Goal: Task Accomplishment & Management: Manage account settings

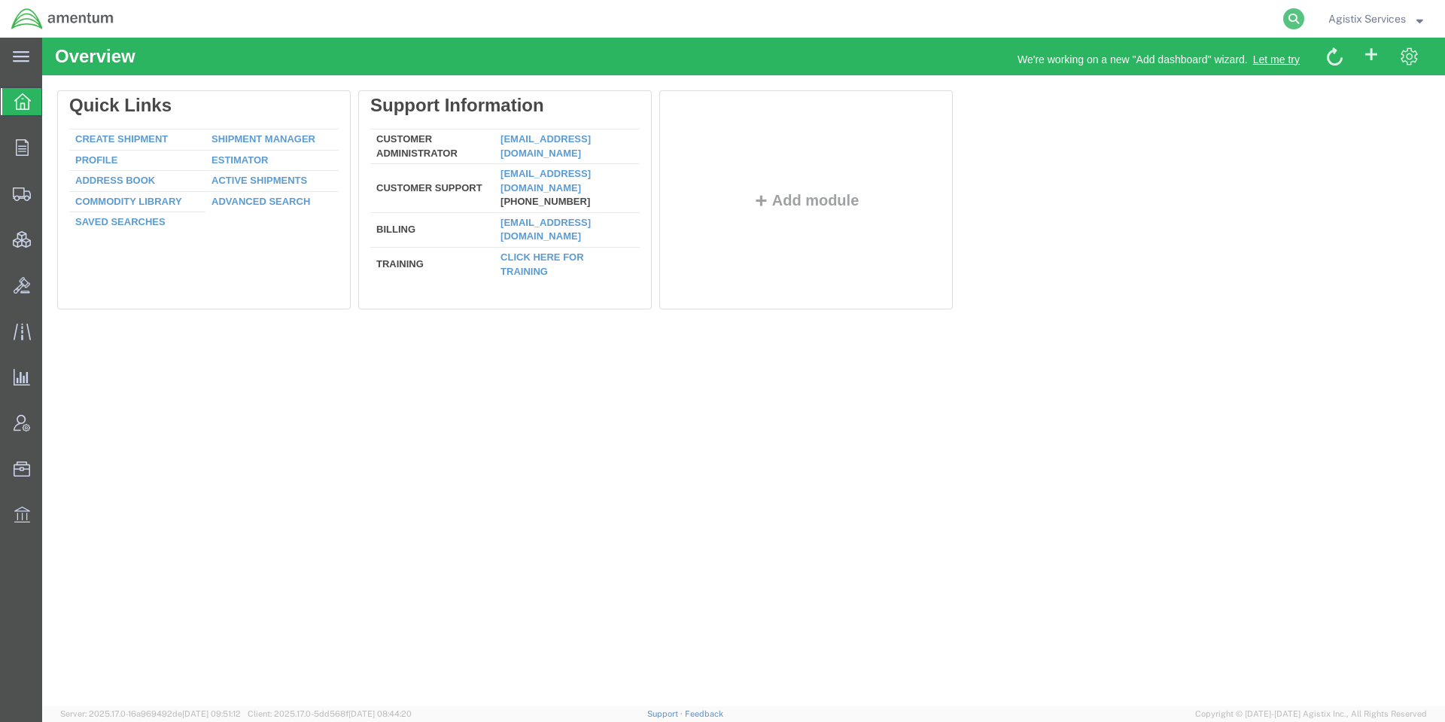
click at [1292, 17] on icon at bounding box center [1293, 18] width 21 height 21
paste input "56530834"
type input "56530834"
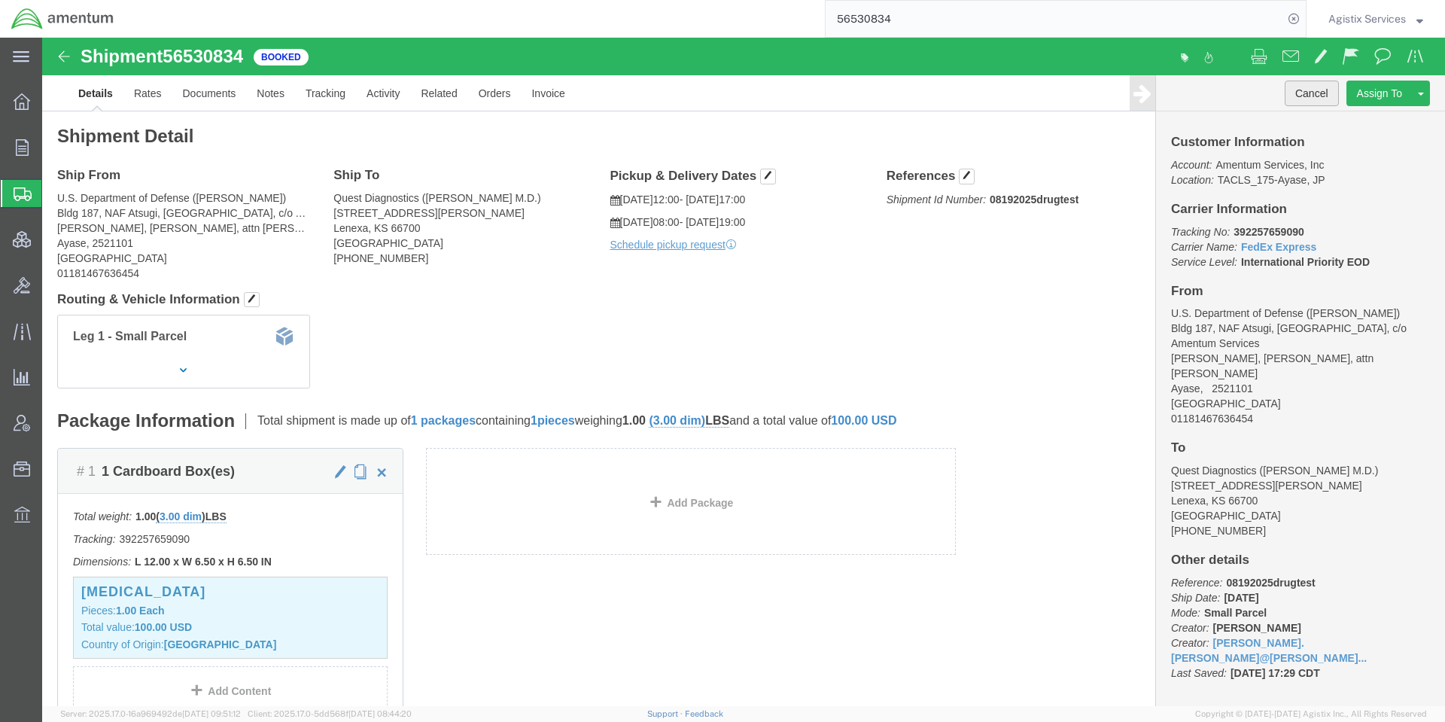
click button "Cancel"
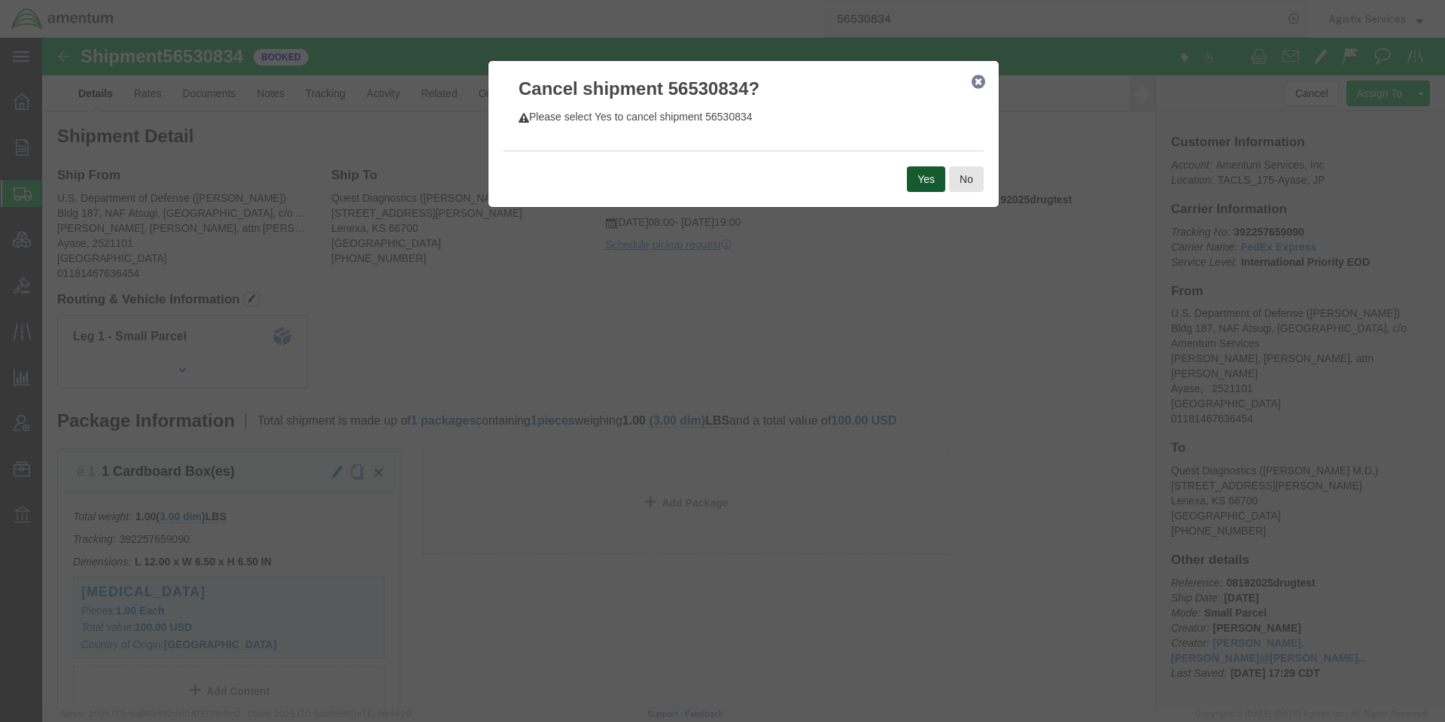
click button "Yes"
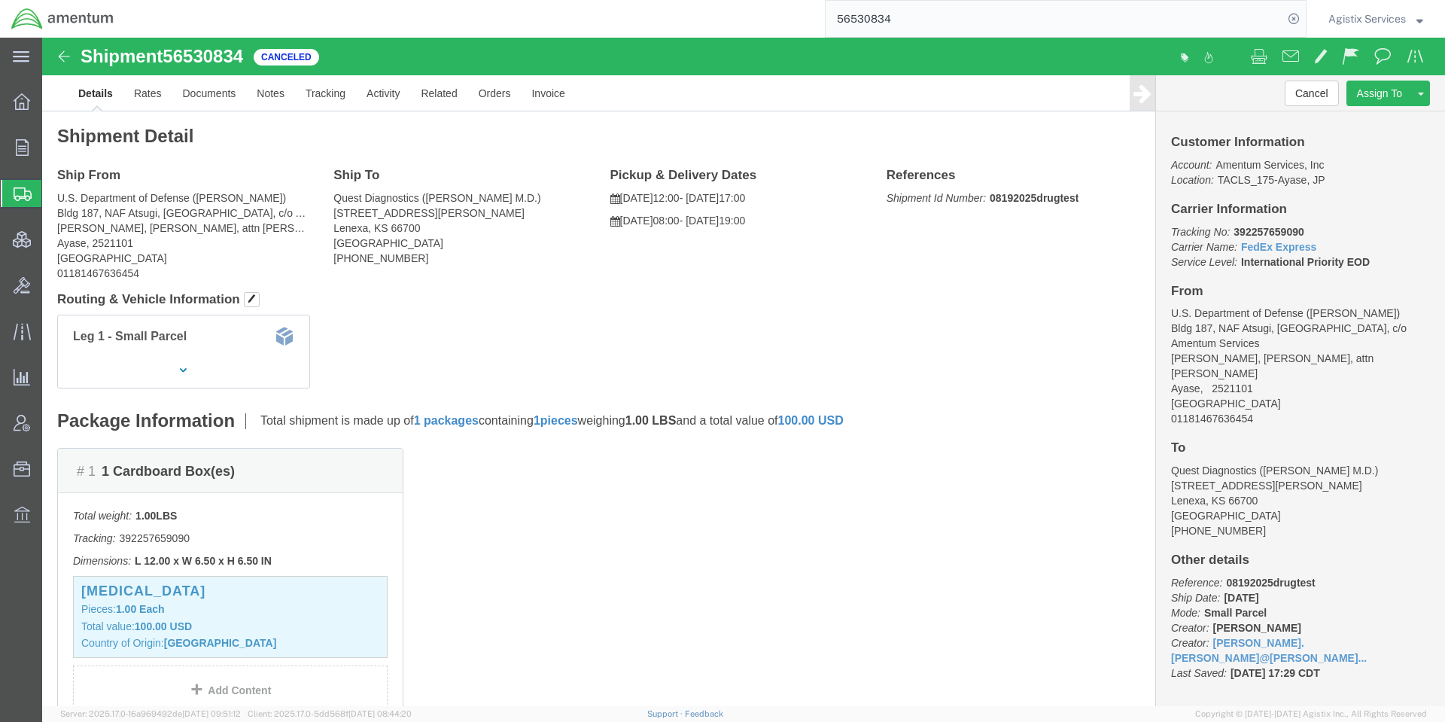
click at [1358, 17] on span "Agistix Services" at bounding box center [1366, 19] width 77 height 17
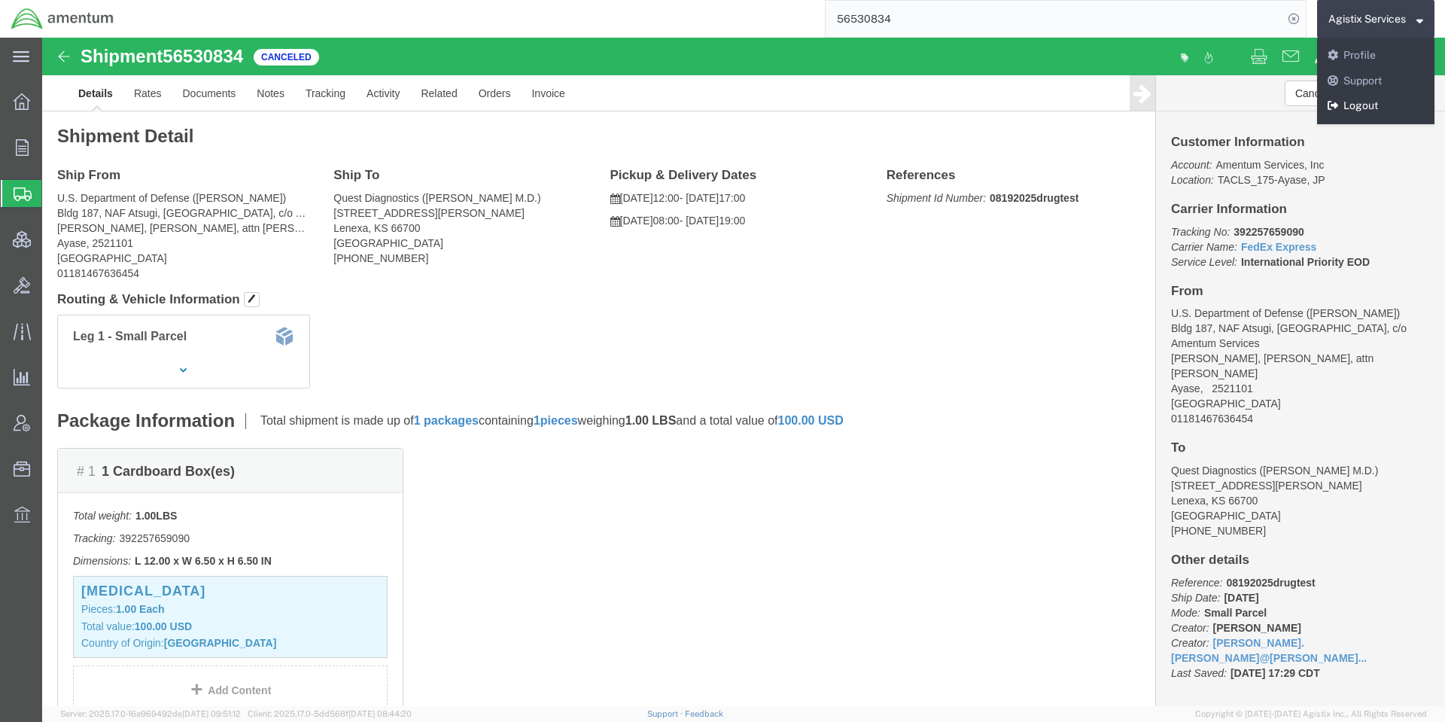
click at [1358, 109] on link "Logout" at bounding box center [1375, 106] width 117 height 26
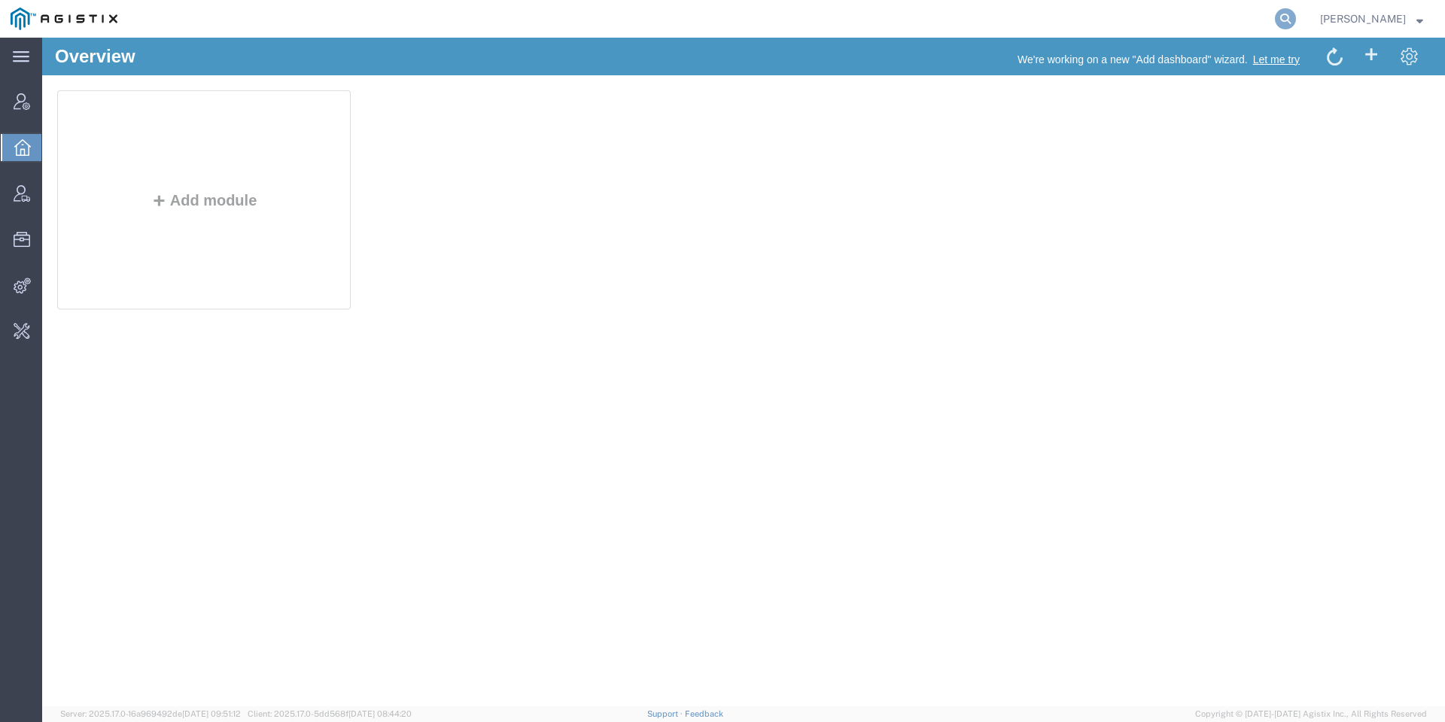
click at [1296, 12] on icon at bounding box center [1285, 18] width 21 height 21
type input "pgw"
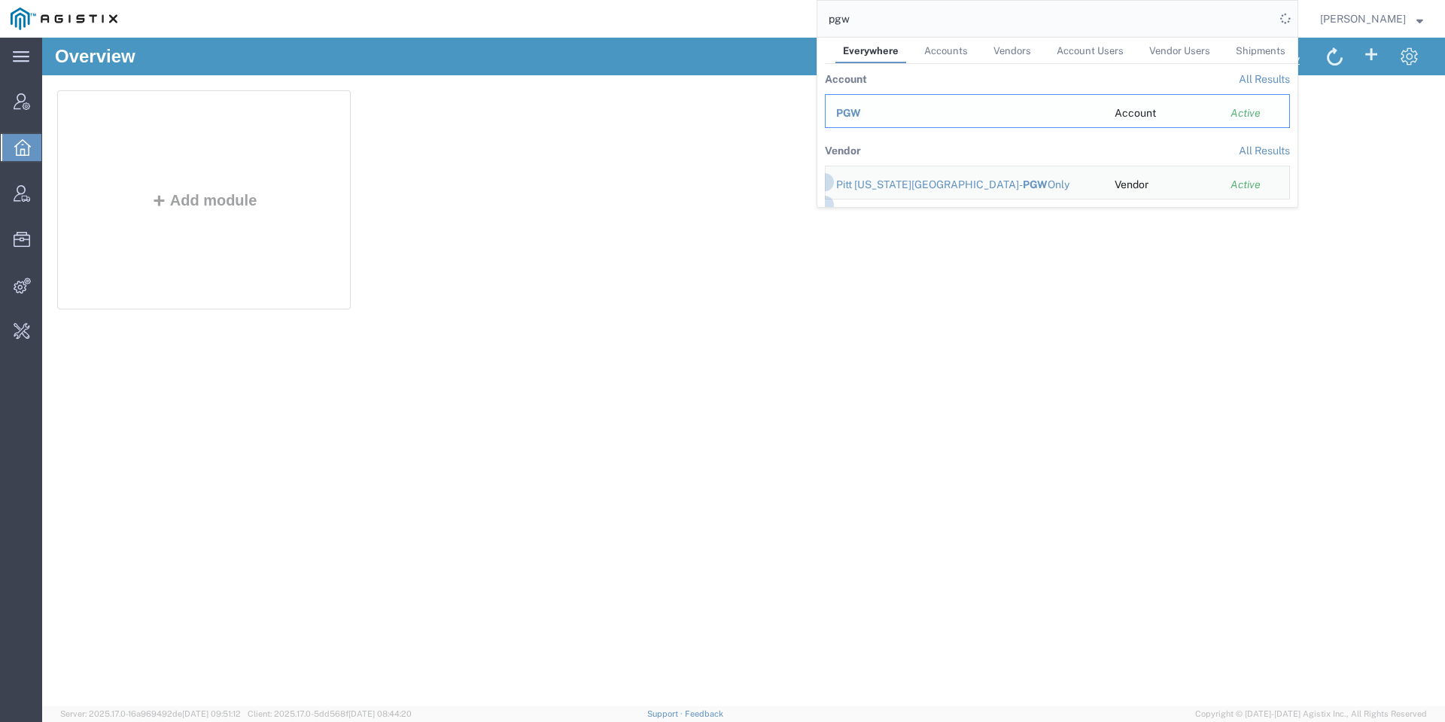
click at [861, 110] on span "PGW" at bounding box center [848, 113] width 25 height 12
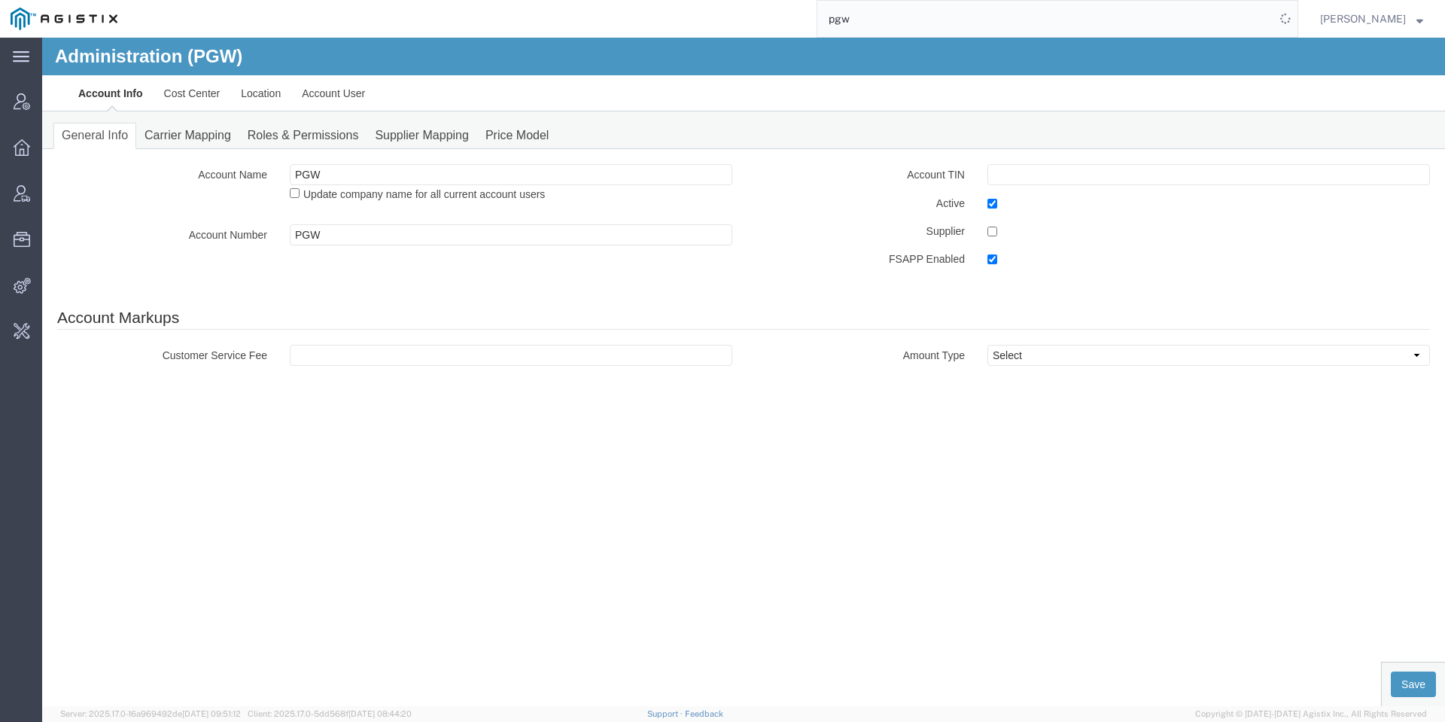
click at [308, 74] on div "Administration (PGW)" at bounding box center [743, 57] width 1402 height 38
click at [320, 80] on link "Account User" at bounding box center [333, 93] width 84 height 36
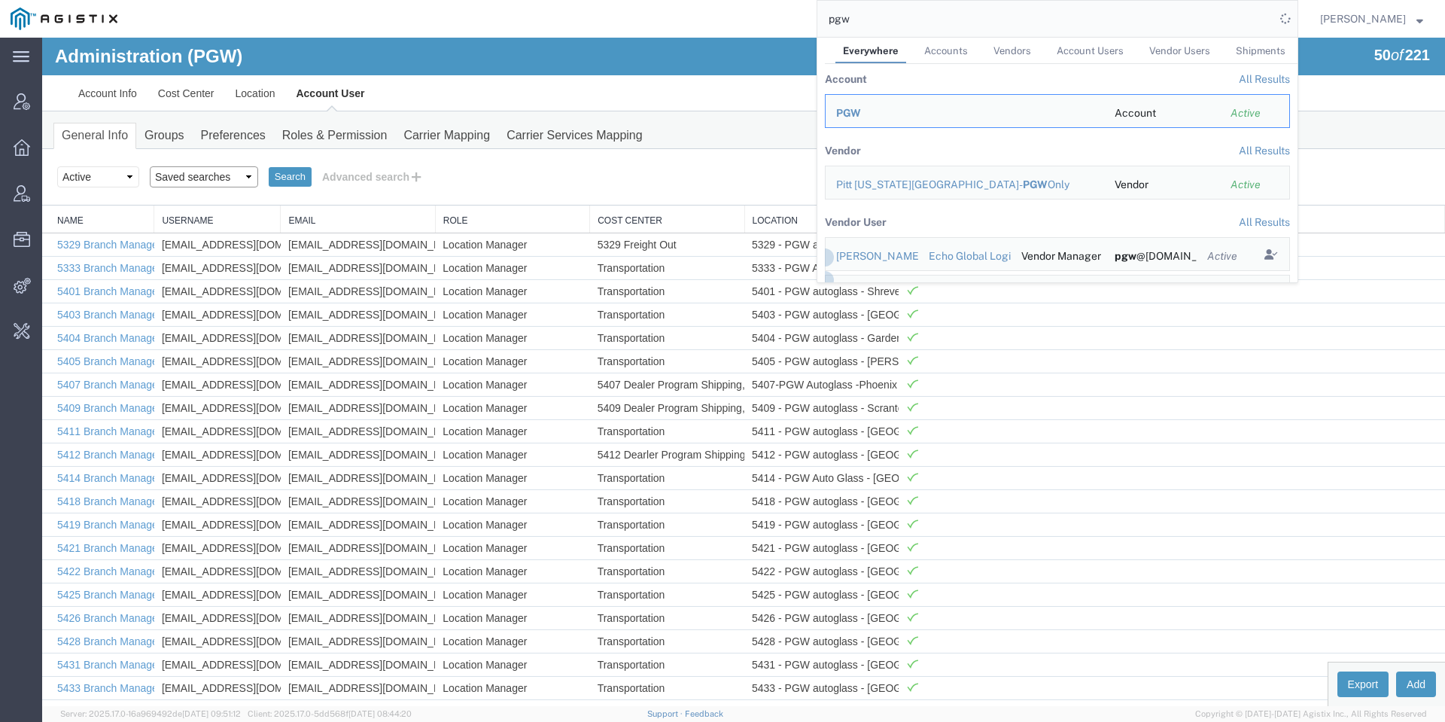
click at [216, 171] on select "Saved searches Agistix Users Aldren Lobo Jason" at bounding box center [204, 176] width 108 height 21
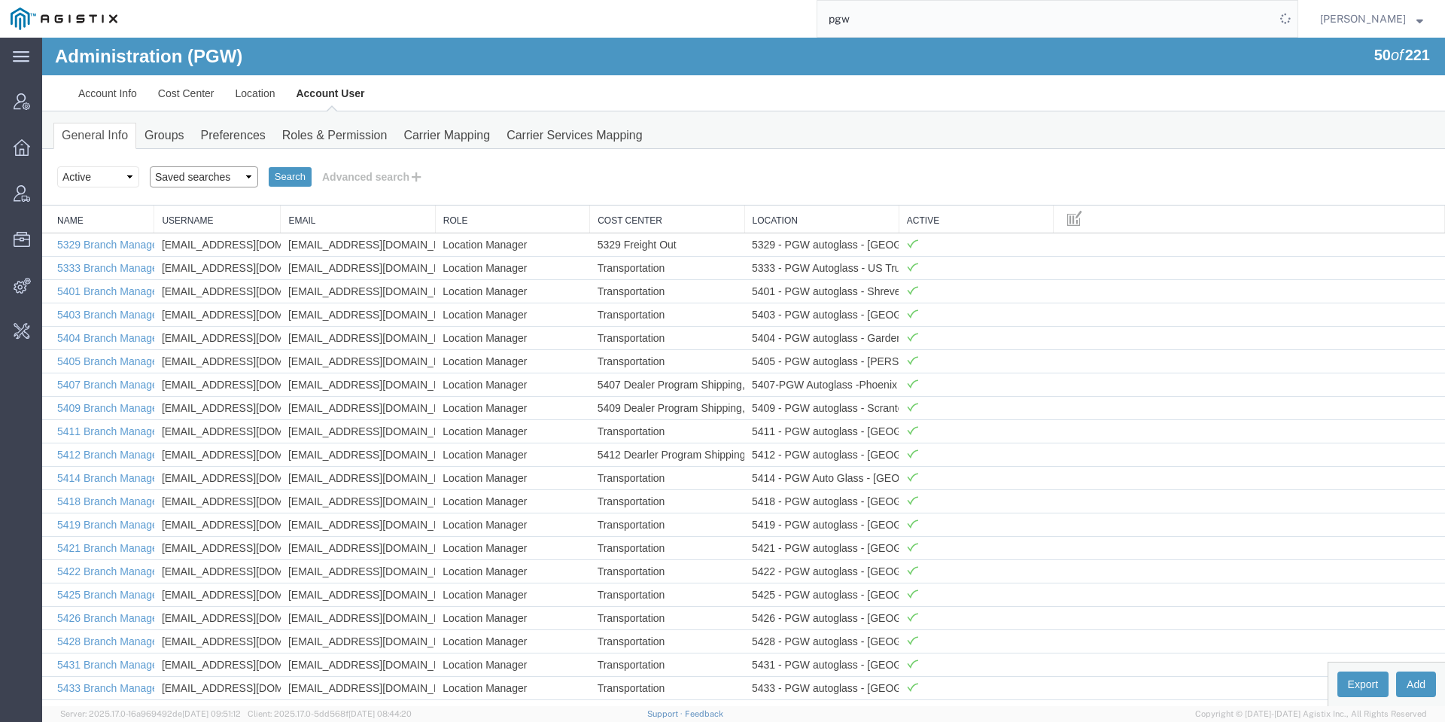
select select "Agistix Users"
click at [150, 166] on select "Saved searches Agistix Users Aldren Lobo Jason" at bounding box center [204, 176] width 108 height 21
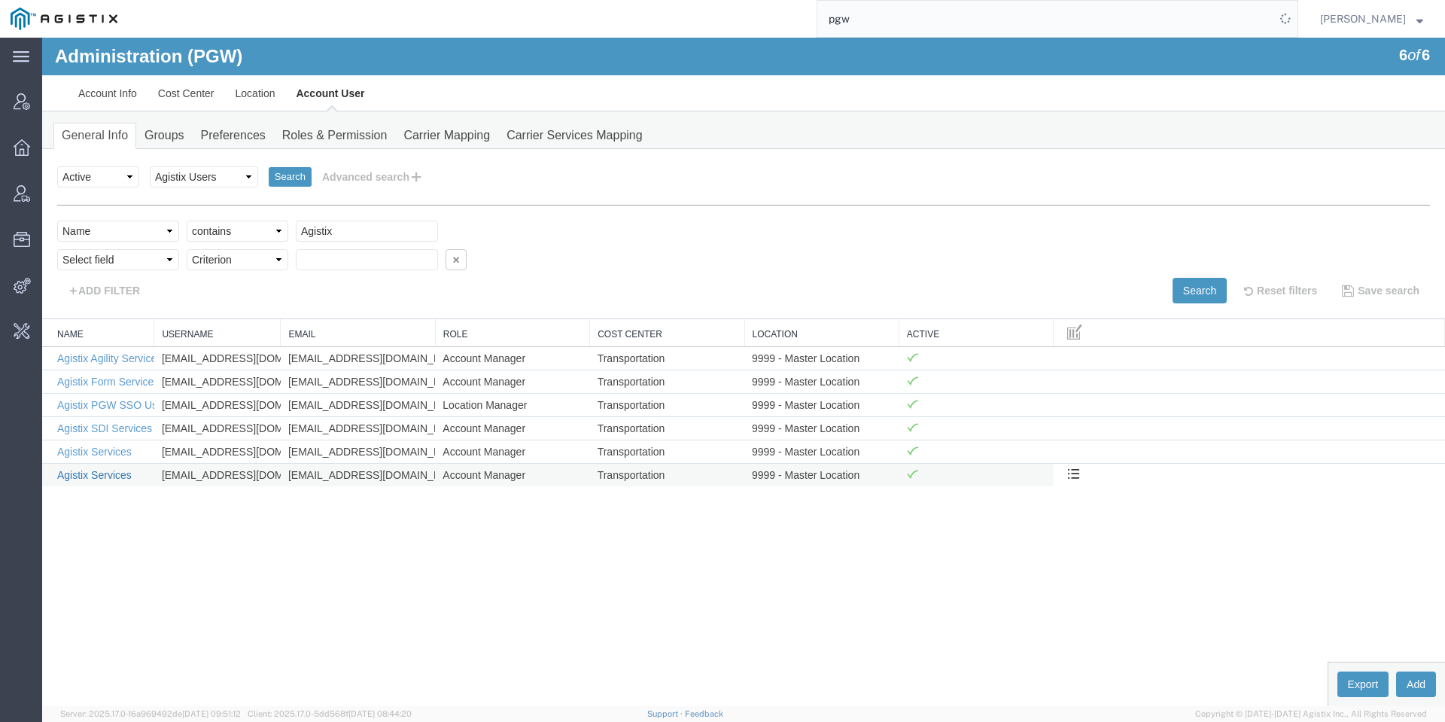
click at [122, 474] on link "Agistix Services" at bounding box center [94, 475] width 74 height 12
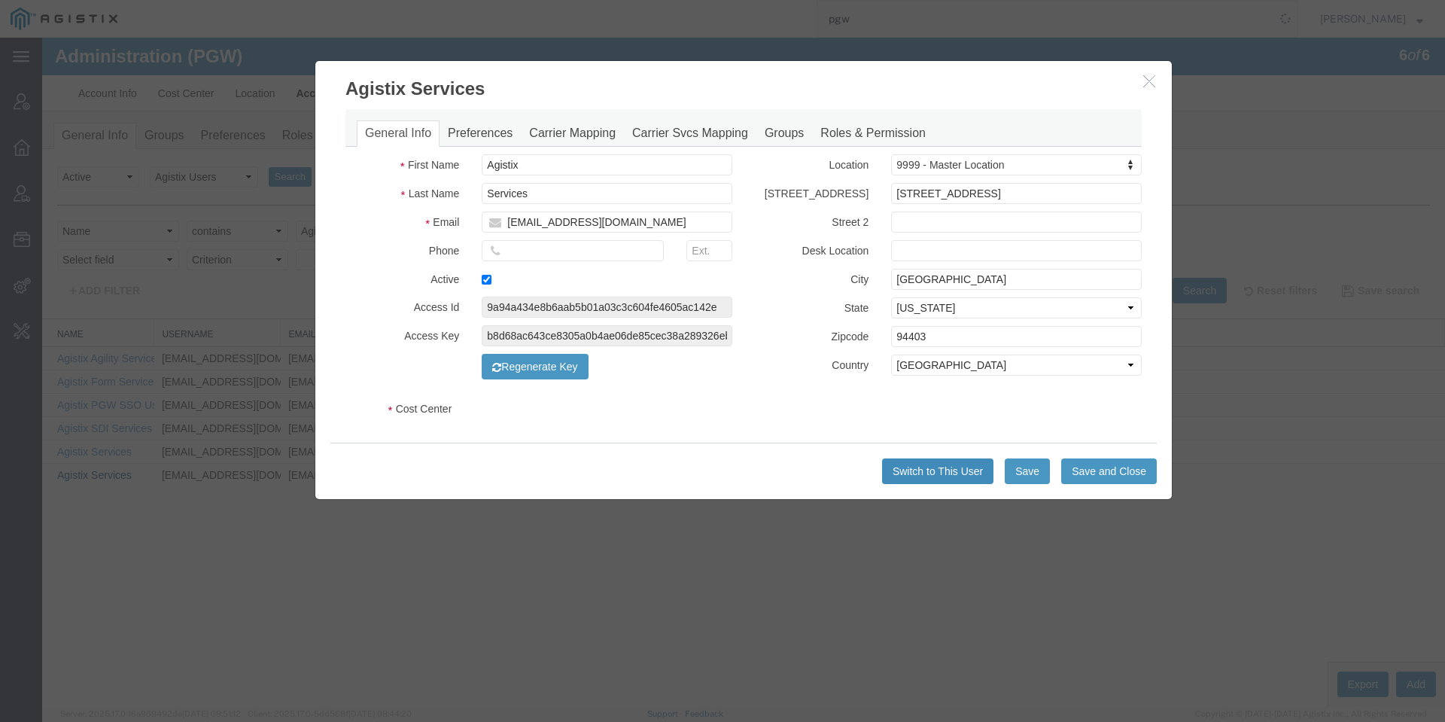
select select "COSTCENTER"
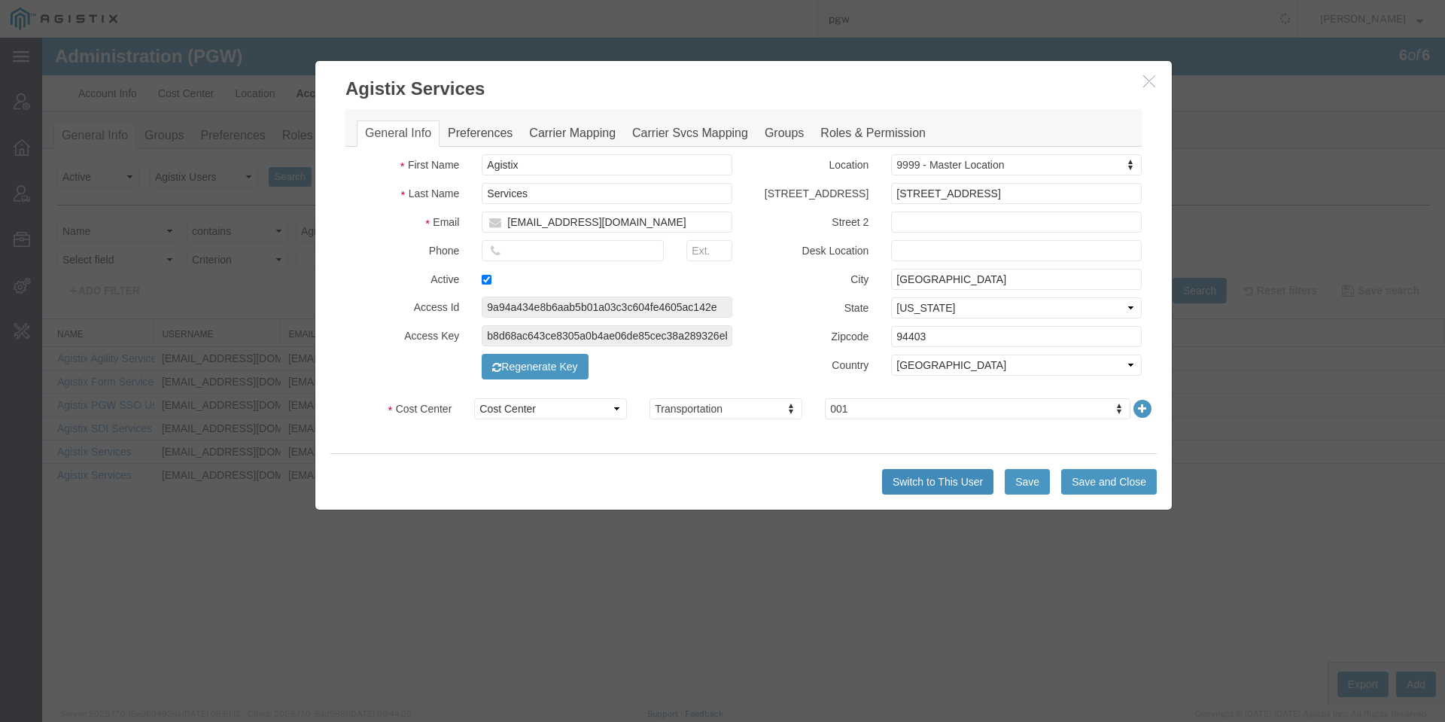
click at [925, 474] on button "Switch to This User" at bounding box center [937, 482] width 111 height 26
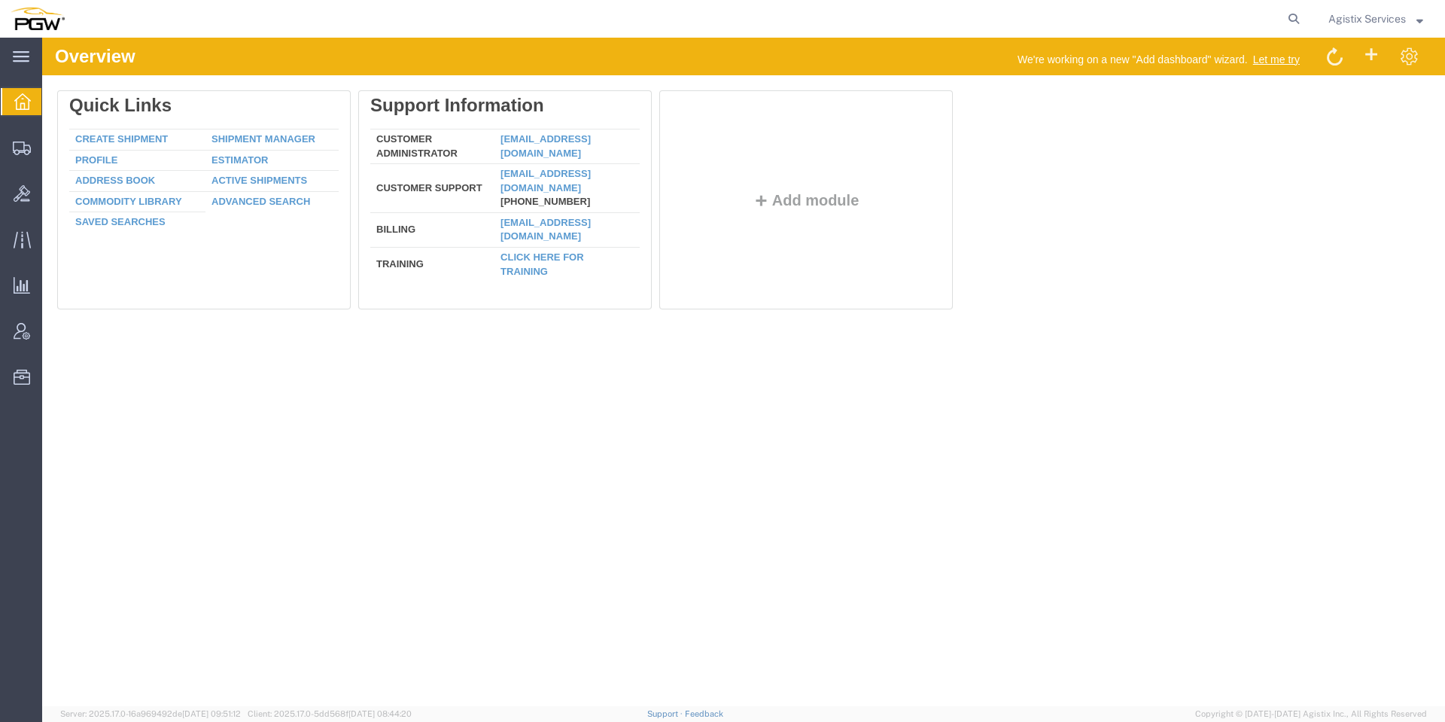
click at [1284, 8] on form at bounding box center [1294, 19] width 24 height 38
click at [1297, 14] on icon at bounding box center [1293, 18] width 21 height 21
paste input "952109674"
type input "952109674"
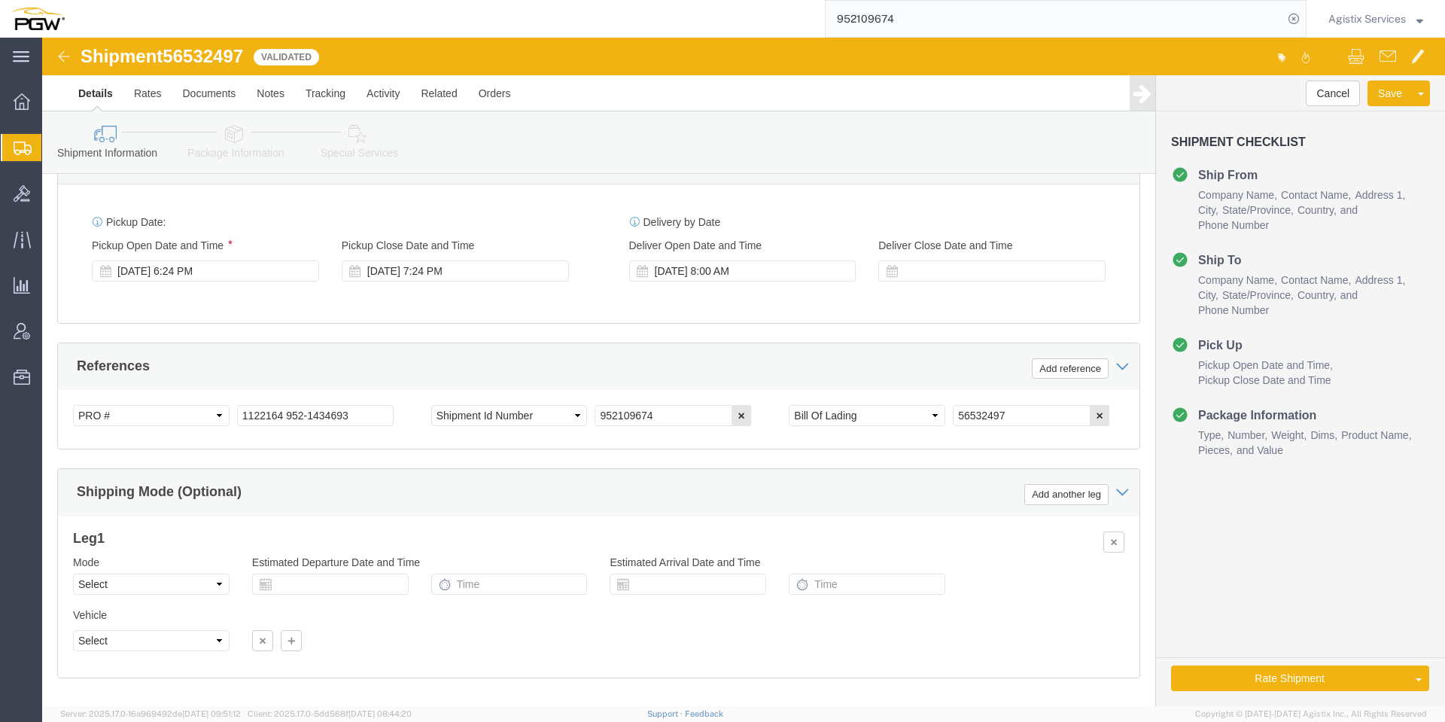
scroll to position [864, 0]
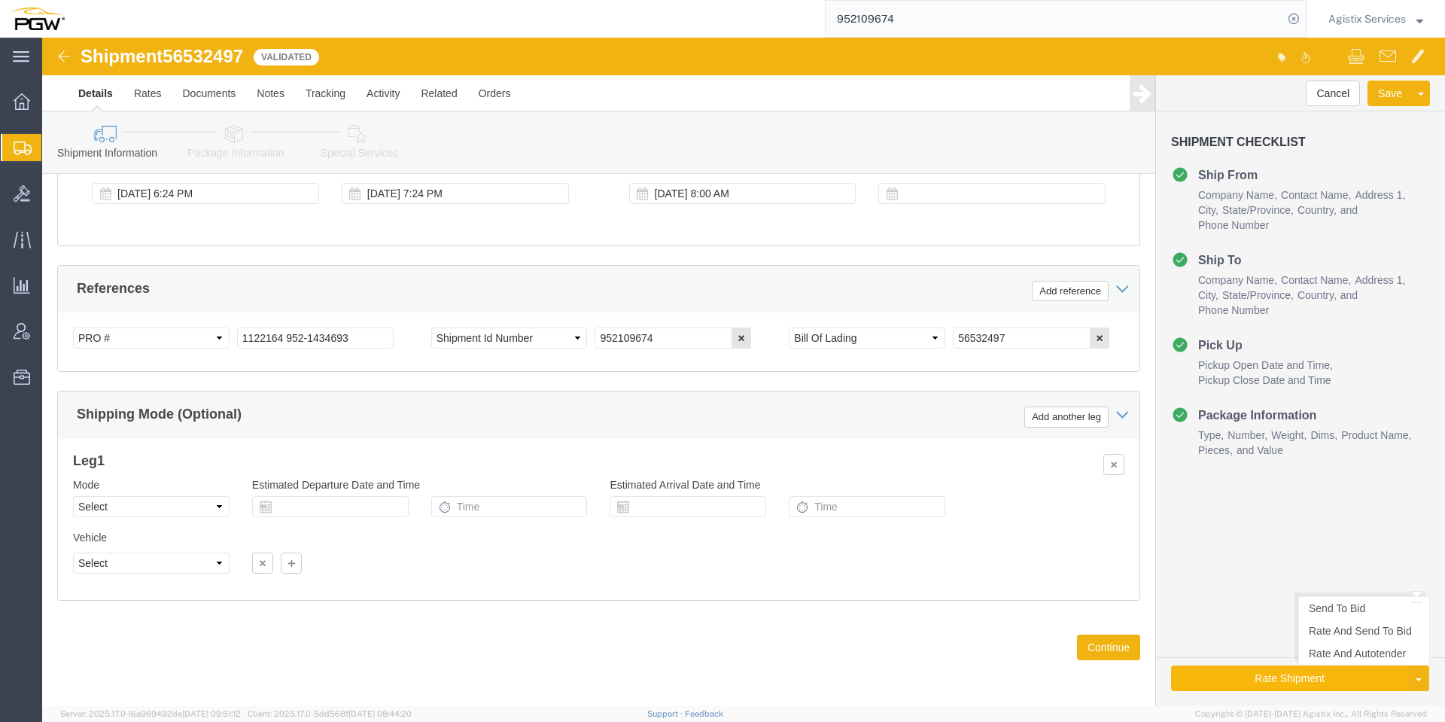
select select "28525"
select select
click select "Select Air Less than Truckload Multi-Leg Ocean Freight Rail Small Parcel Truckl…"
select select "LTL"
click select "Select Air Less than Truckload Multi-Leg Ocean Freight Rail Small Parcel Truckl…"
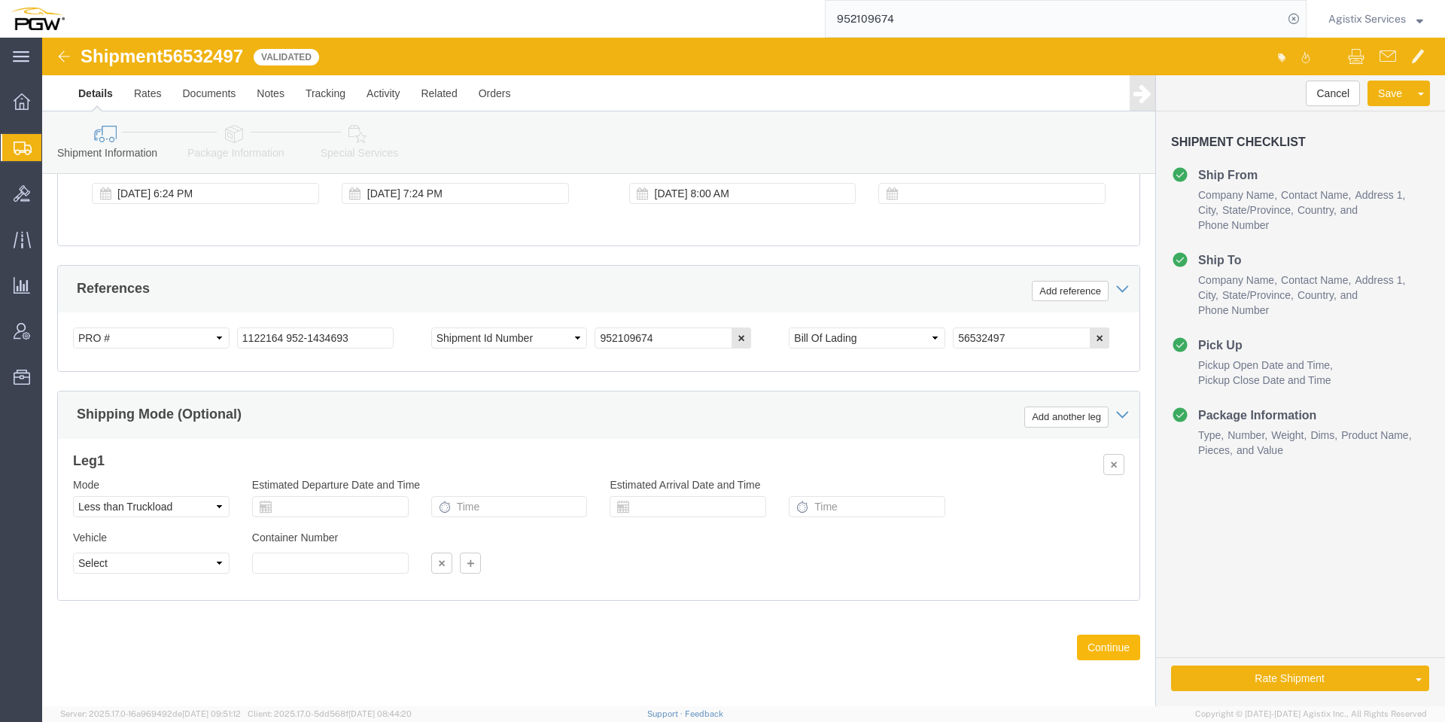
click button "Continue"
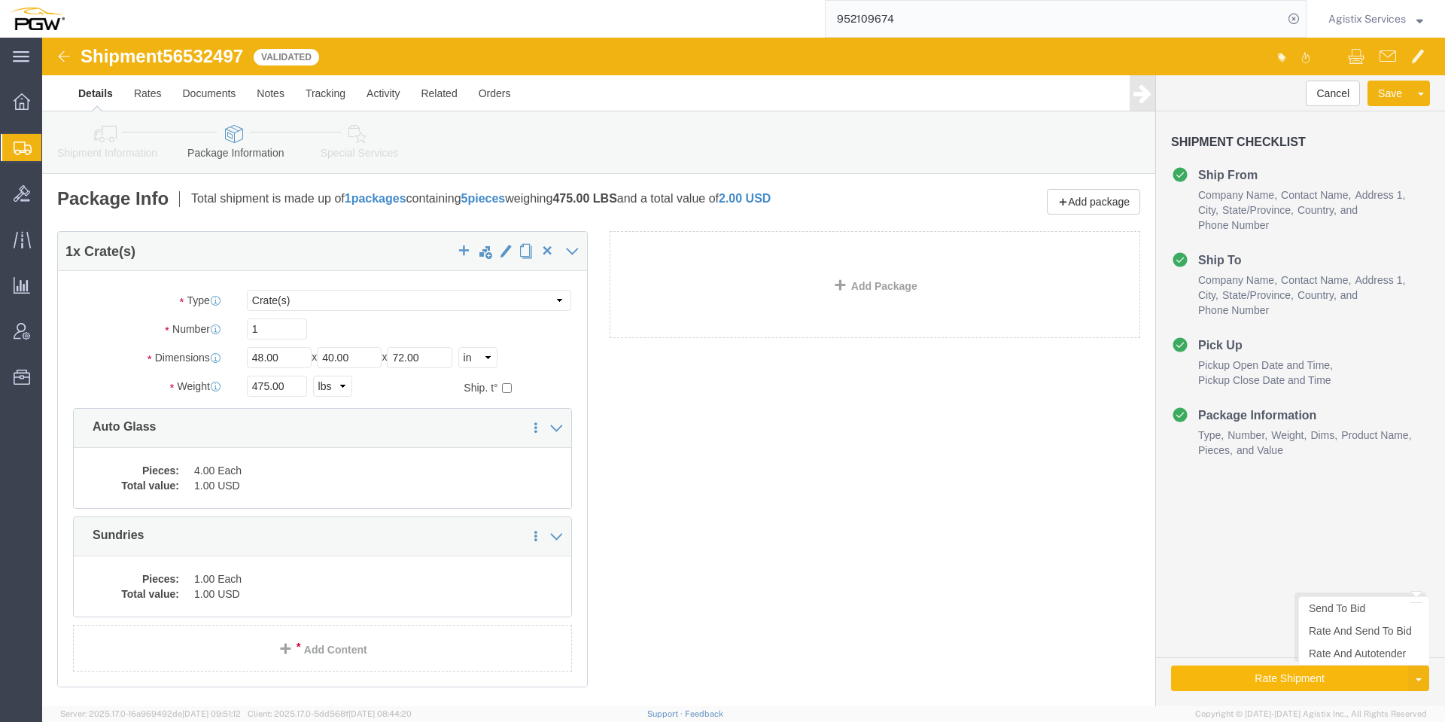
click button "Rate Shipment"
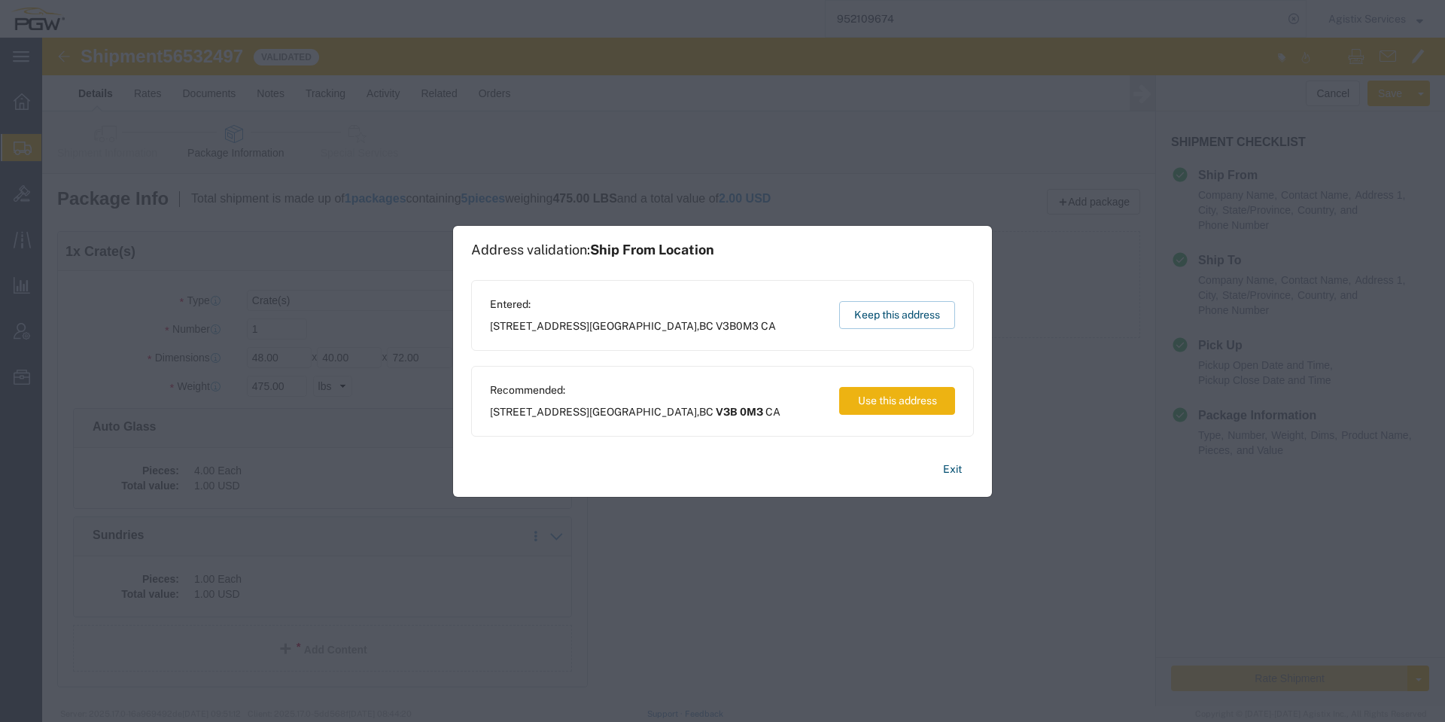
click at [883, 403] on button "Use this address" at bounding box center [897, 401] width 116 height 28
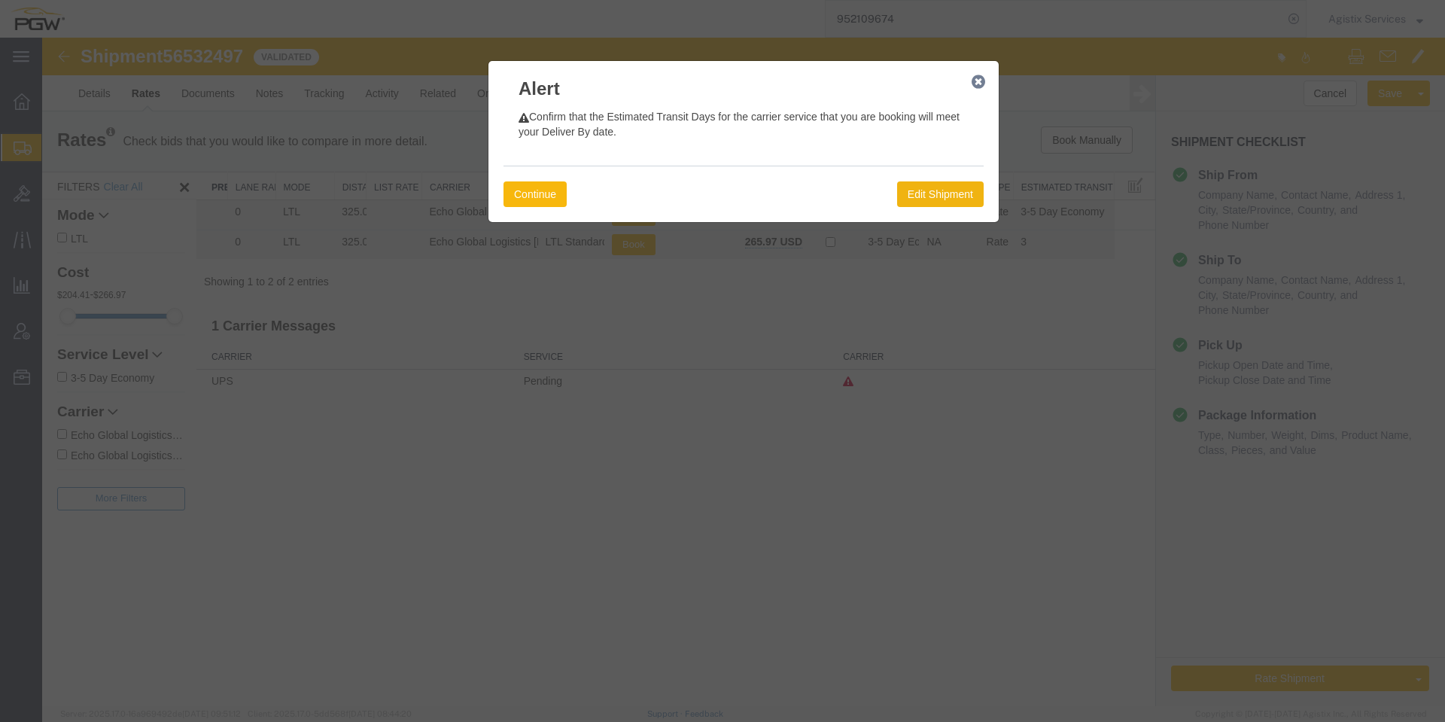
drag, startPoint x: 539, startPoint y: 199, endPoint x: 613, endPoint y: 186, distance: 75.6
click at [539, 199] on button "Continue" at bounding box center [534, 194] width 63 height 26
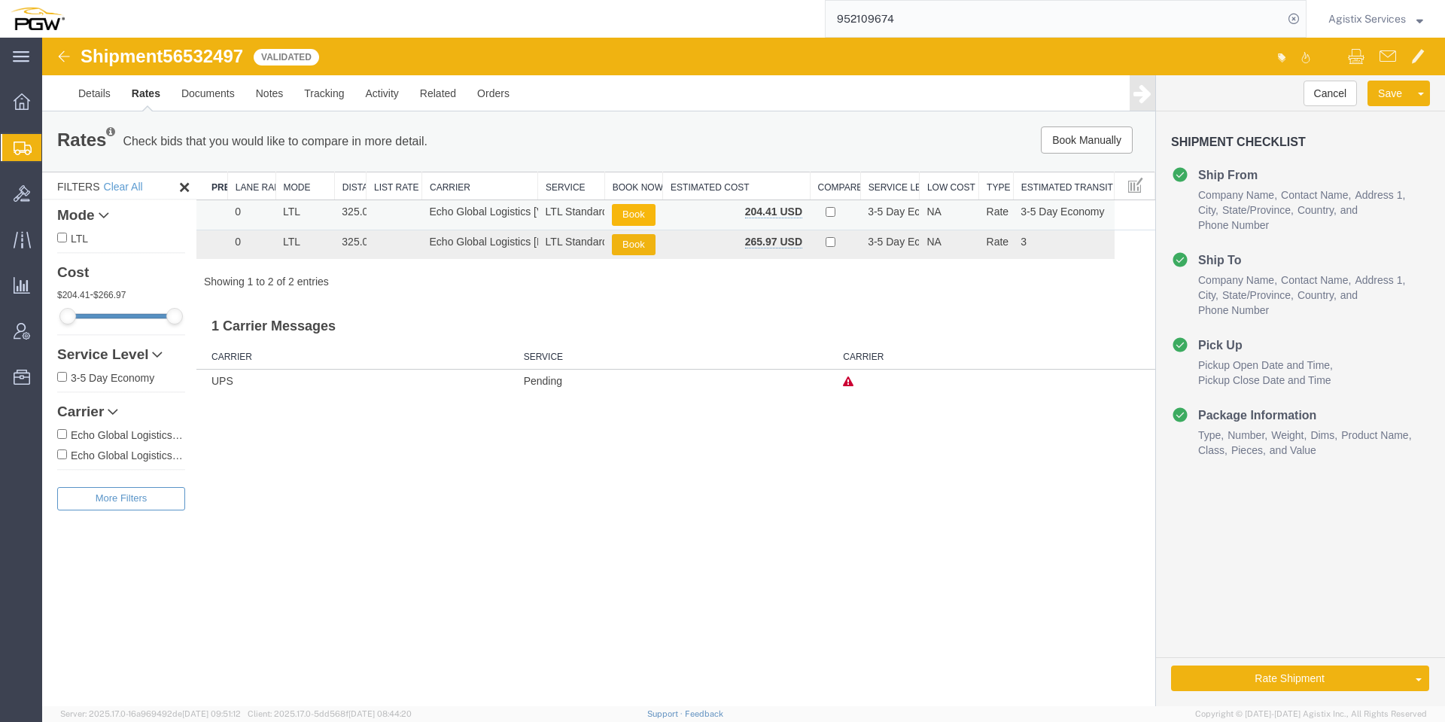
click at [646, 213] on button "Book" at bounding box center [633, 215] width 43 height 22
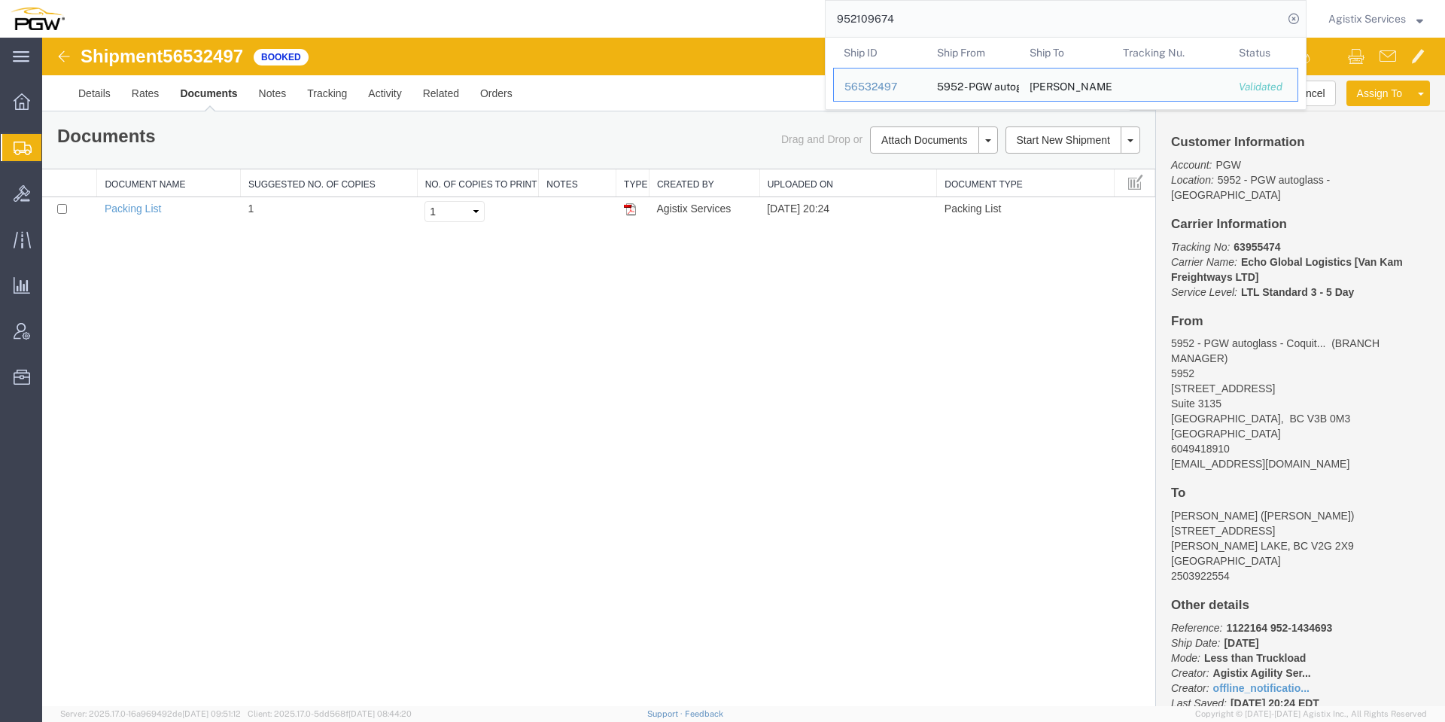
click at [1234, 32] on input "952109674" at bounding box center [1053, 19] width 457 height 36
paste input "5"
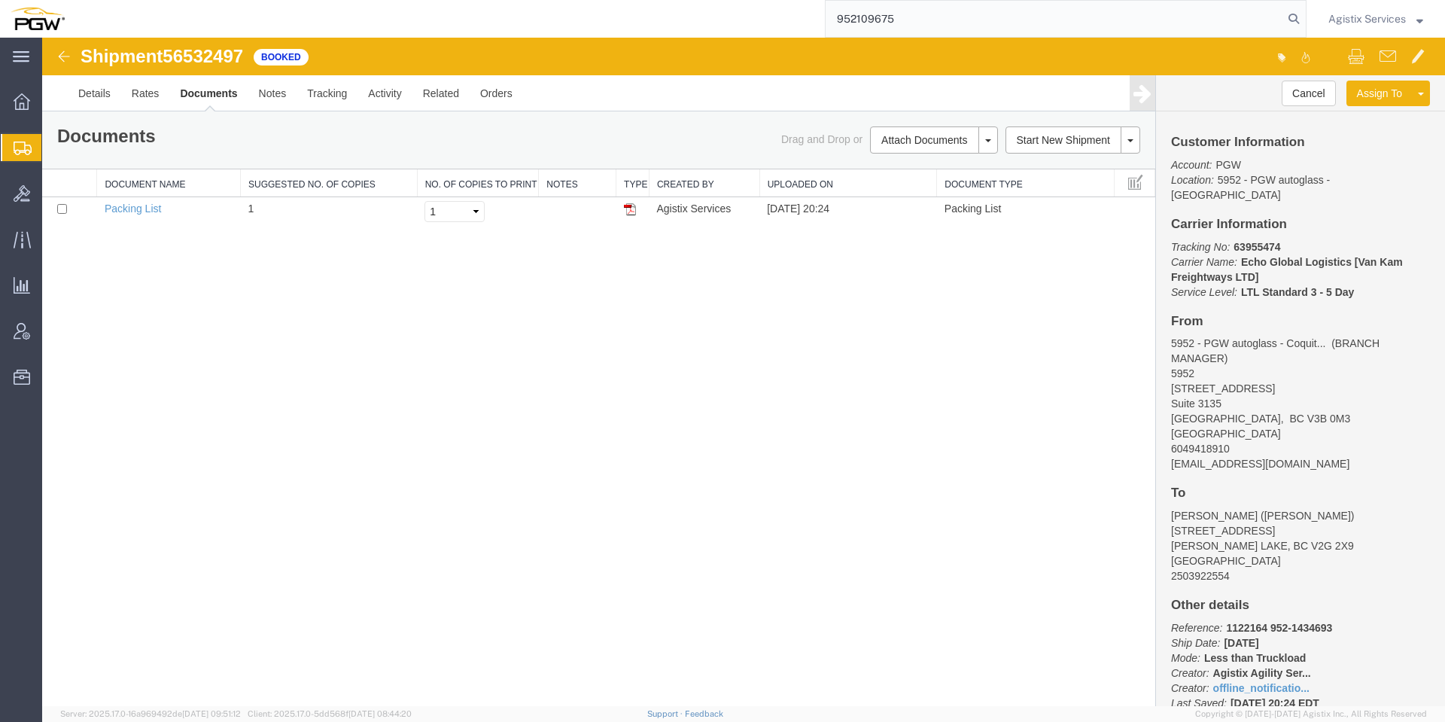
type input "952109675"
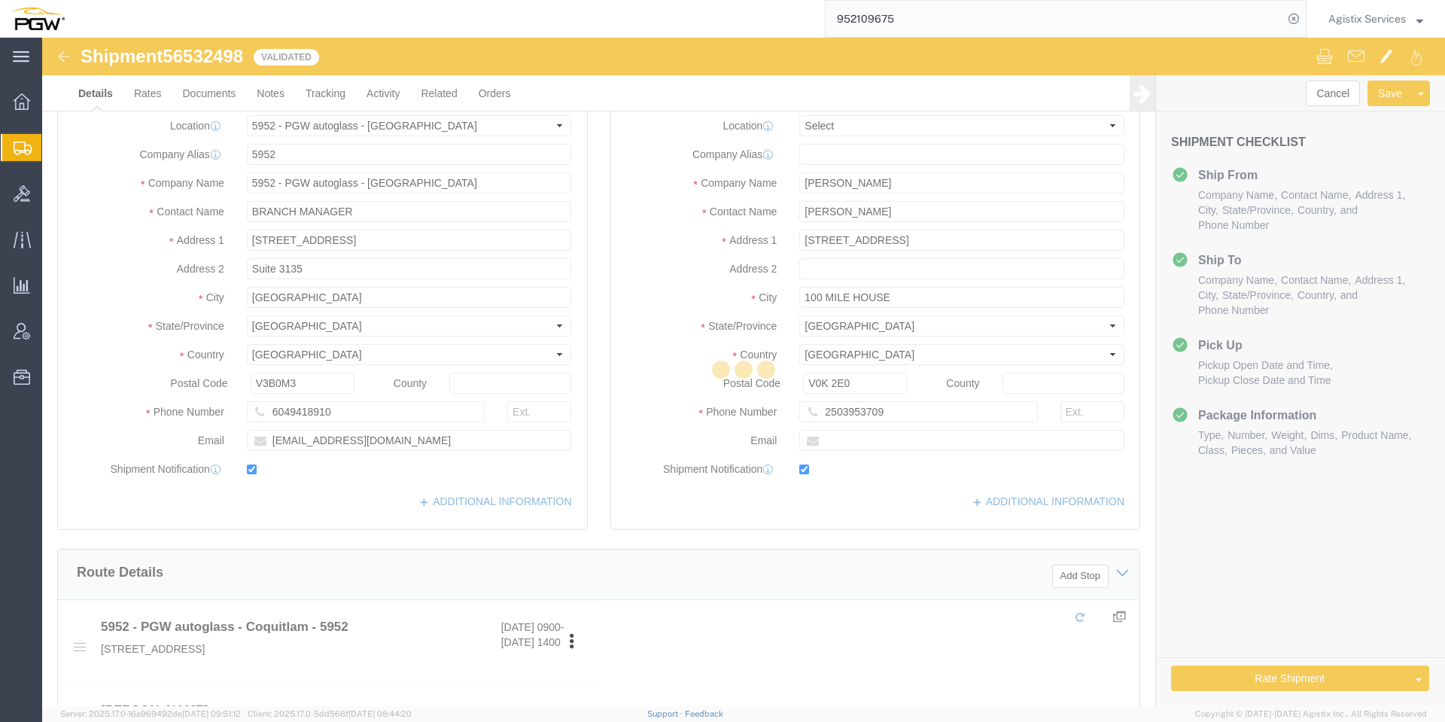
select select "28525"
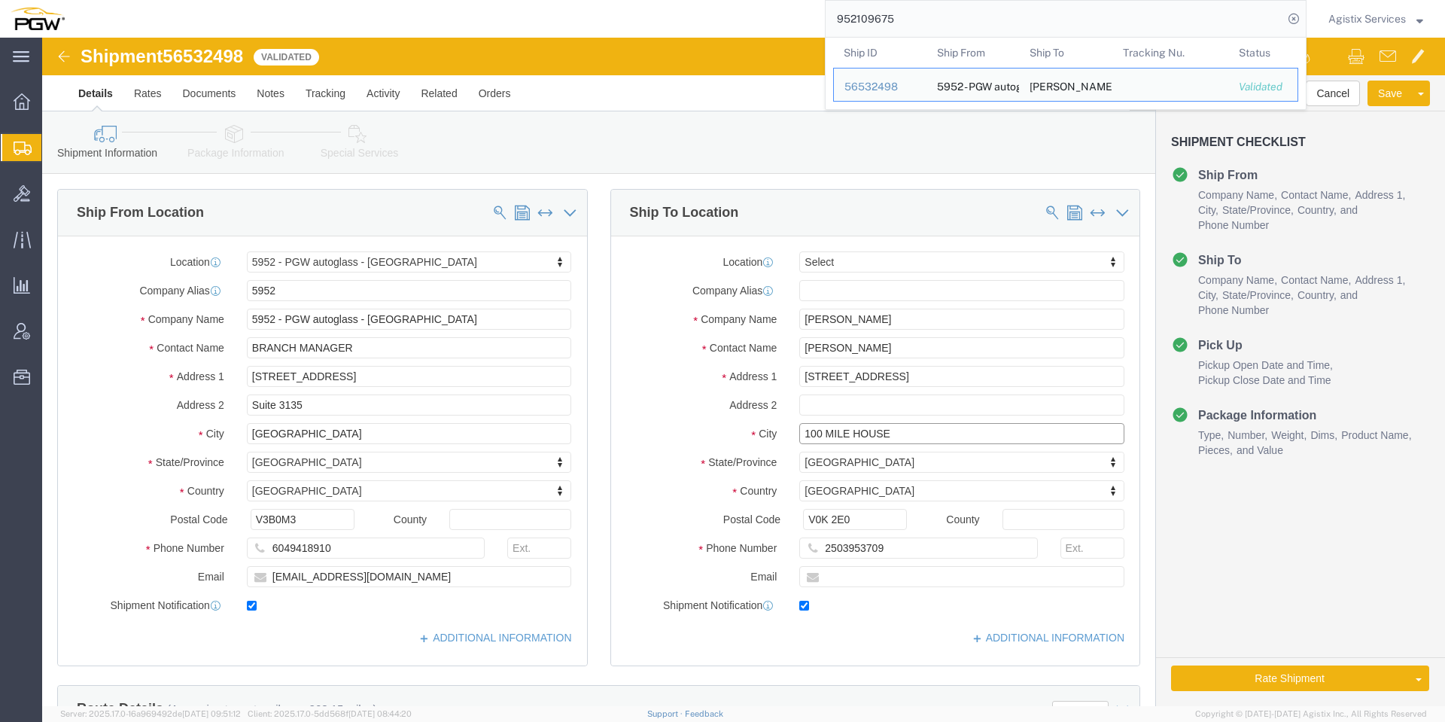
drag, startPoint x: 780, startPoint y: 400, endPoint x: 672, endPoint y: 382, distance: 109.7
click div "Location Select Select My Profile Location 5303 - PGW autoglass - Corporate 532…"
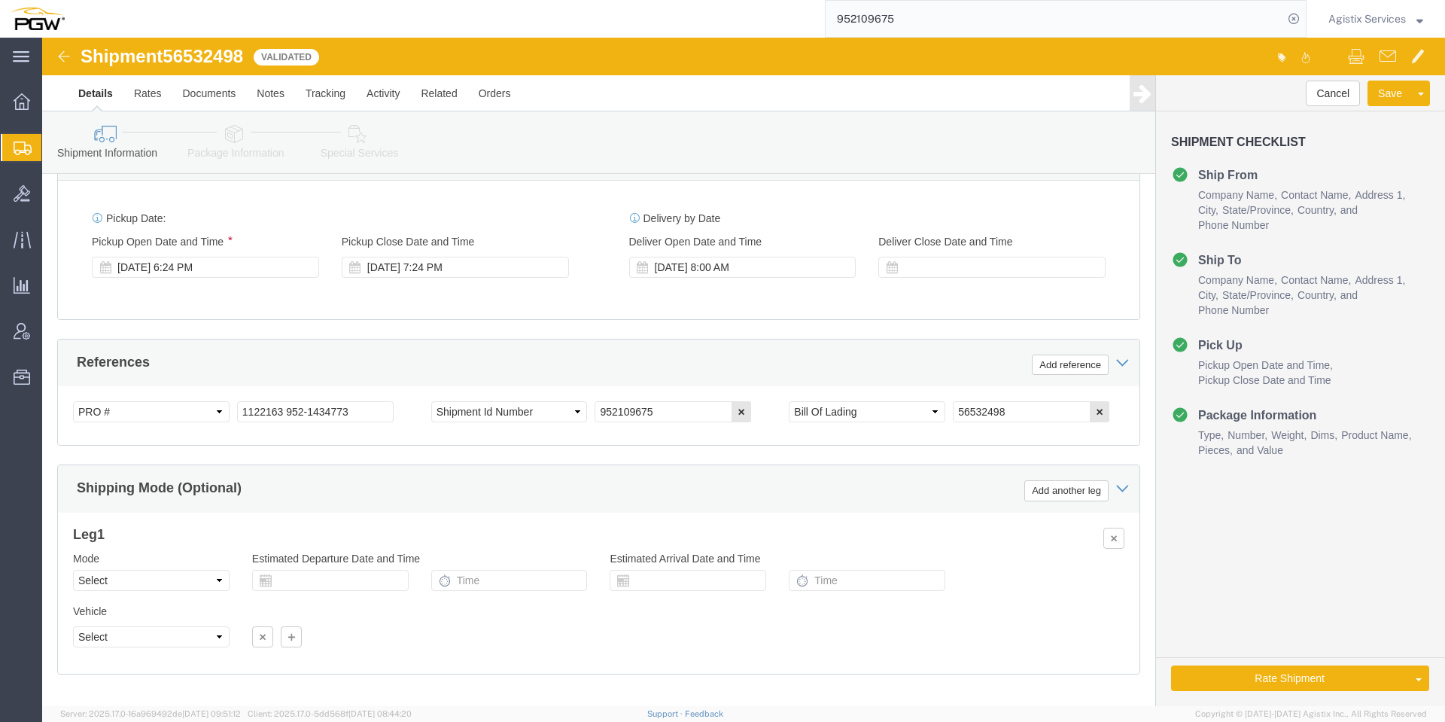
scroll to position [864, 0]
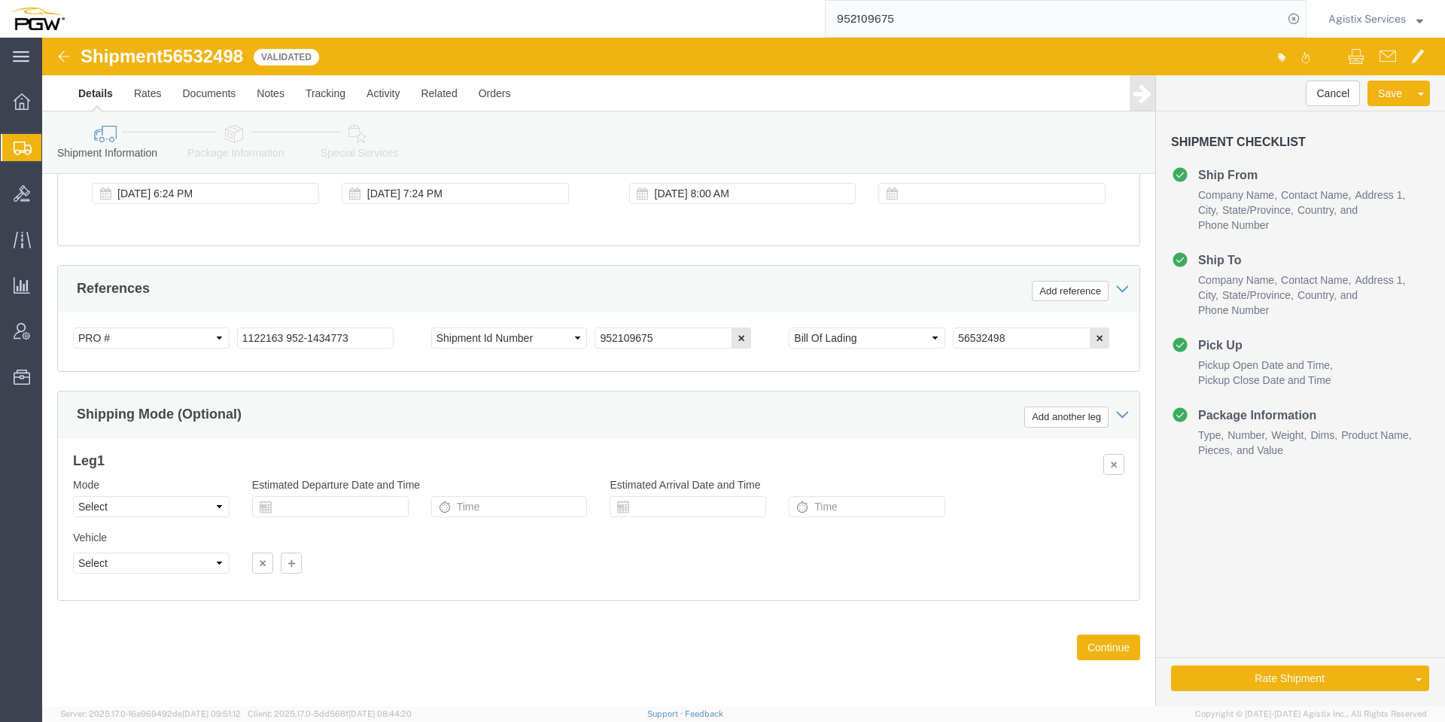
type input "MILE HOUSE"
click select "Select Air Less than Truckload Multi-Leg Ocean Freight Rail Small Parcel Truckl…"
select select "LTL"
click select "Select Air Less than Truckload Multi-Leg Ocean Freight Rail Small Parcel Truckl…"
click button "Continue"
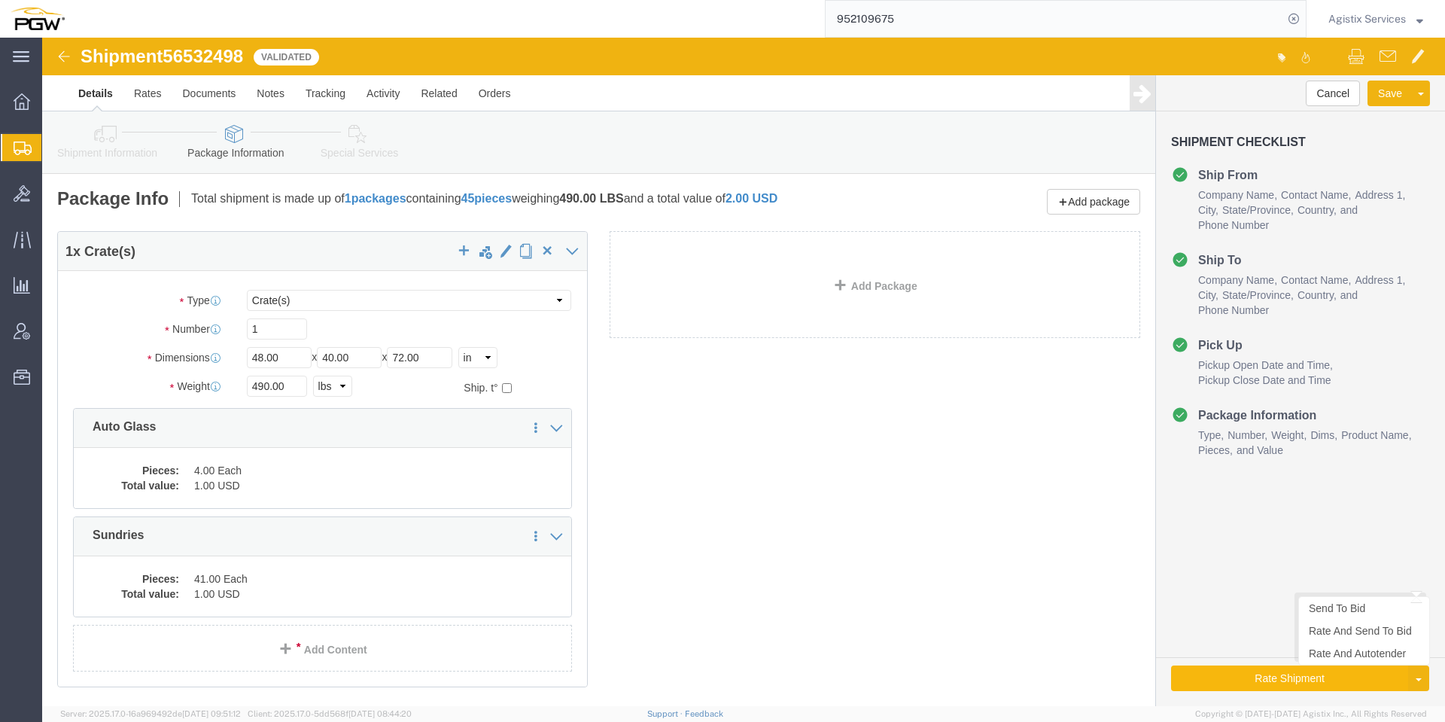
click button "Rate Shipment"
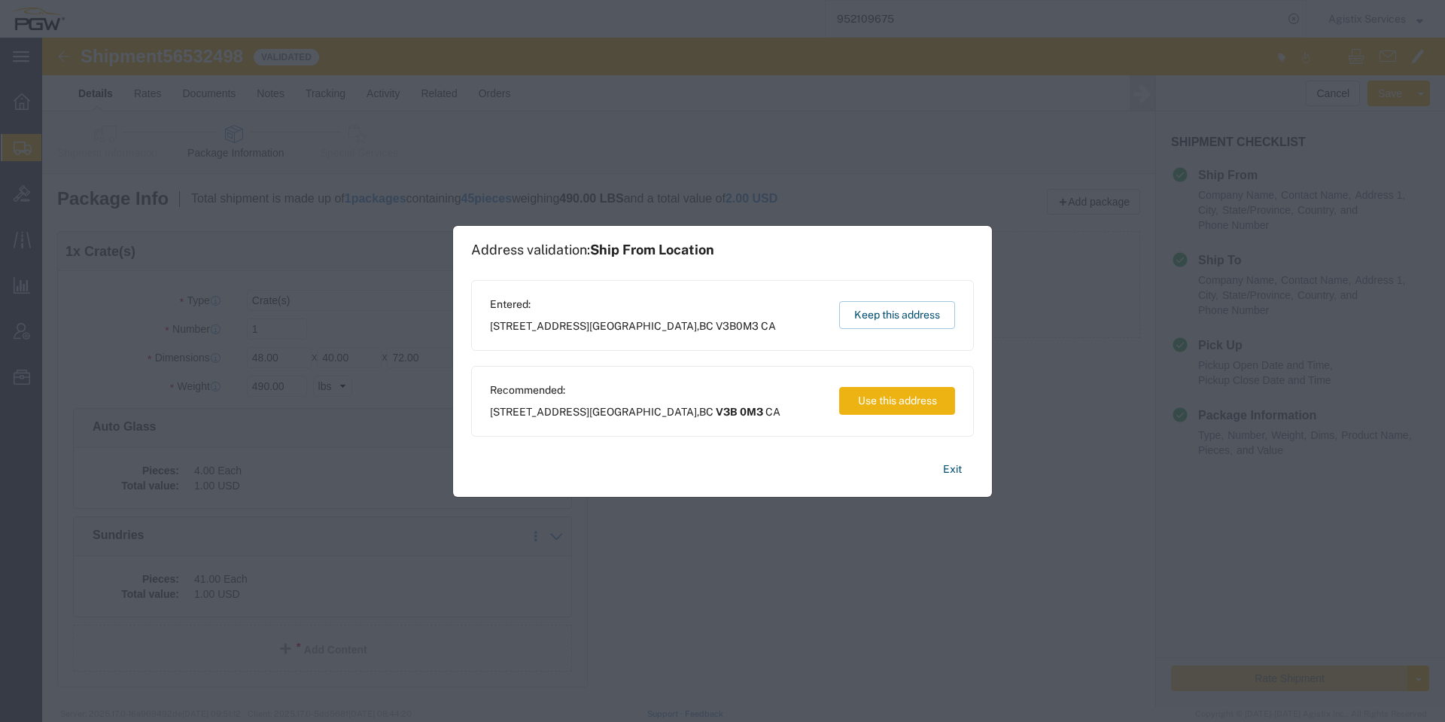
click at [877, 397] on button "Use this address" at bounding box center [897, 401] width 116 height 28
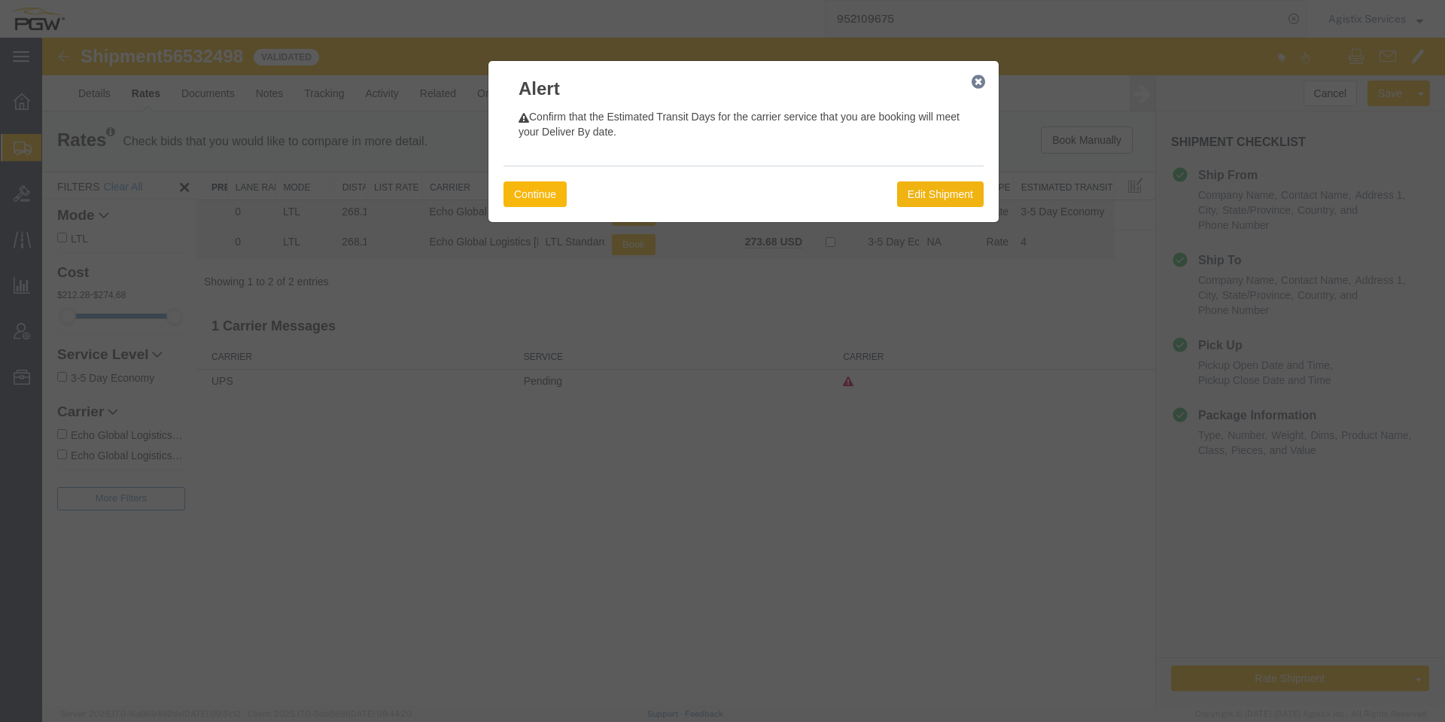
click at [523, 185] on button "Continue" at bounding box center [534, 194] width 63 height 26
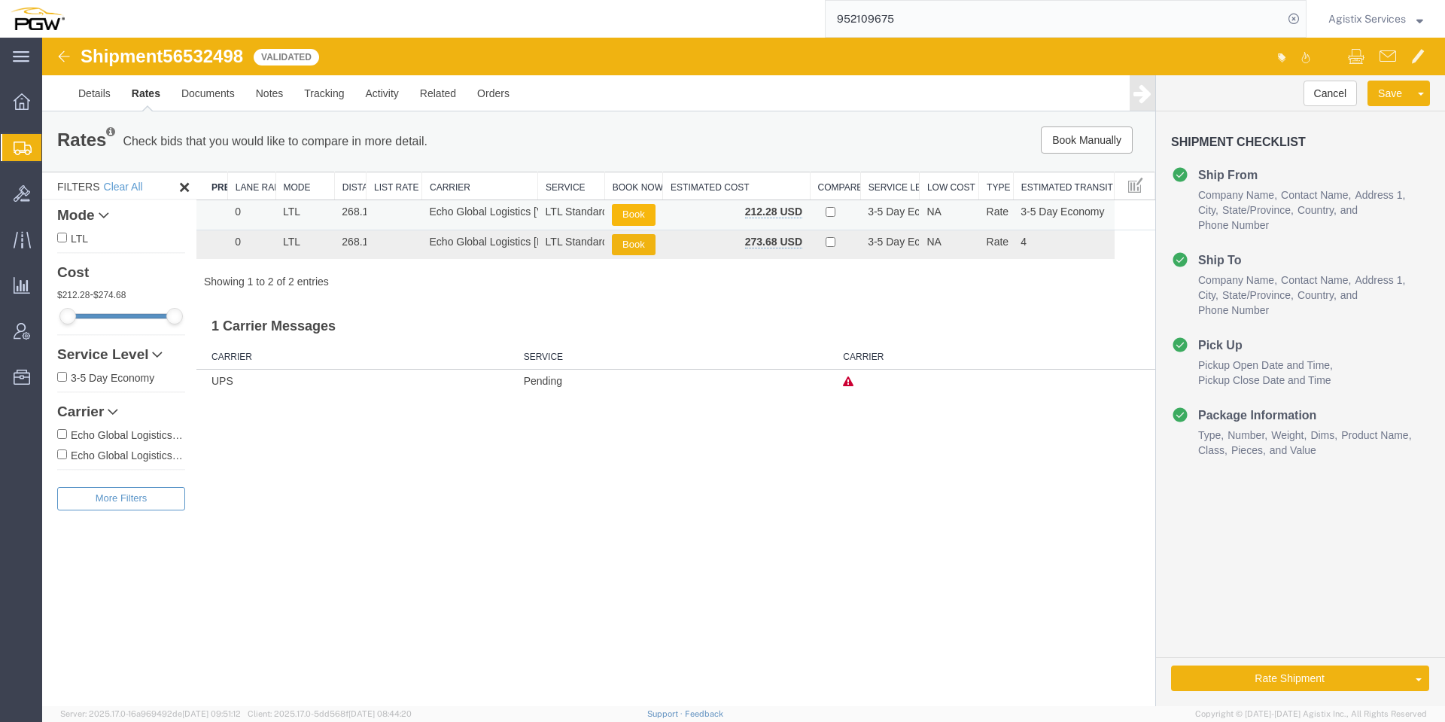
click at [644, 222] on button "Book" at bounding box center [633, 215] width 43 height 22
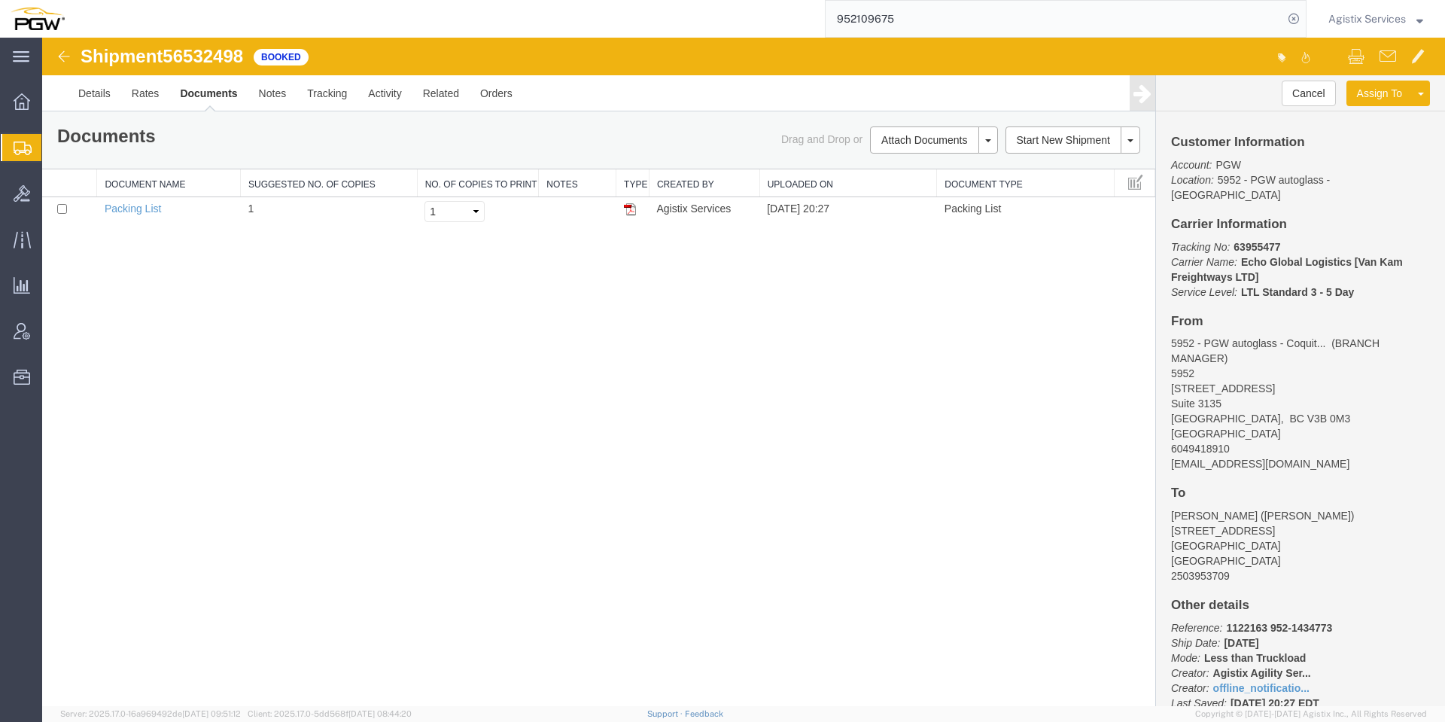
click at [1140, 9] on input "952109675" at bounding box center [1053, 19] width 457 height 36
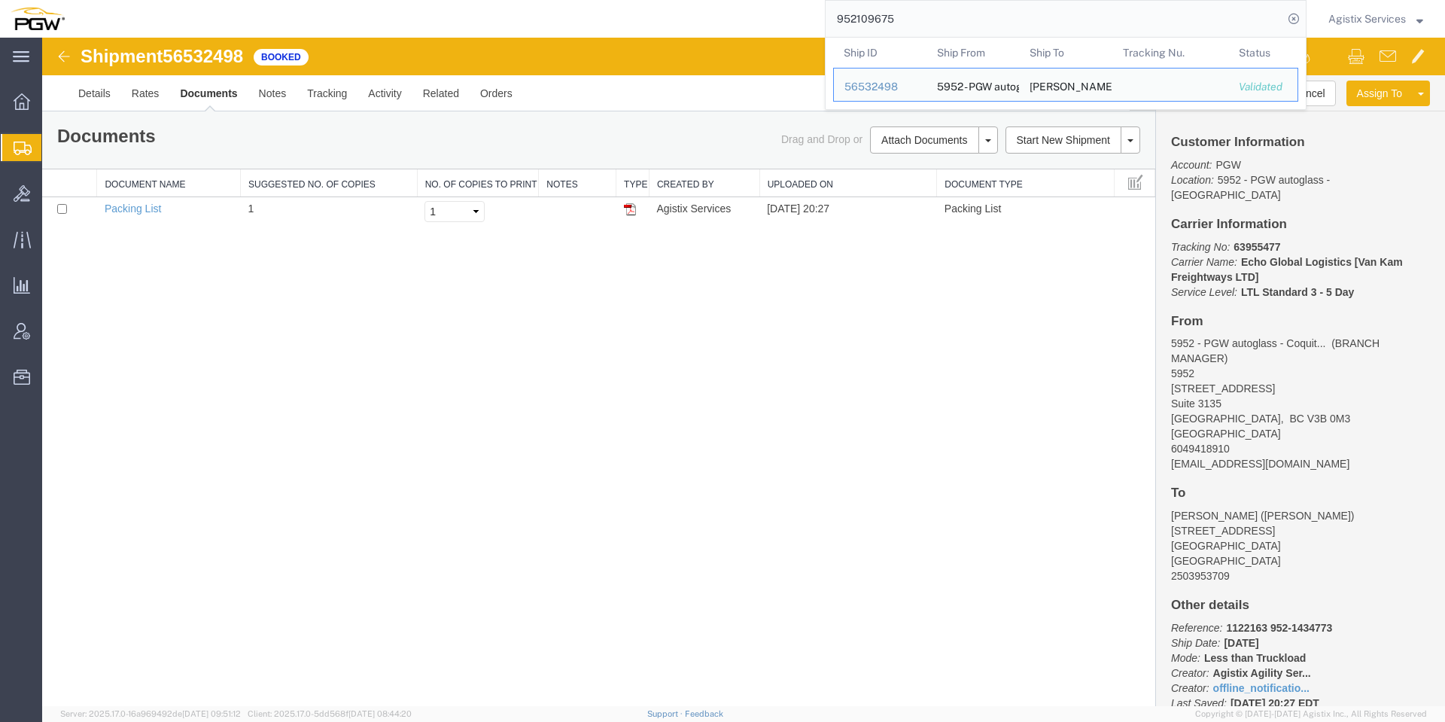
click at [1140, 9] on input "952109675" at bounding box center [1053, 19] width 457 height 36
paste input "56532971"
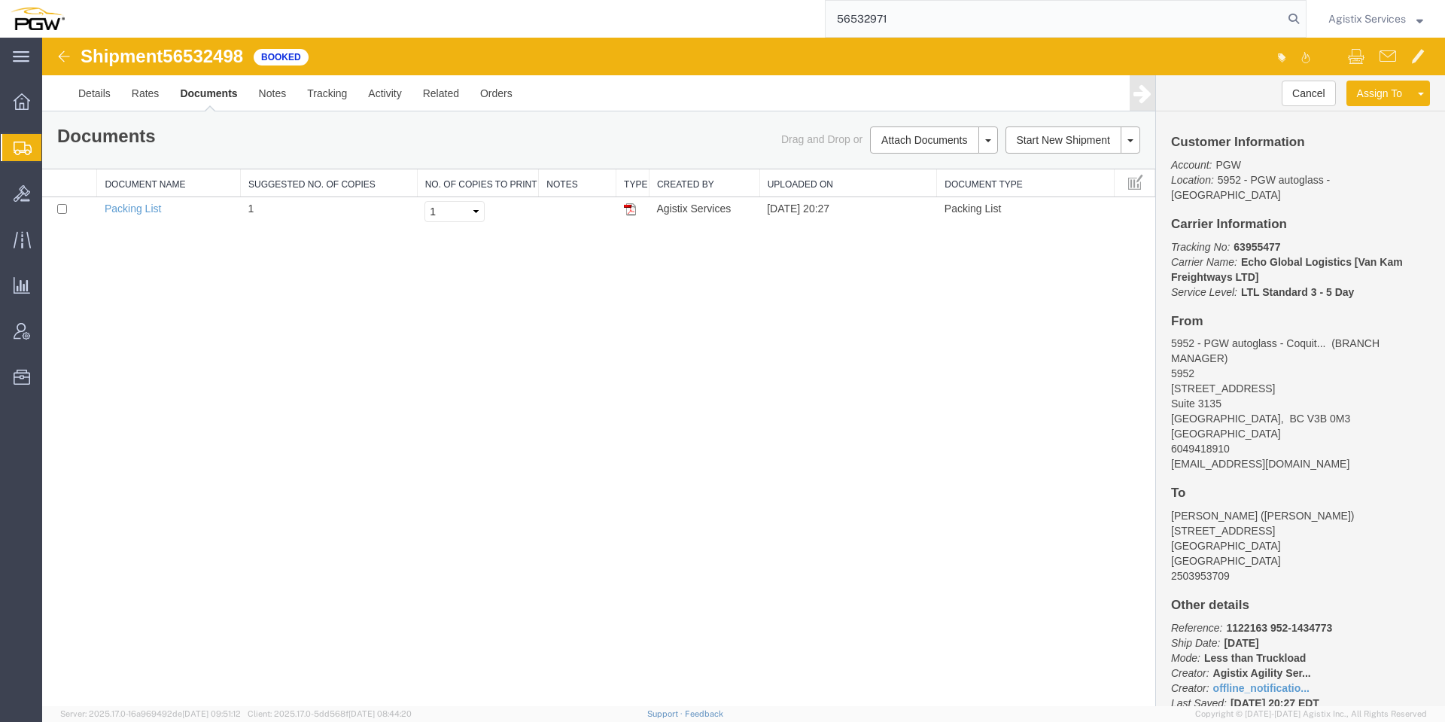
type input "56532971"
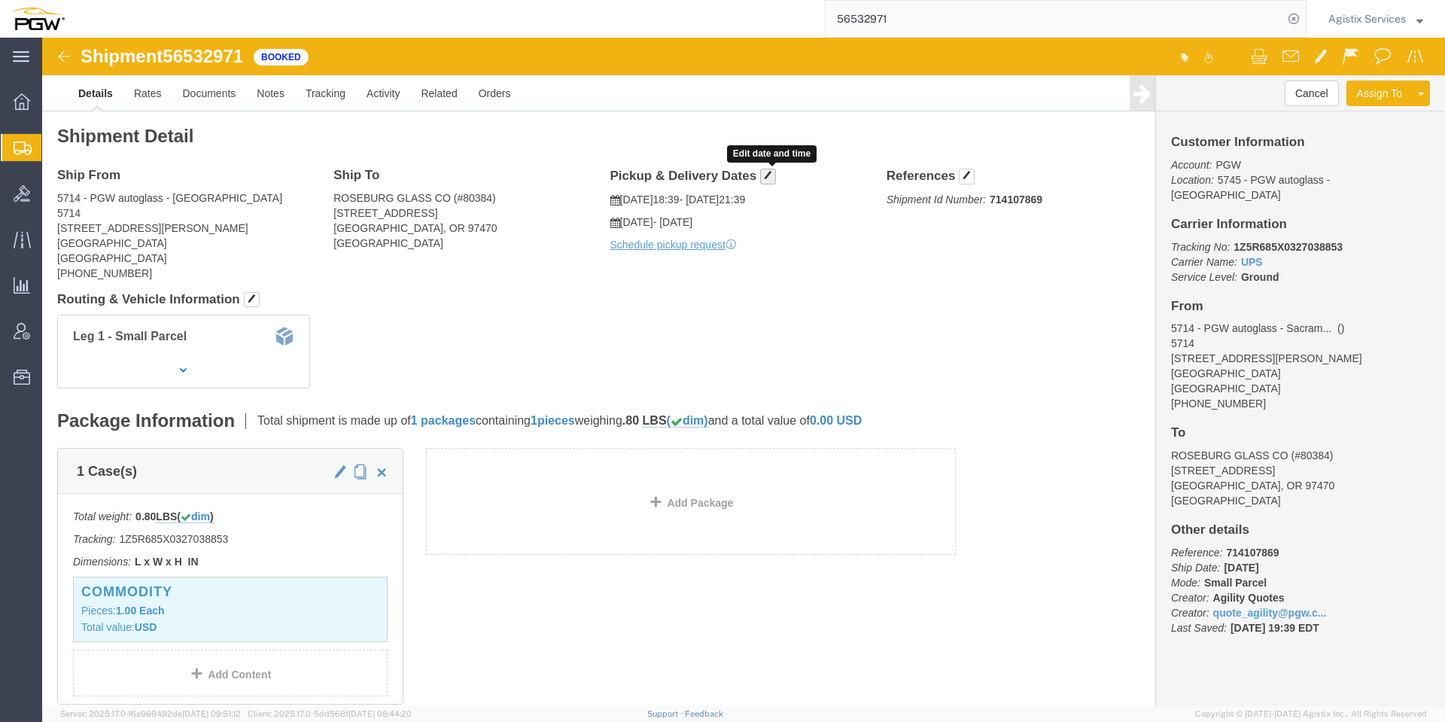
click span "button"
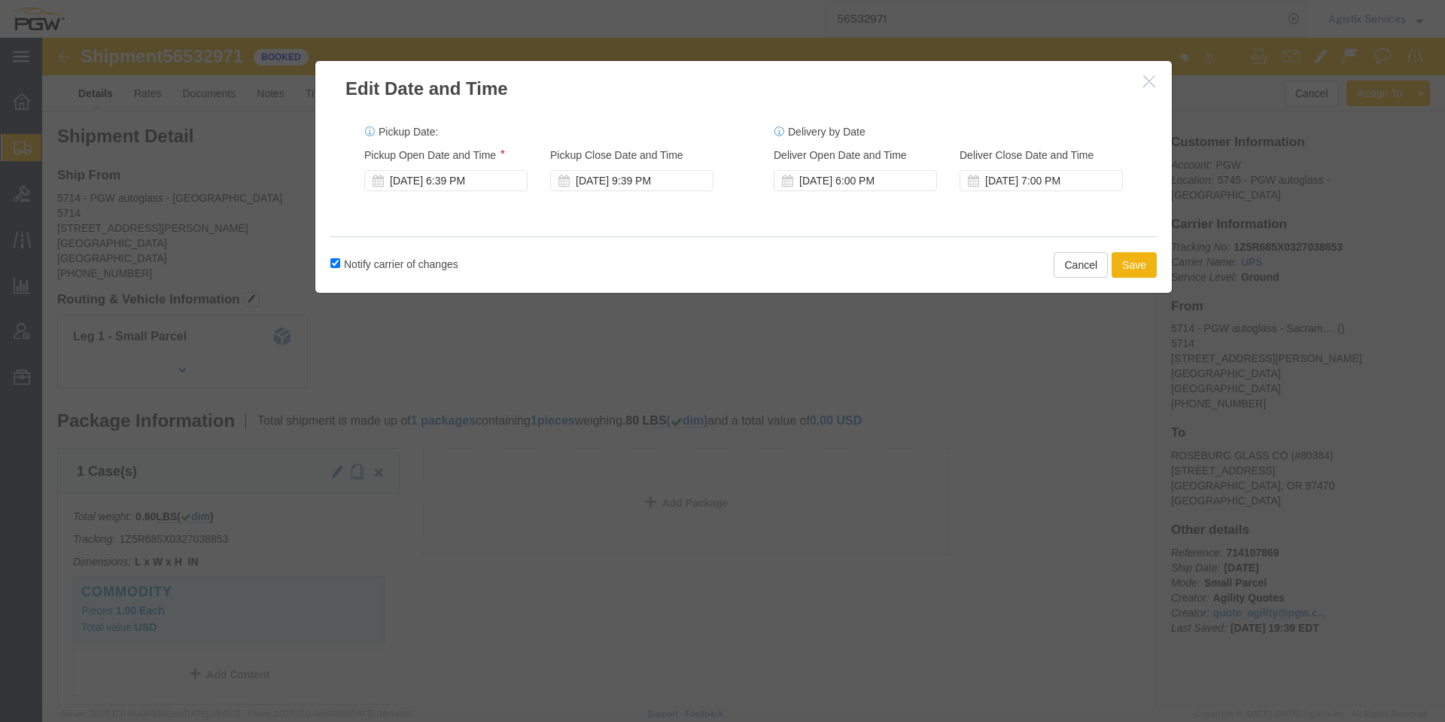
click div "Notify carrier of changes Cancel Save"
click label "Notify carrier of changes"
click input "Notify carrier of changes"
checkbox input "false"
click div "Aug 20 2025 6:39 PM"
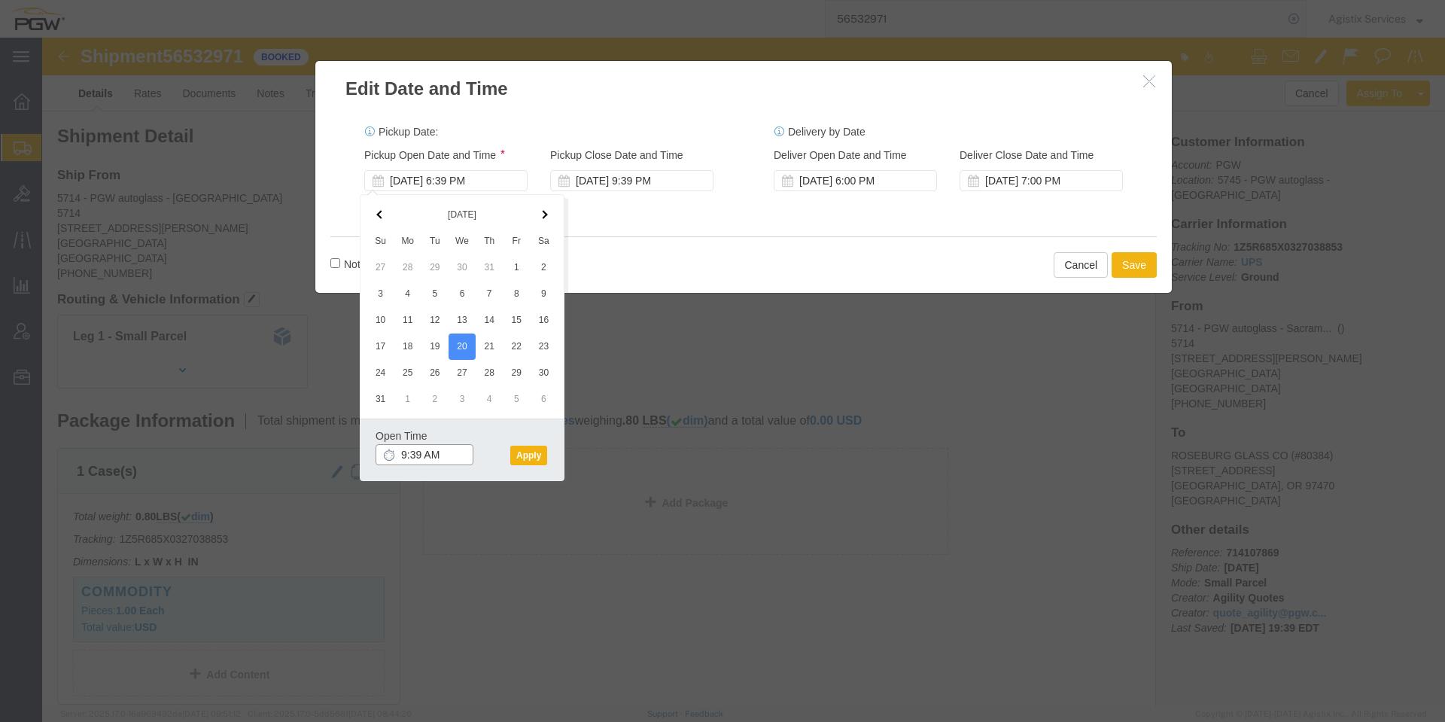
type input "10:00 AM"
click button "Apply"
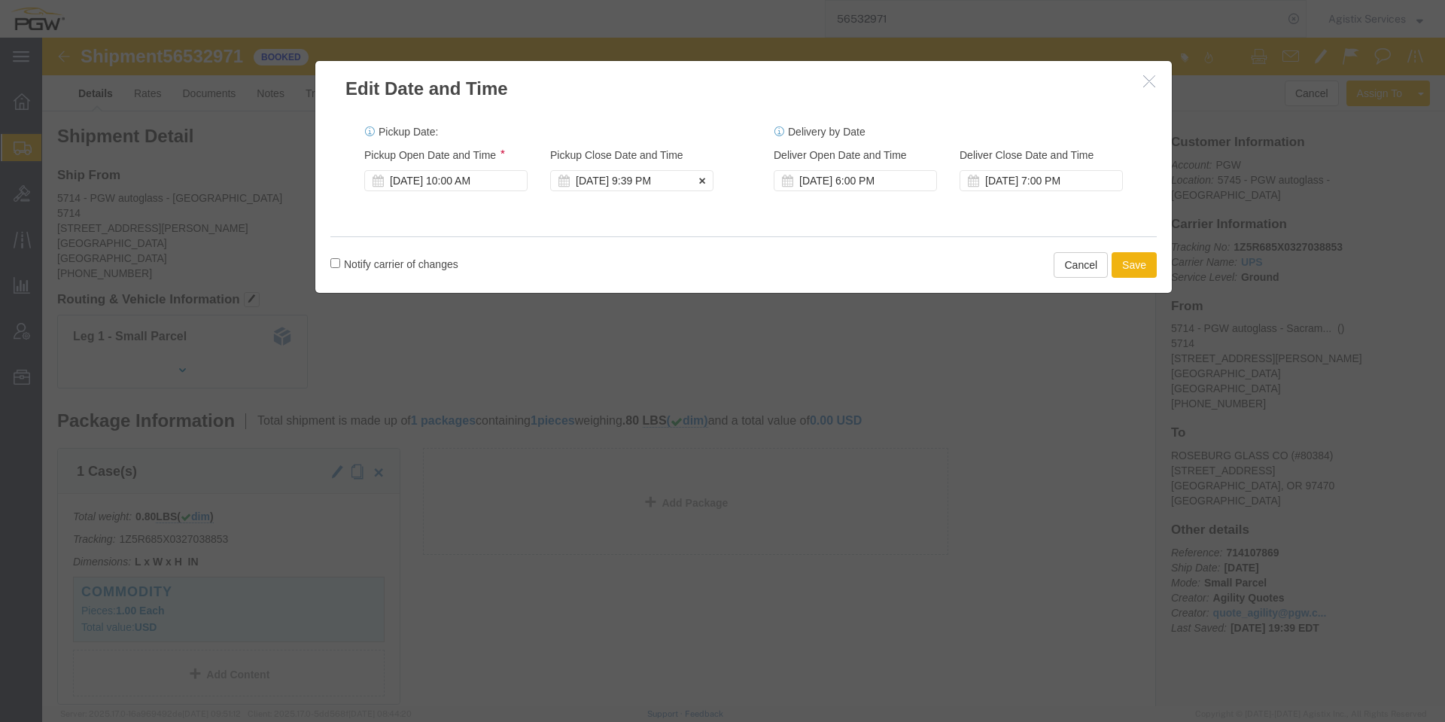
click div "Aug 20 2025 9:39 PM"
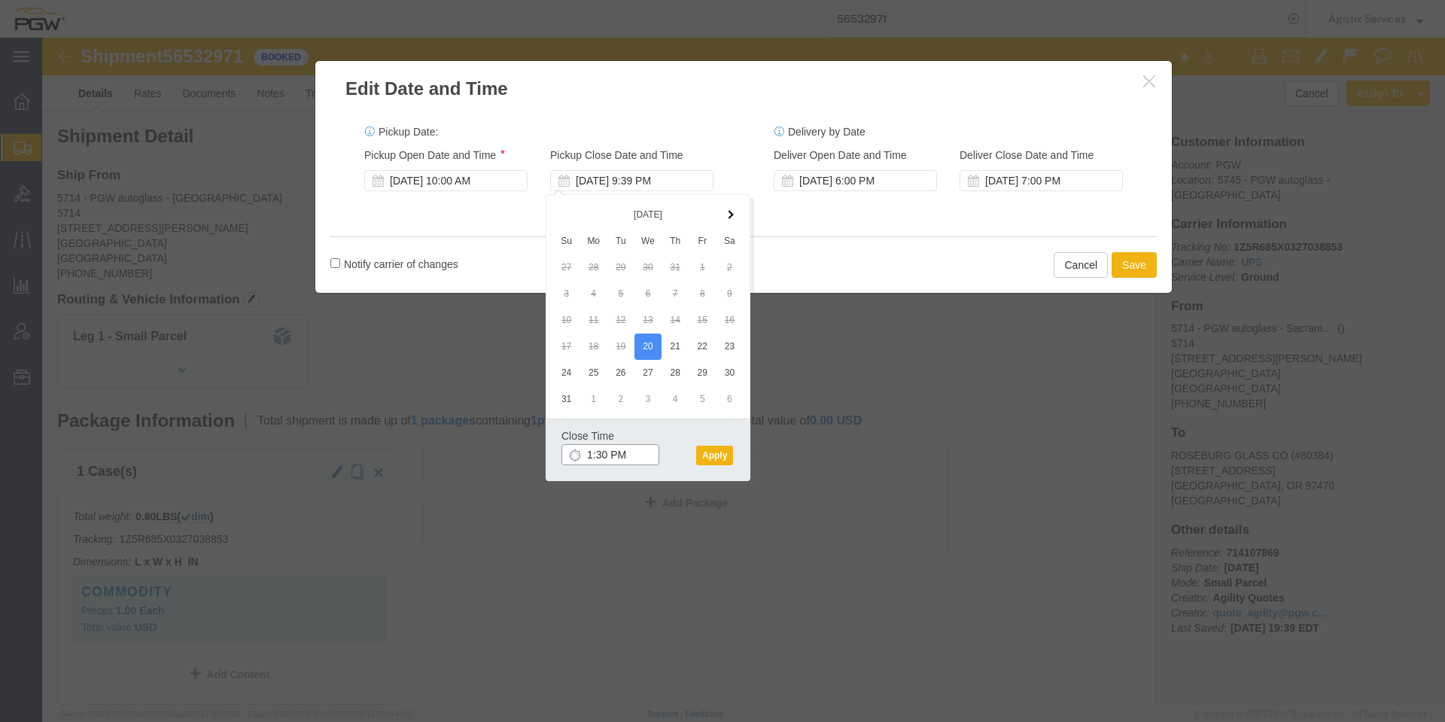
type input "2:00 PM"
click button "Apply"
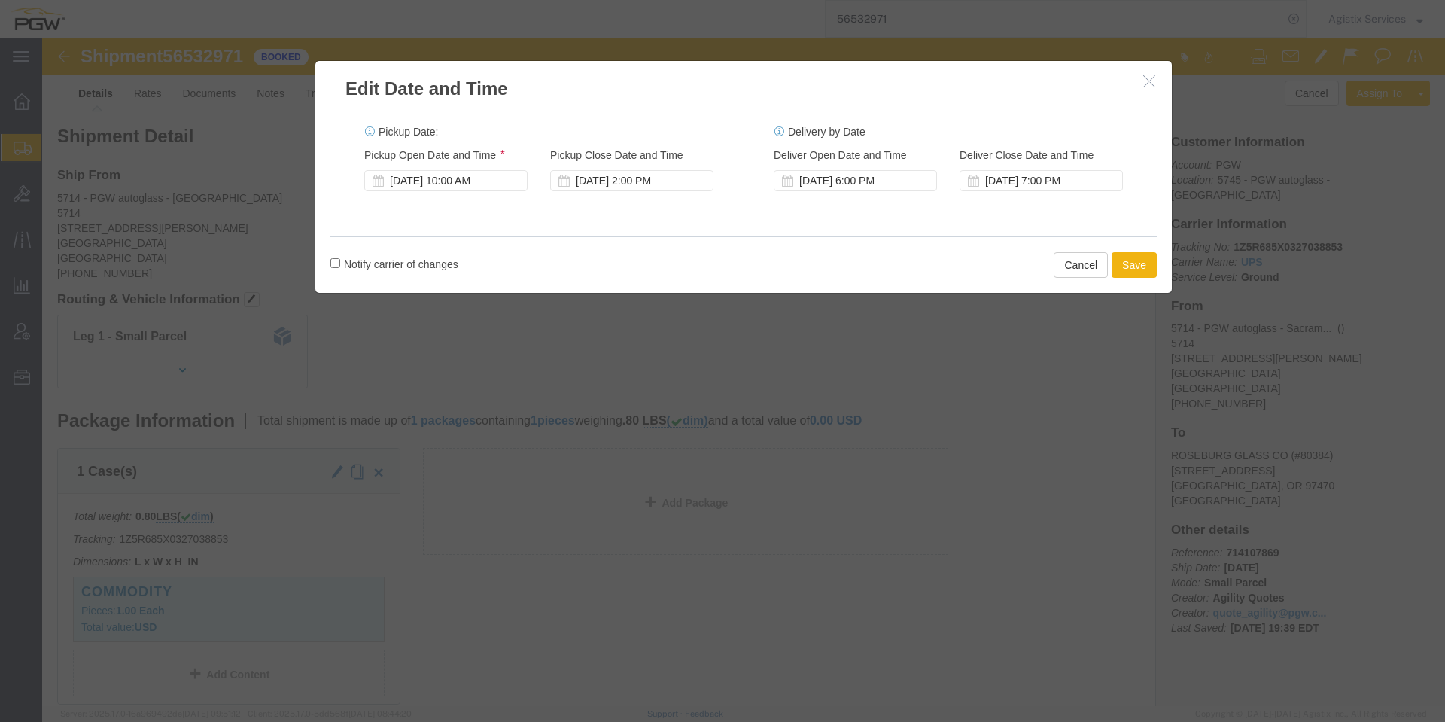
click label "Notify carrier of changes"
click input "Notify carrier of changes"
checkbox input "true"
click button "Save"
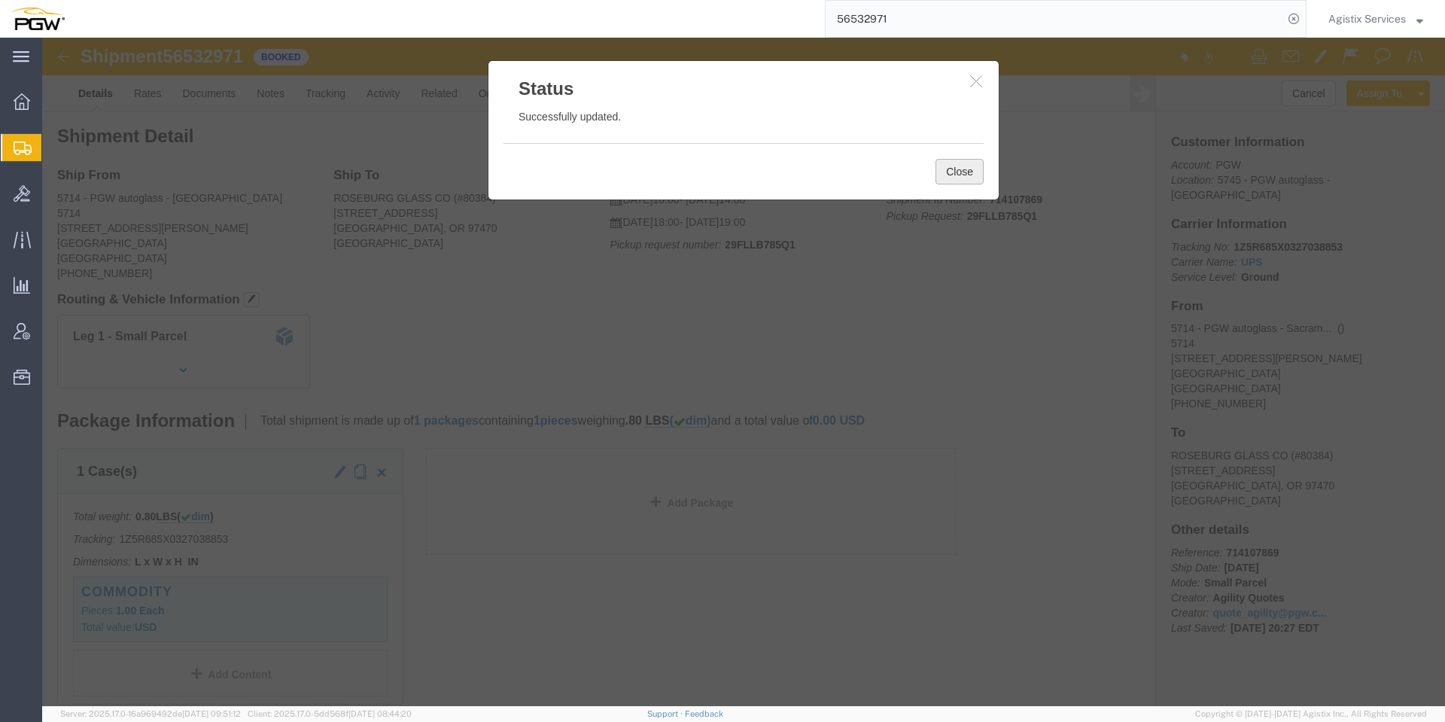
click button "Close"
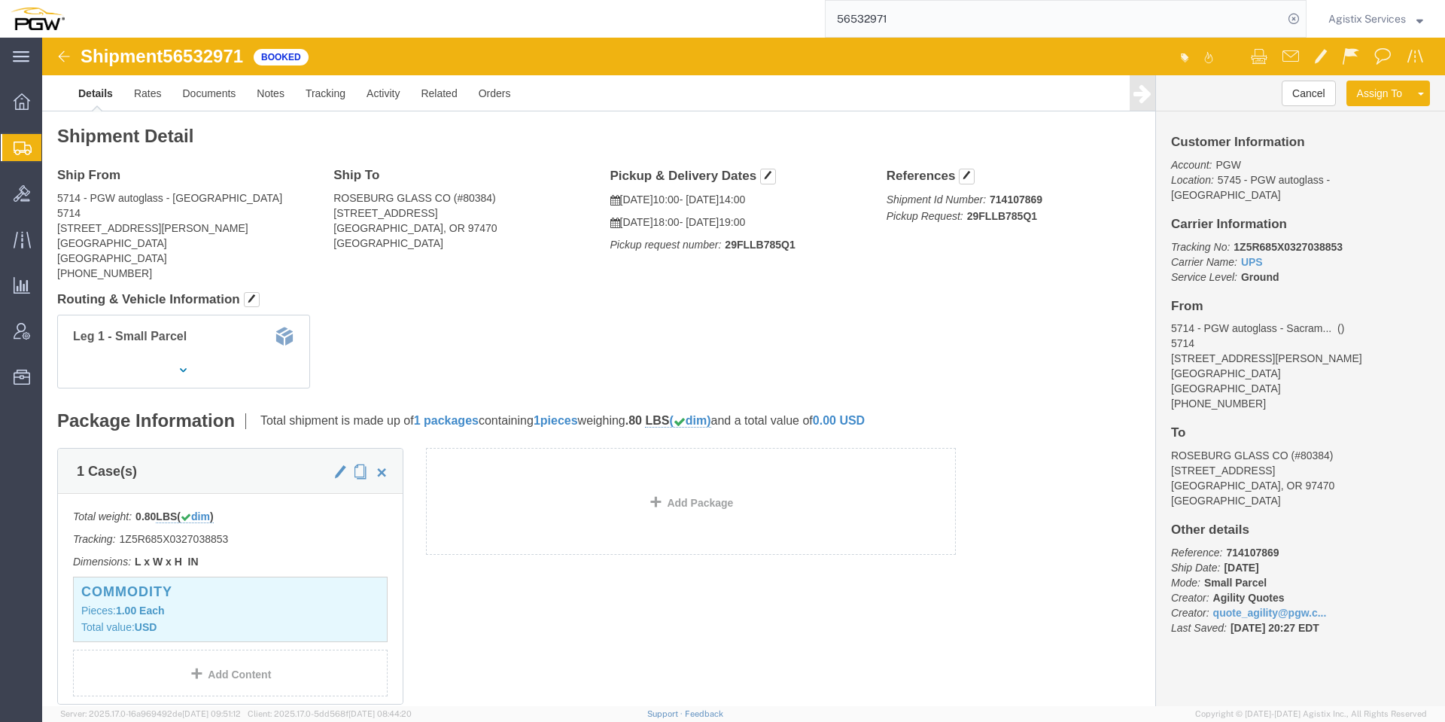
click at [1354, 17] on span "Agistix Services" at bounding box center [1366, 19] width 77 height 17
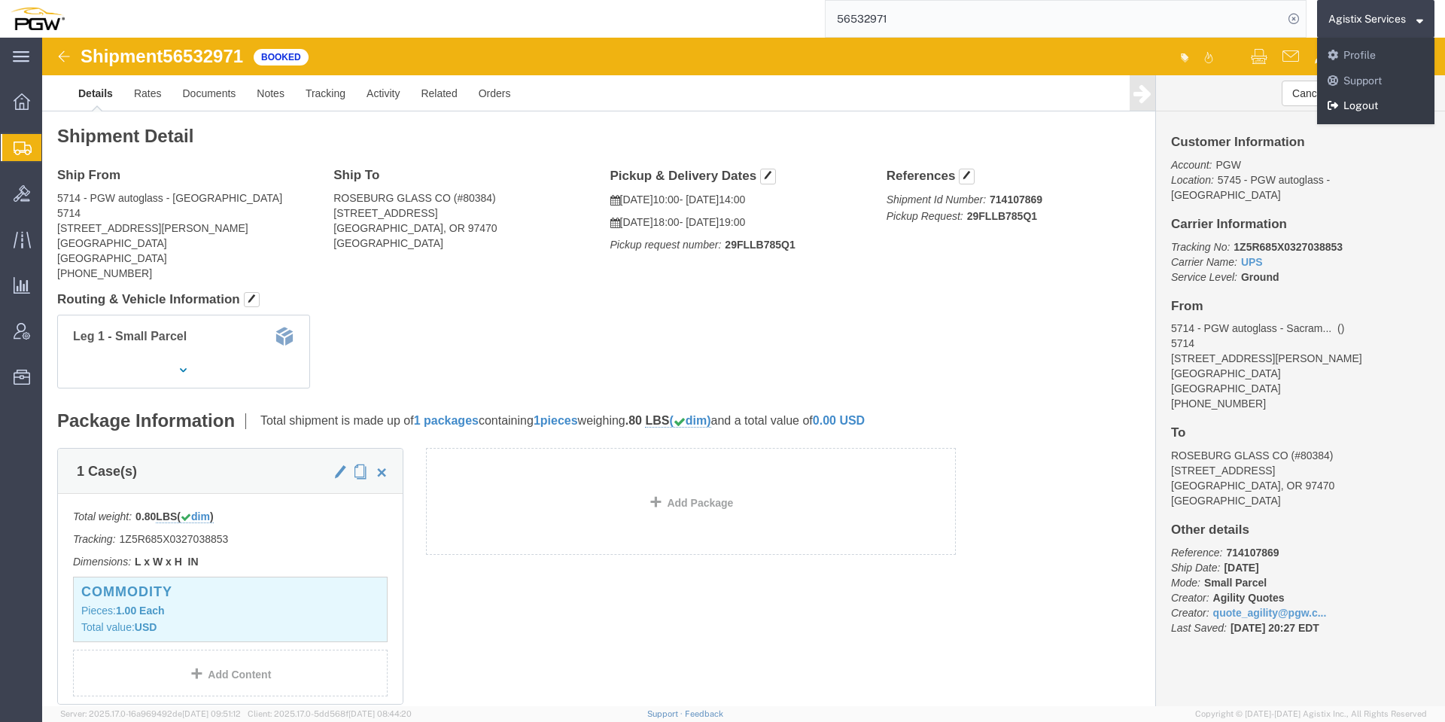
click at [1360, 114] on link "Logout" at bounding box center [1375, 106] width 117 height 26
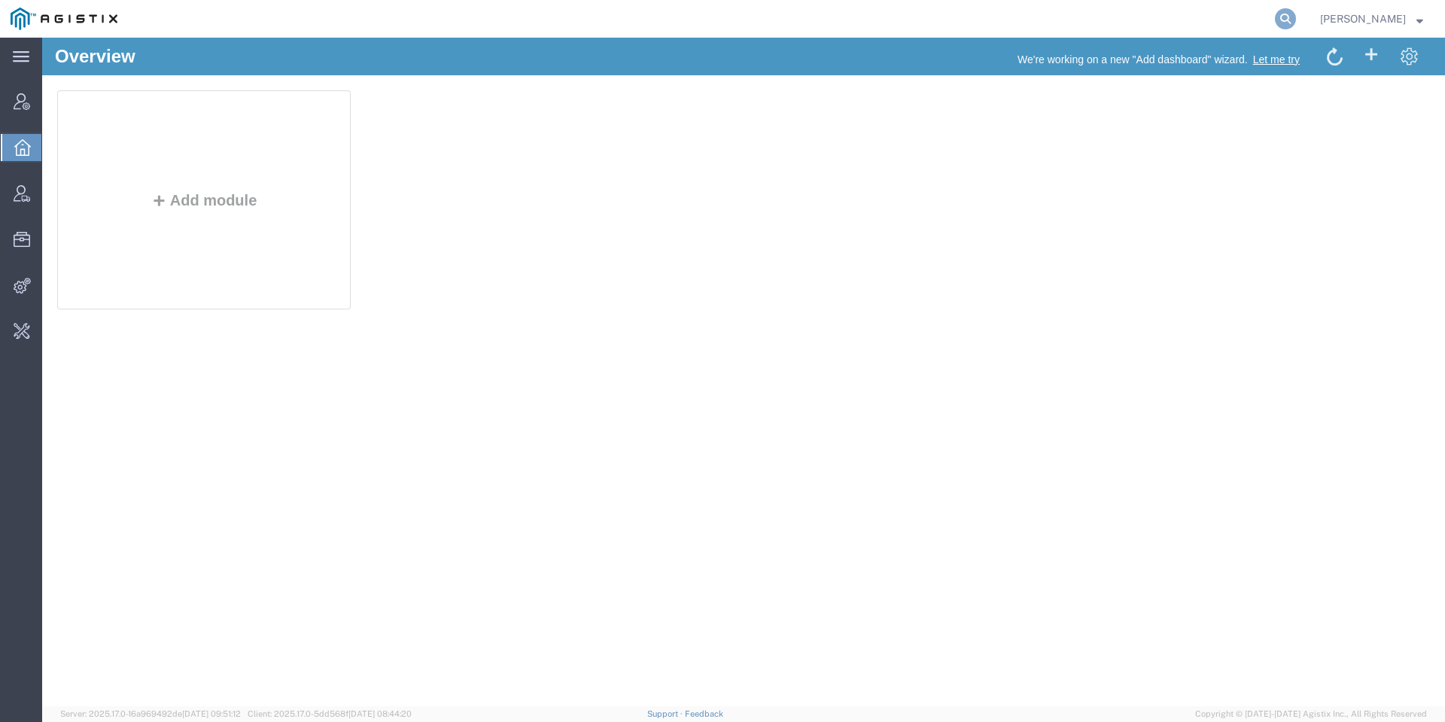
click at [1296, 20] on icon at bounding box center [1285, 18] width 21 height 21
paste input "54031564"
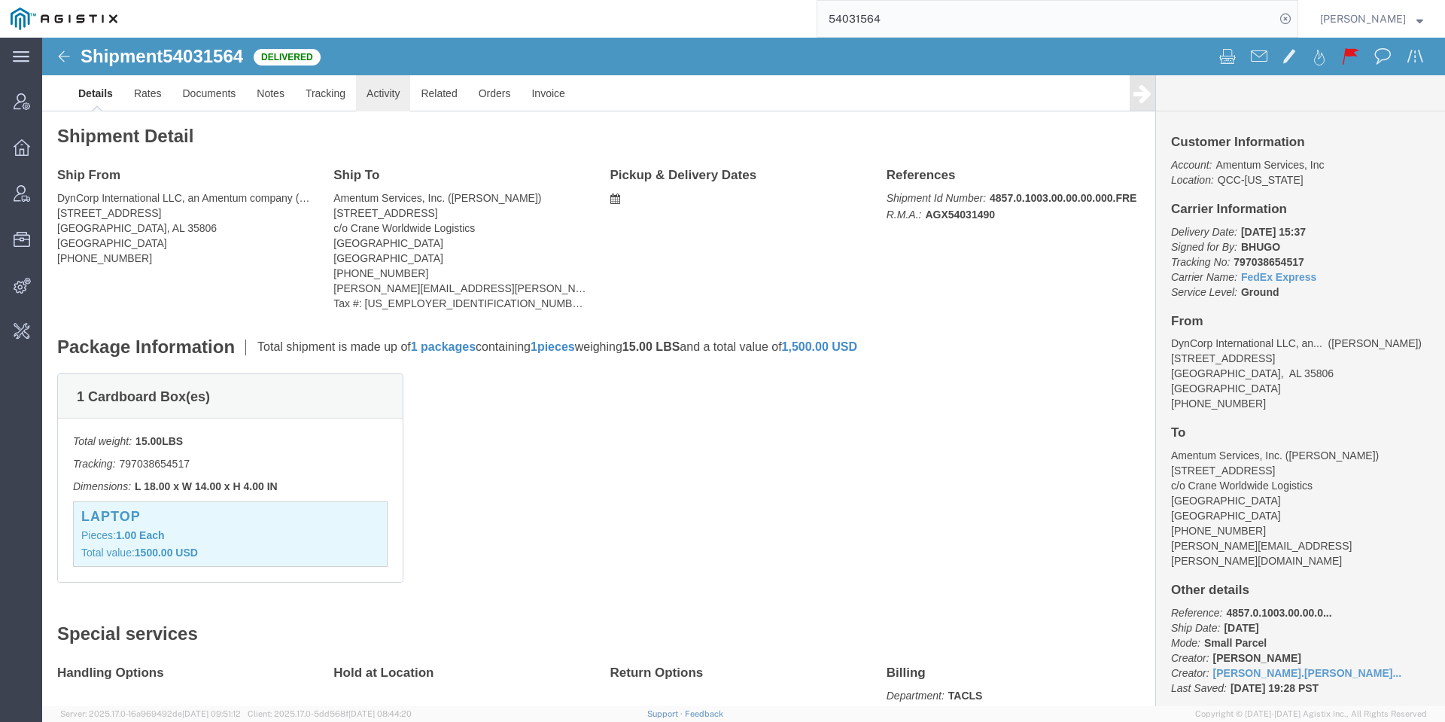
click link "Activity"
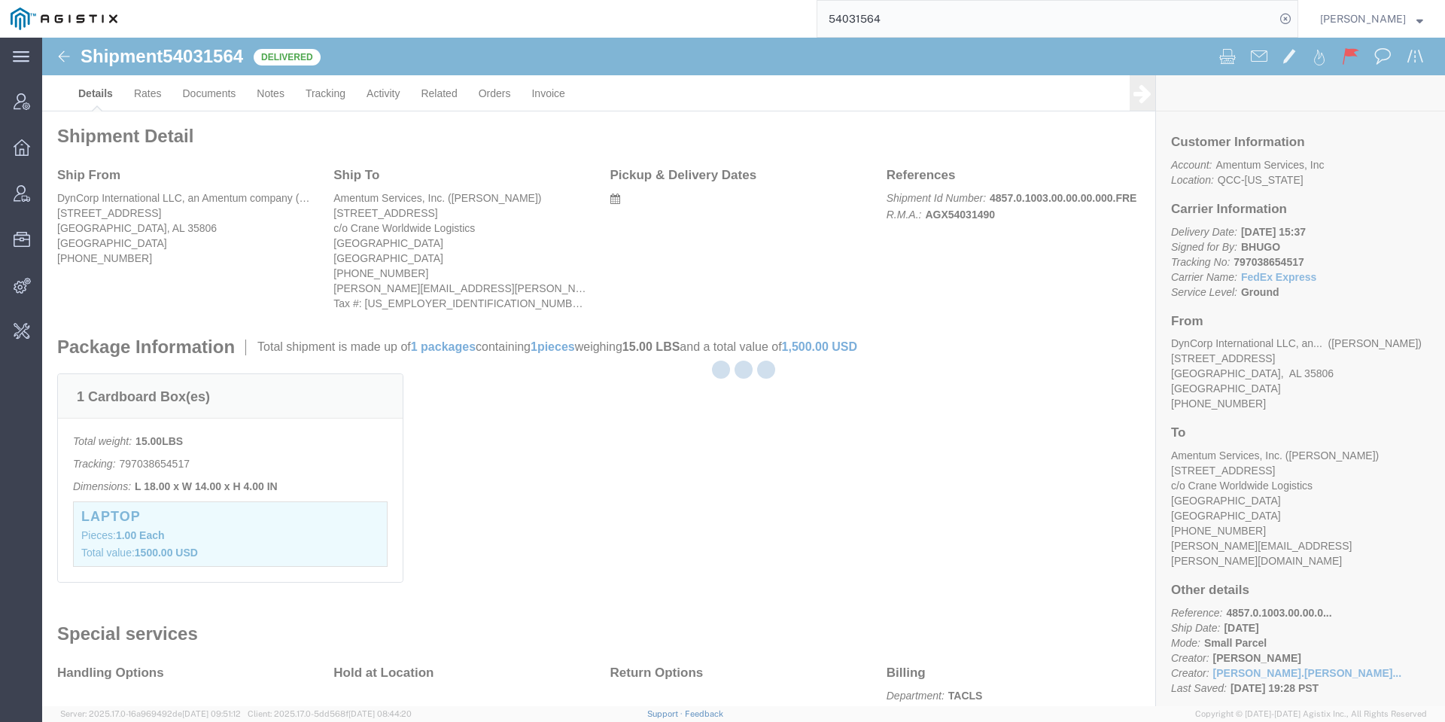
click at [401, 89] on div at bounding box center [743, 372] width 1402 height 668
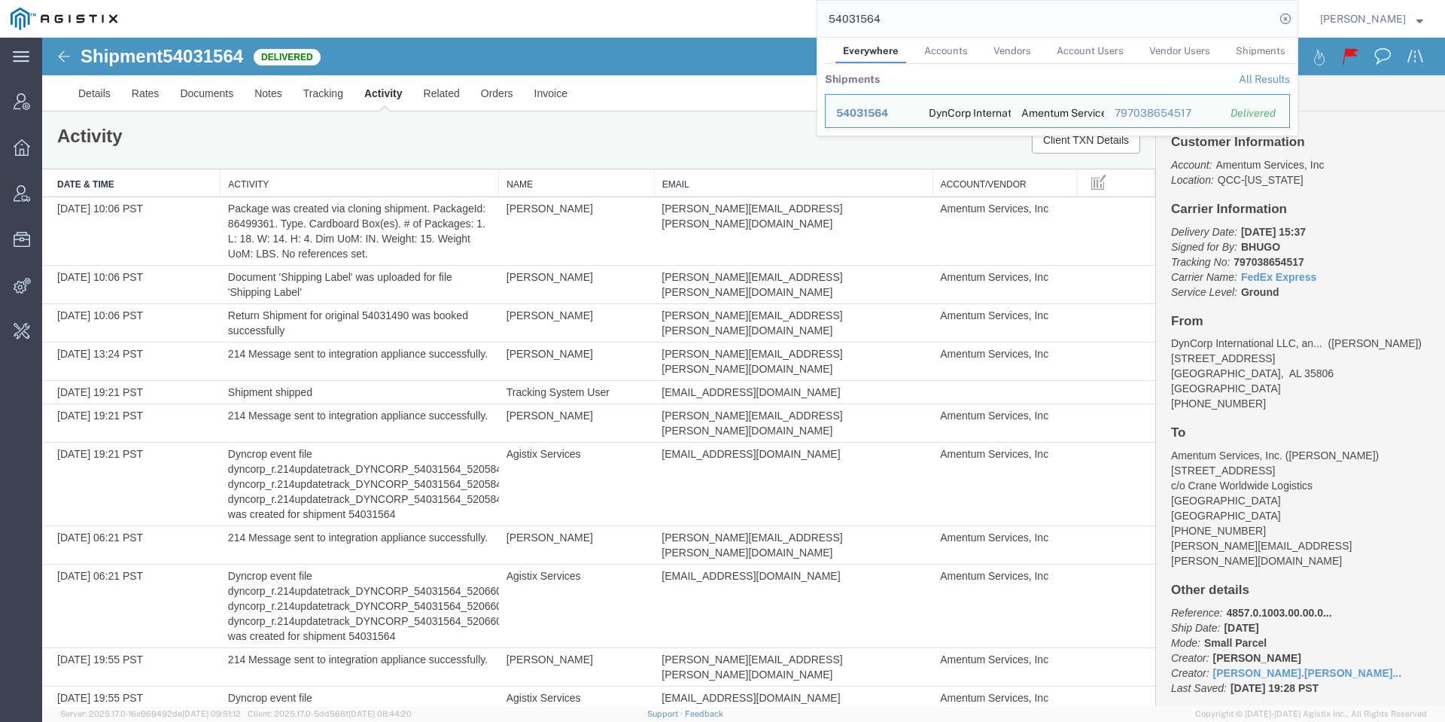
click at [940, 20] on input "54031564" at bounding box center [1045, 19] width 457 height 36
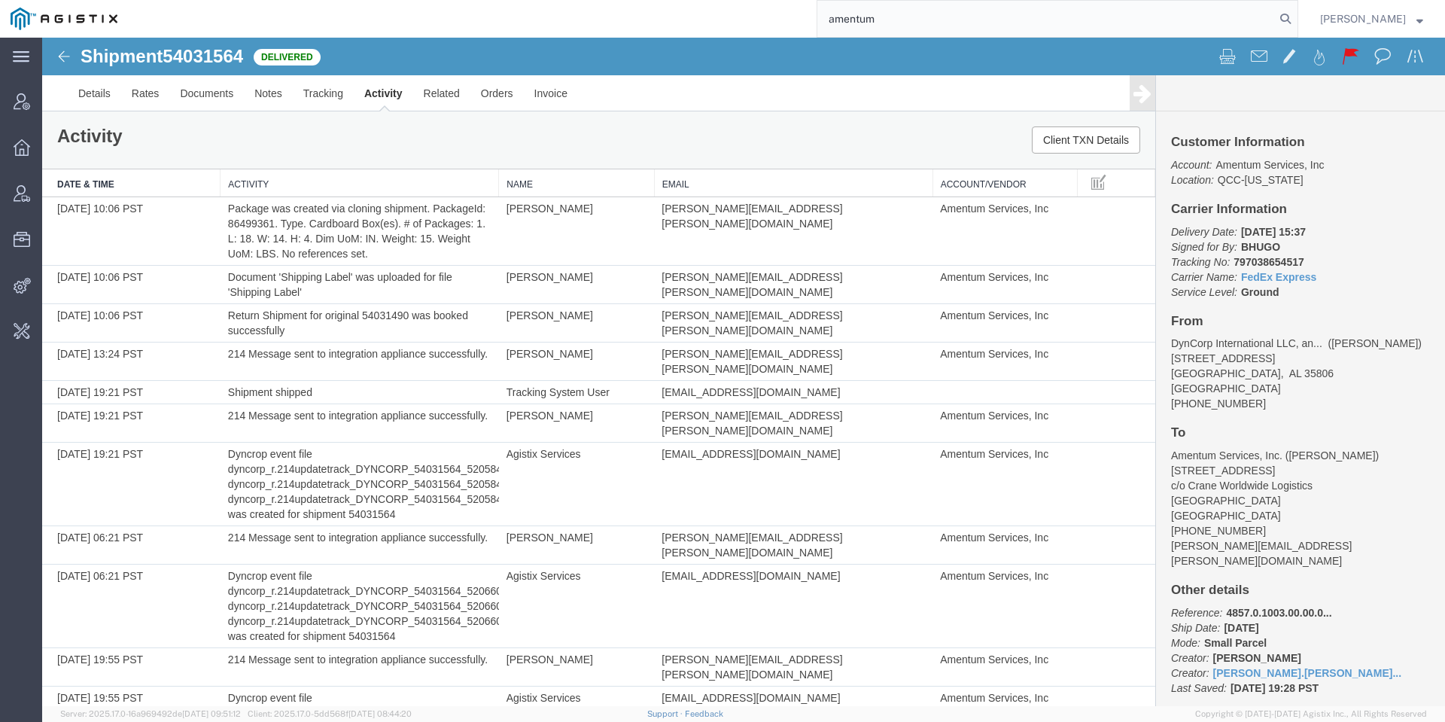
type input "amentum"
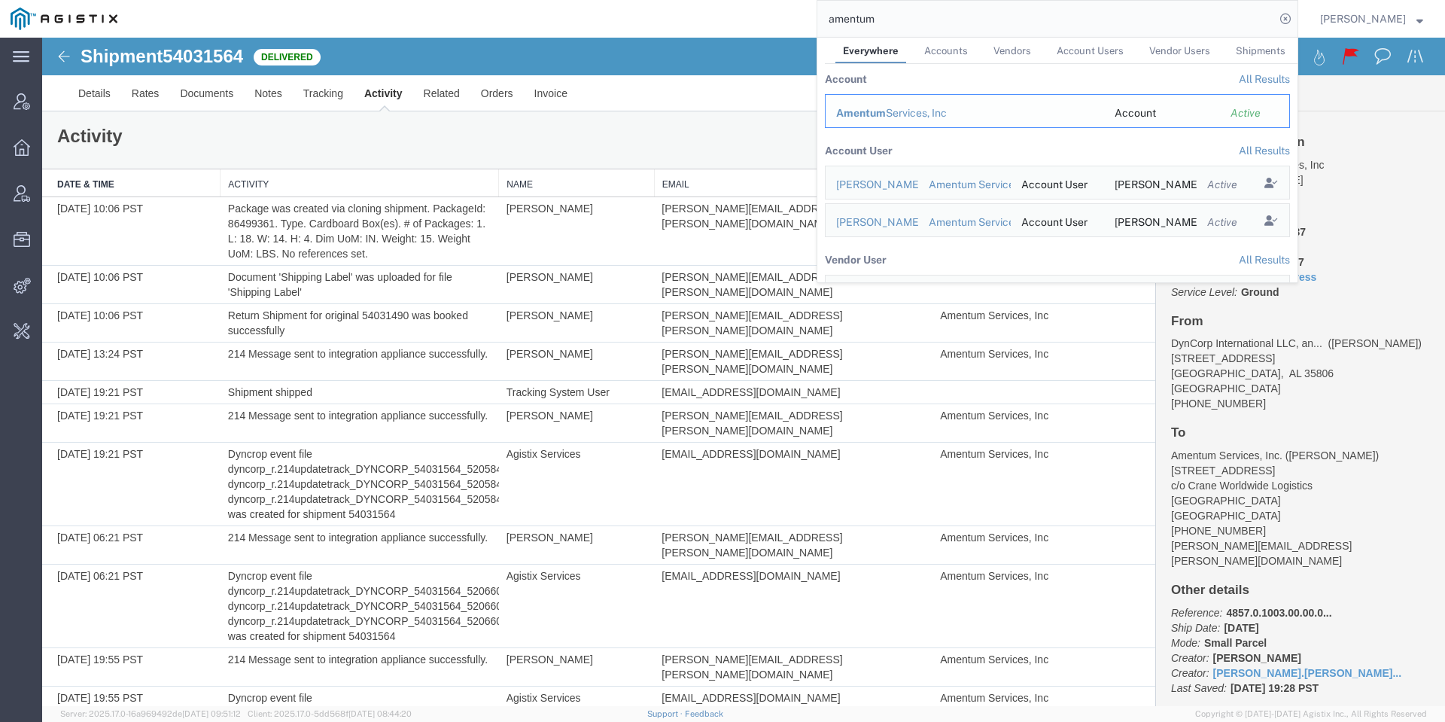
click at [940, 104] on td "Amentum Services, Inc" at bounding box center [964, 111] width 279 height 34
click at [940, 107] on div "Amentum Services, Inc" at bounding box center [964, 113] width 257 height 16
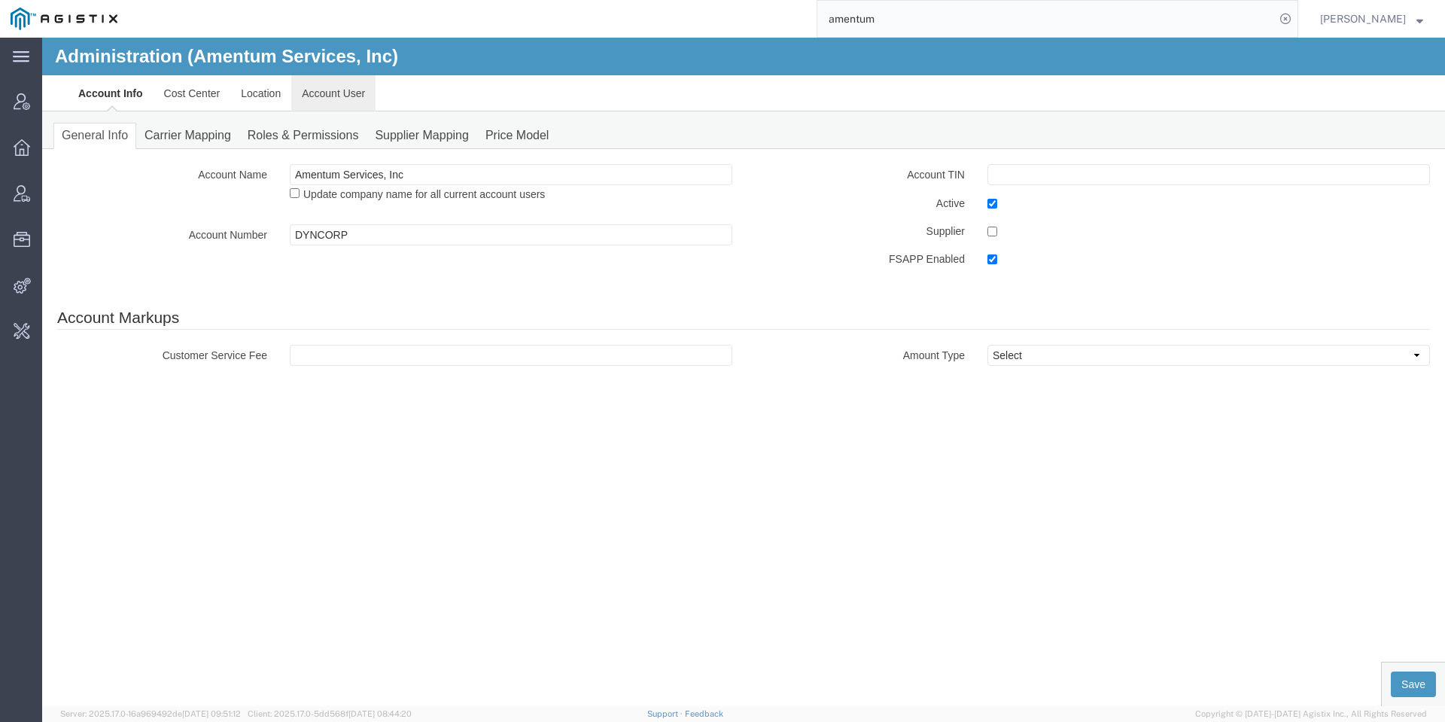
click at [336, 85] on link "Account User" at bounding box center [333, 93] width 84 height 36
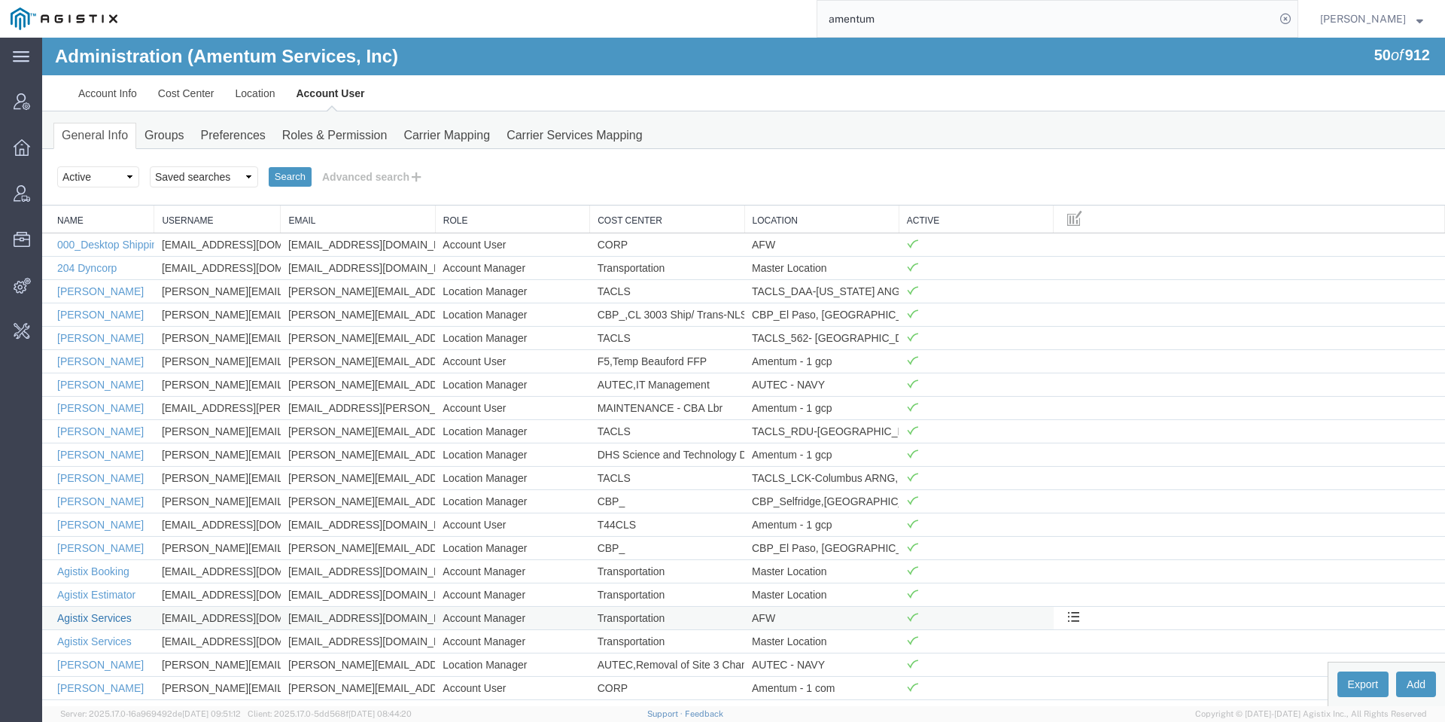
click at [111, 613] on link "Agistix Services" at bounding box center [94, 618] width 74 height 12
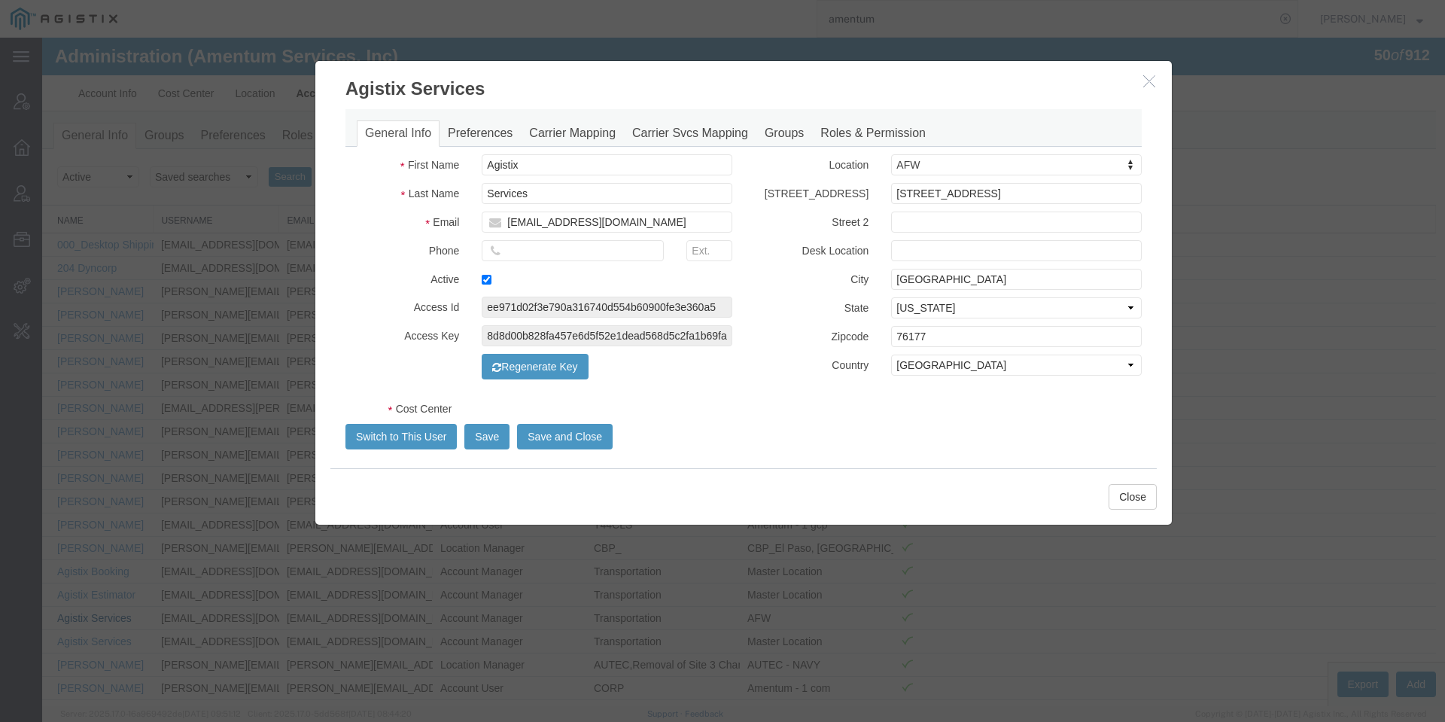
select select "DEPARTMENT"
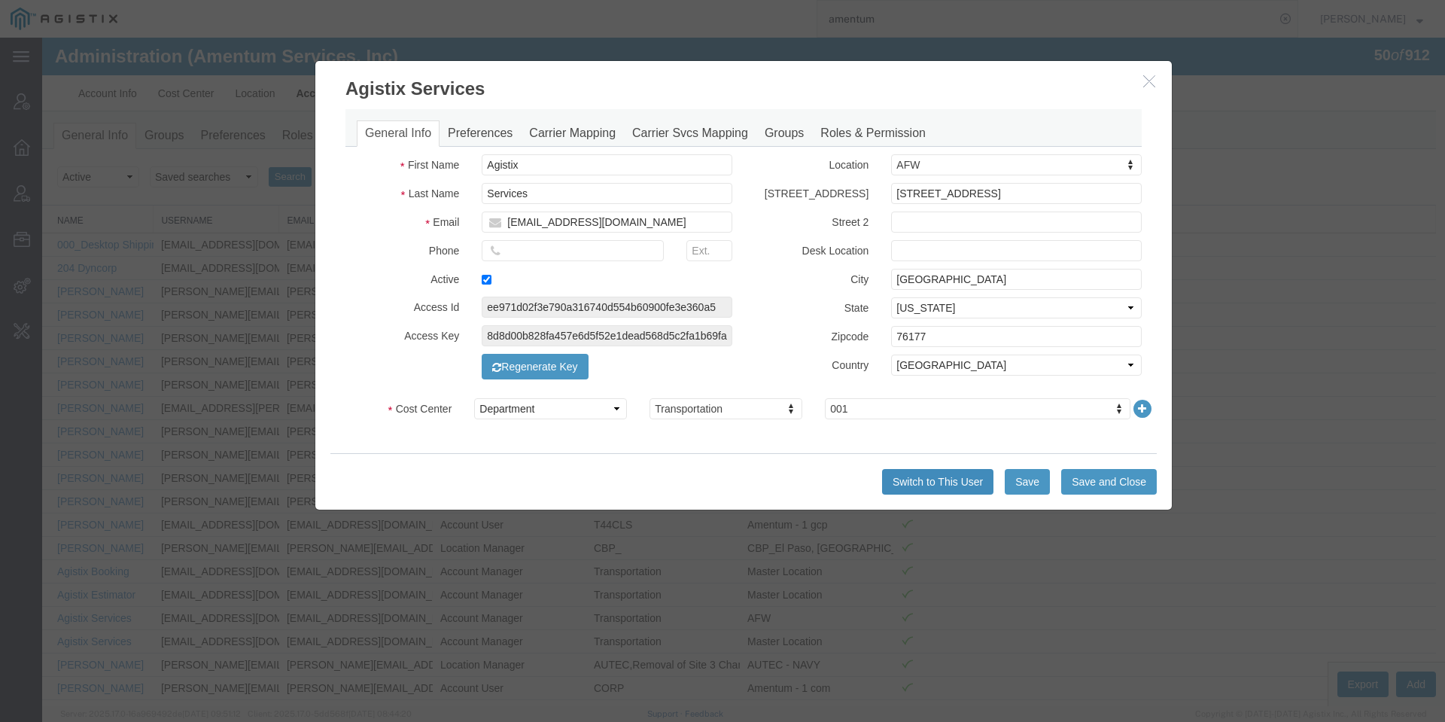
click at [949, 477] on button "Switch to This User" at bounding box center [937, 482] width 111 height 26
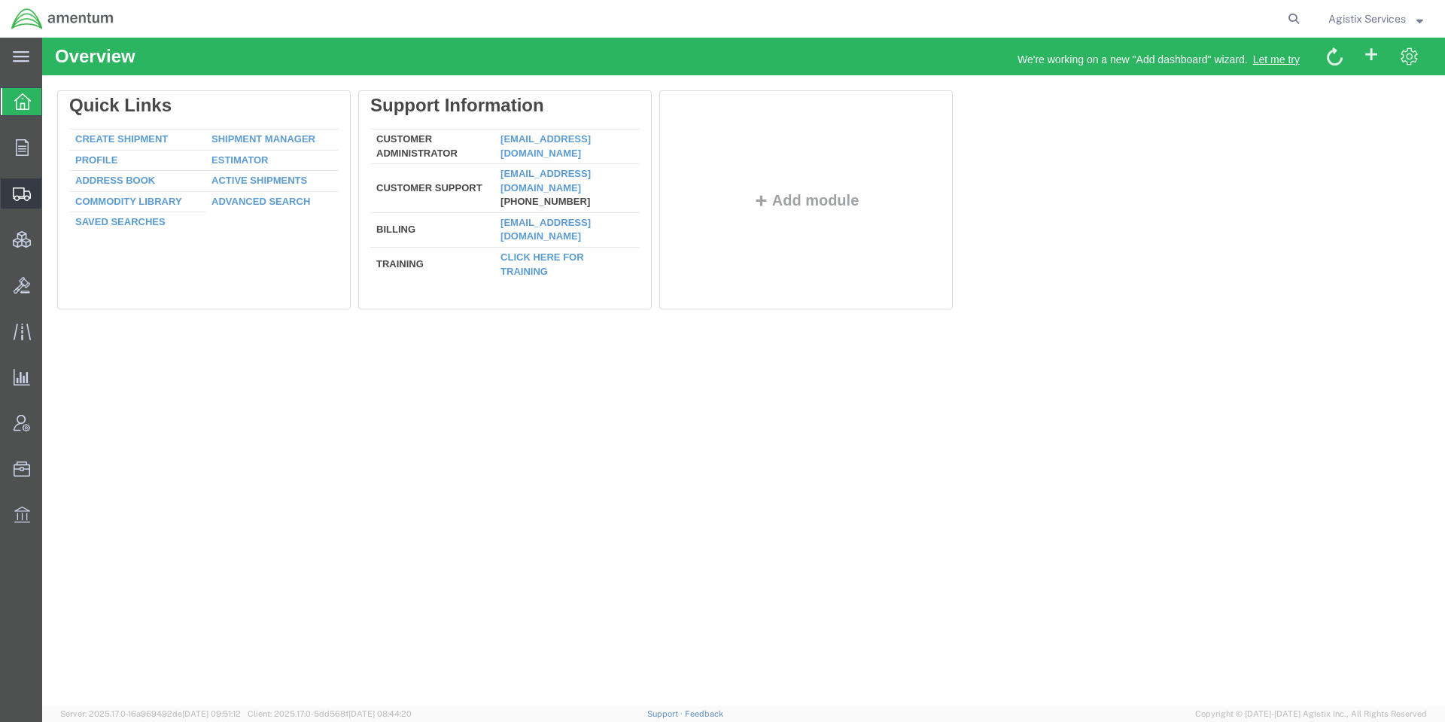
click at [18, 194] on icon at bounding box center [22, 194] width 18 height 14
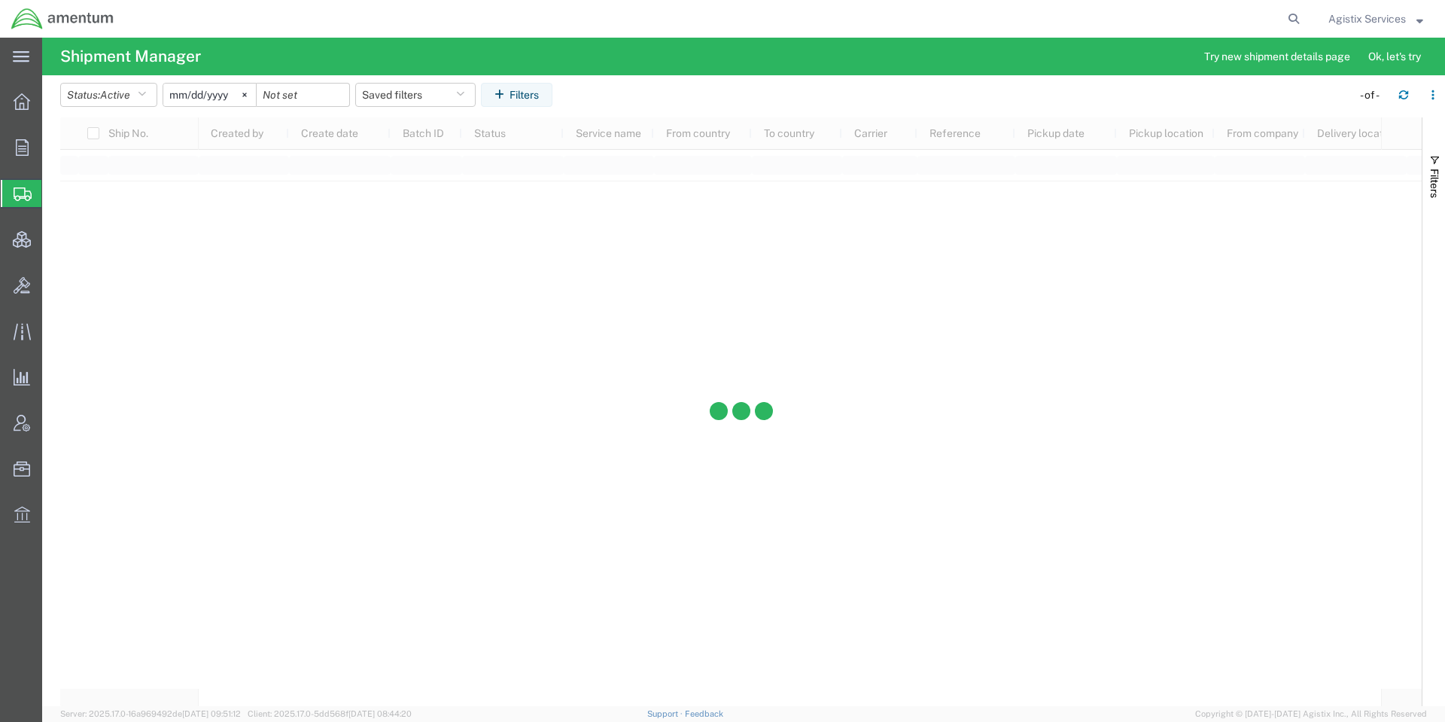
click at [156, 81] on header "Status: Active Active All Approved Booked Canceled Delivered Denied New On Hold…" at bounding box center [752, 96] width 1384 height 42
click at [146, 91] on icon "button" at bounding box center [142, 95] width 8 height 11
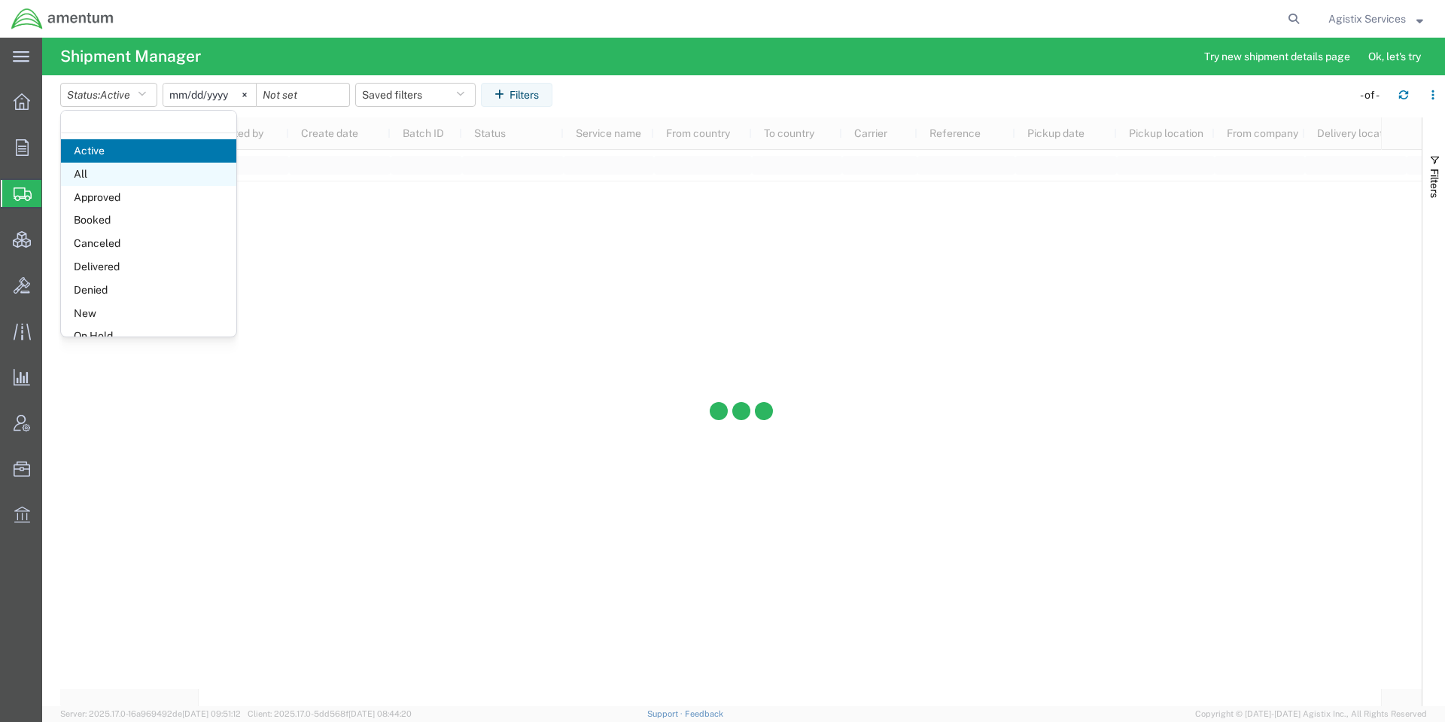
click at [129, 166] on span "All" at bounding box center [148, 174] width 175 height 23
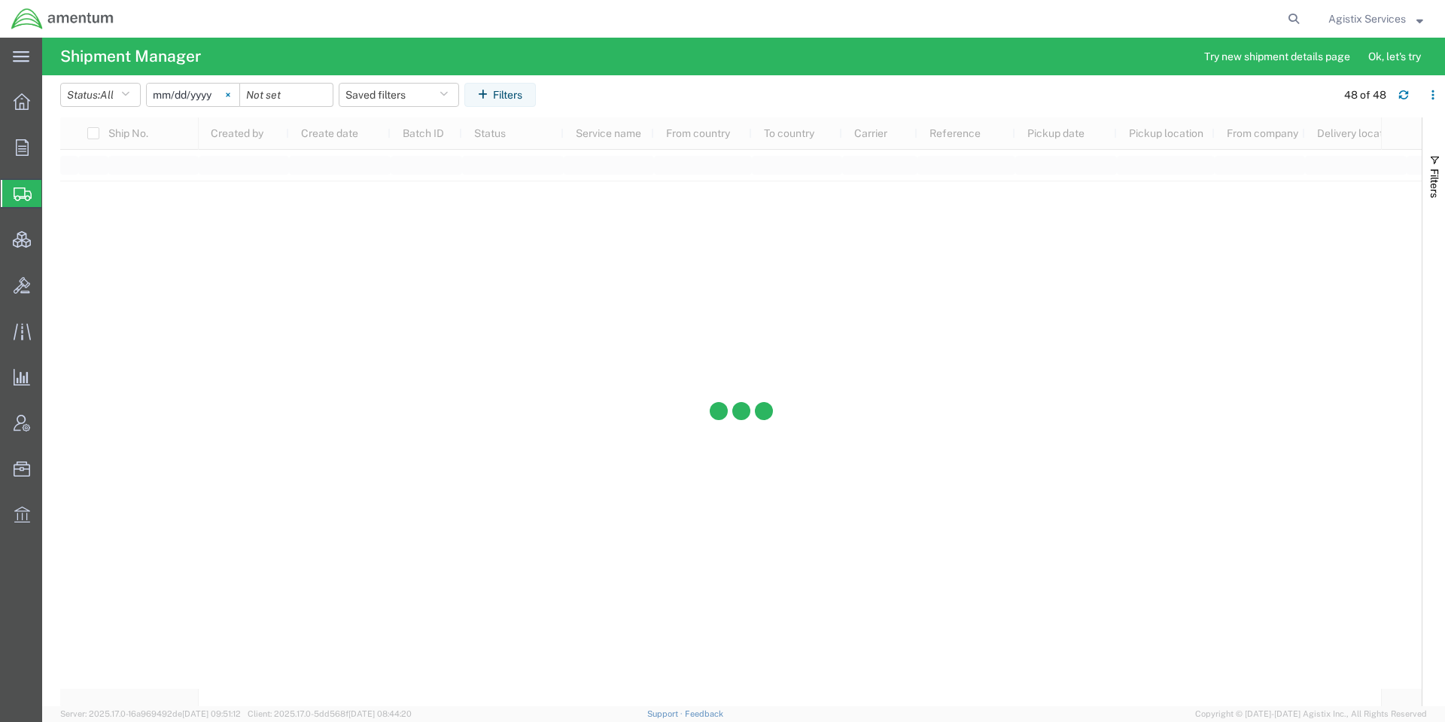
click at [232, 102] on svg-icon at bounding box center [228, 95] width 23 height 23
click at [206, 99] on input "date" at bounding box center [193, 95] width 93 height 23
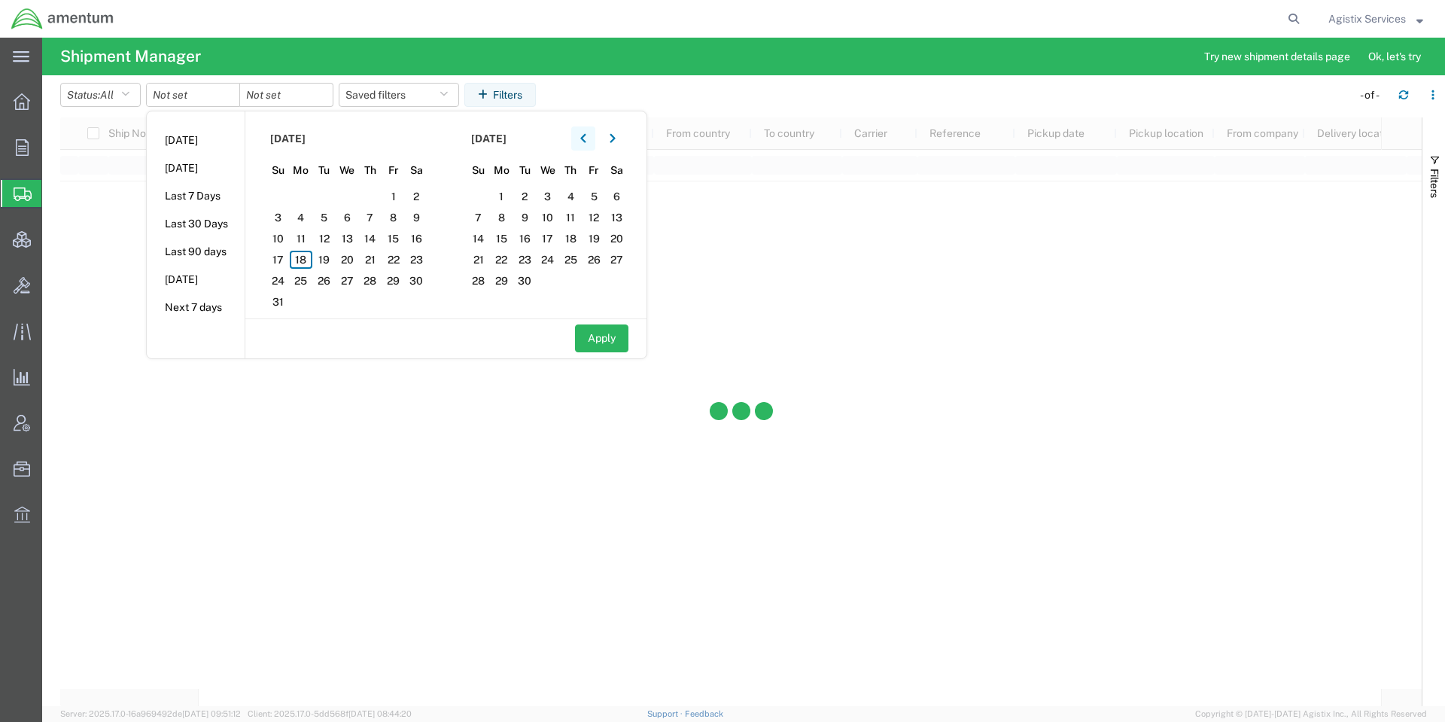
click at [582, 138] on button "button" at bounding box center [583, 138] width 24 height 24
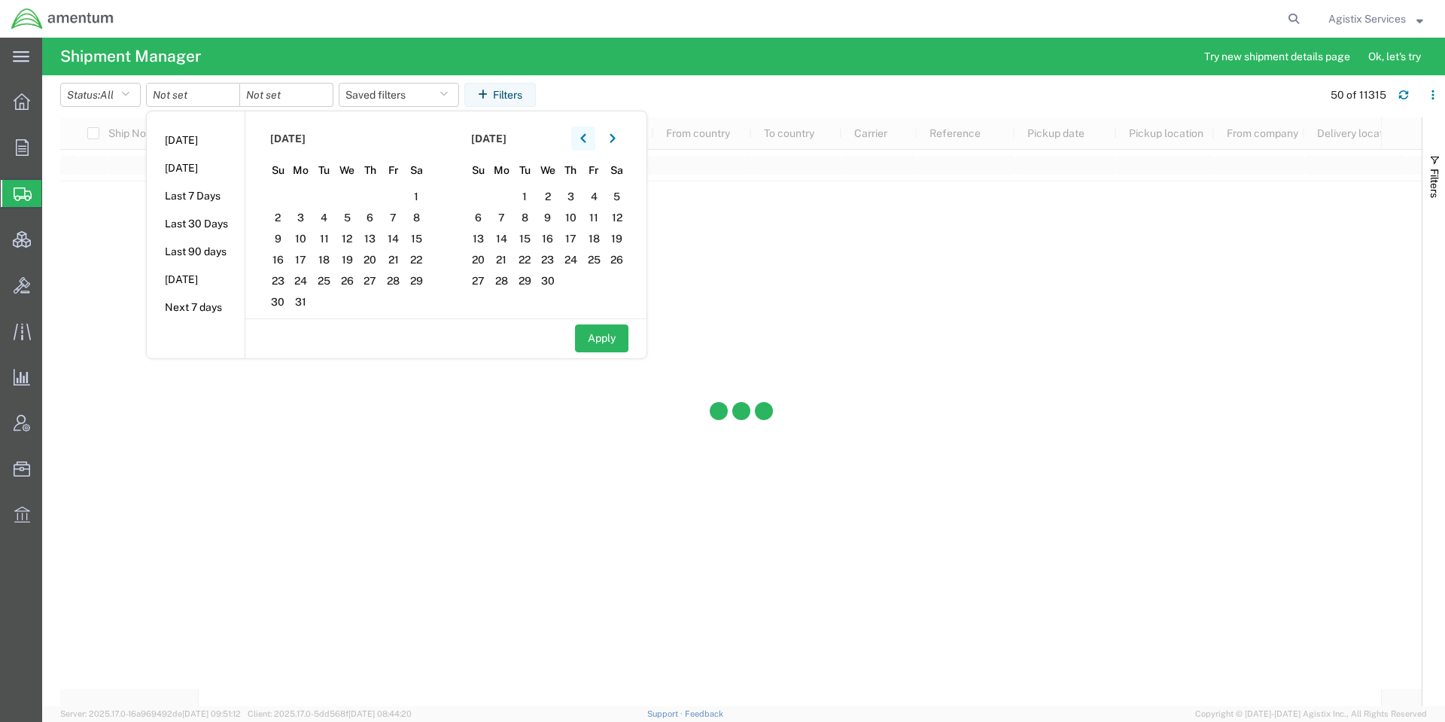
click at [582, 138] on button "button" at bounding box center [583, 138] width 24 height 24
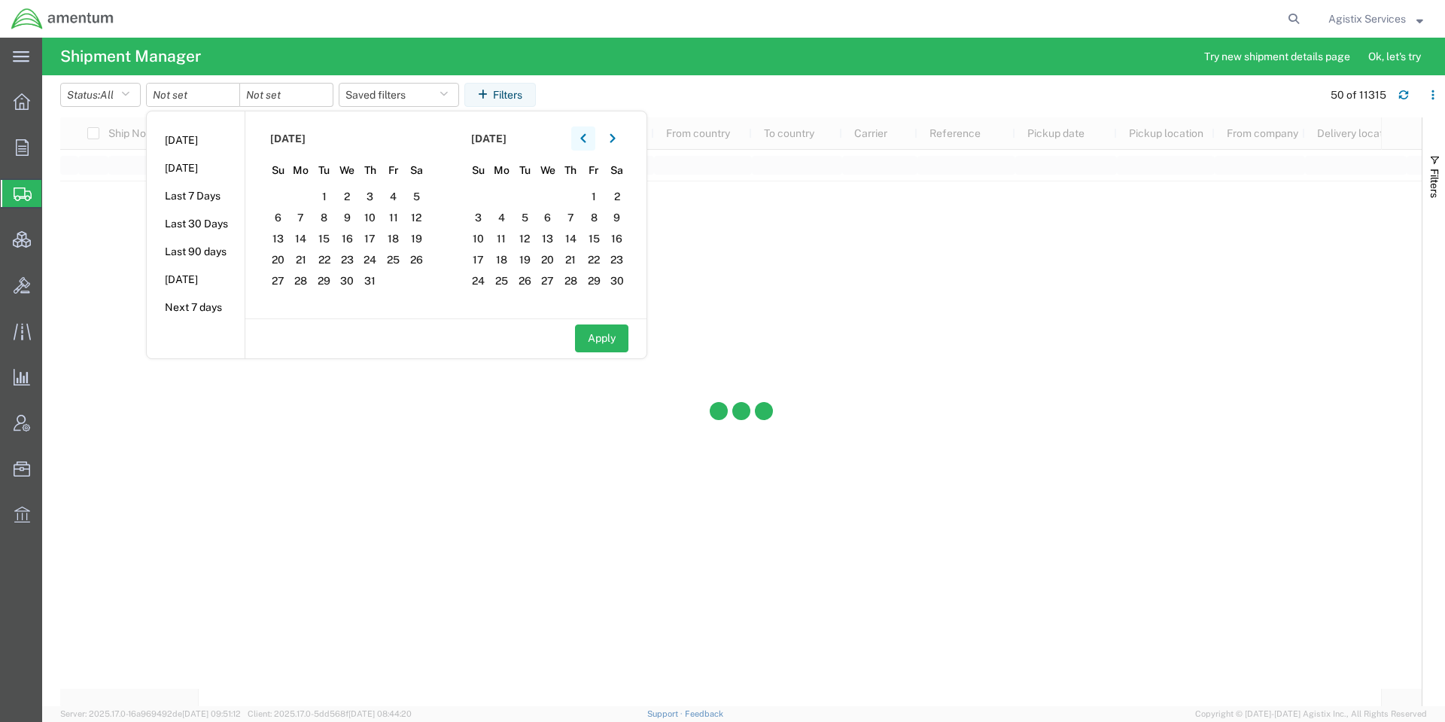
click at [582, 138] on button "button" at bounding box center [583, 138] width 24 height 24
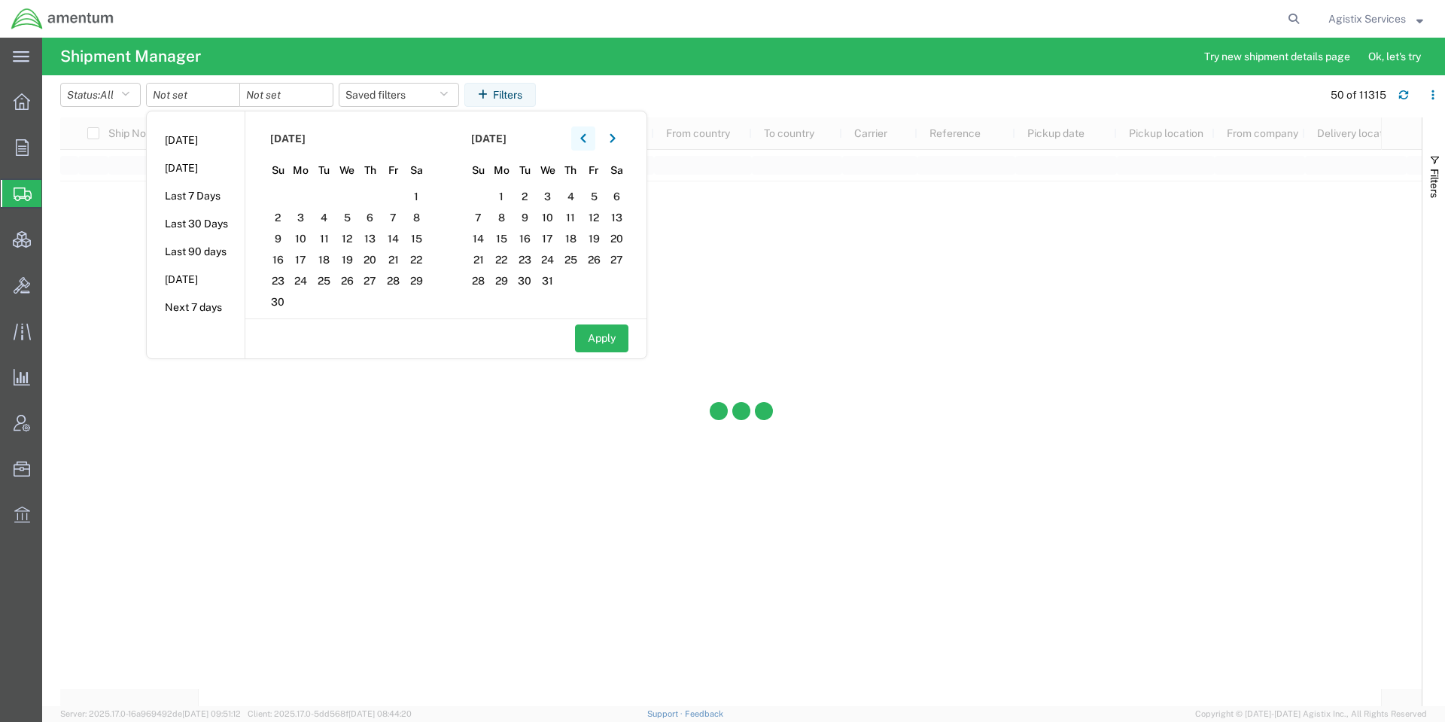
click at [582, 138] on button "button" at bounding box center [583, 138] width 24 height 24
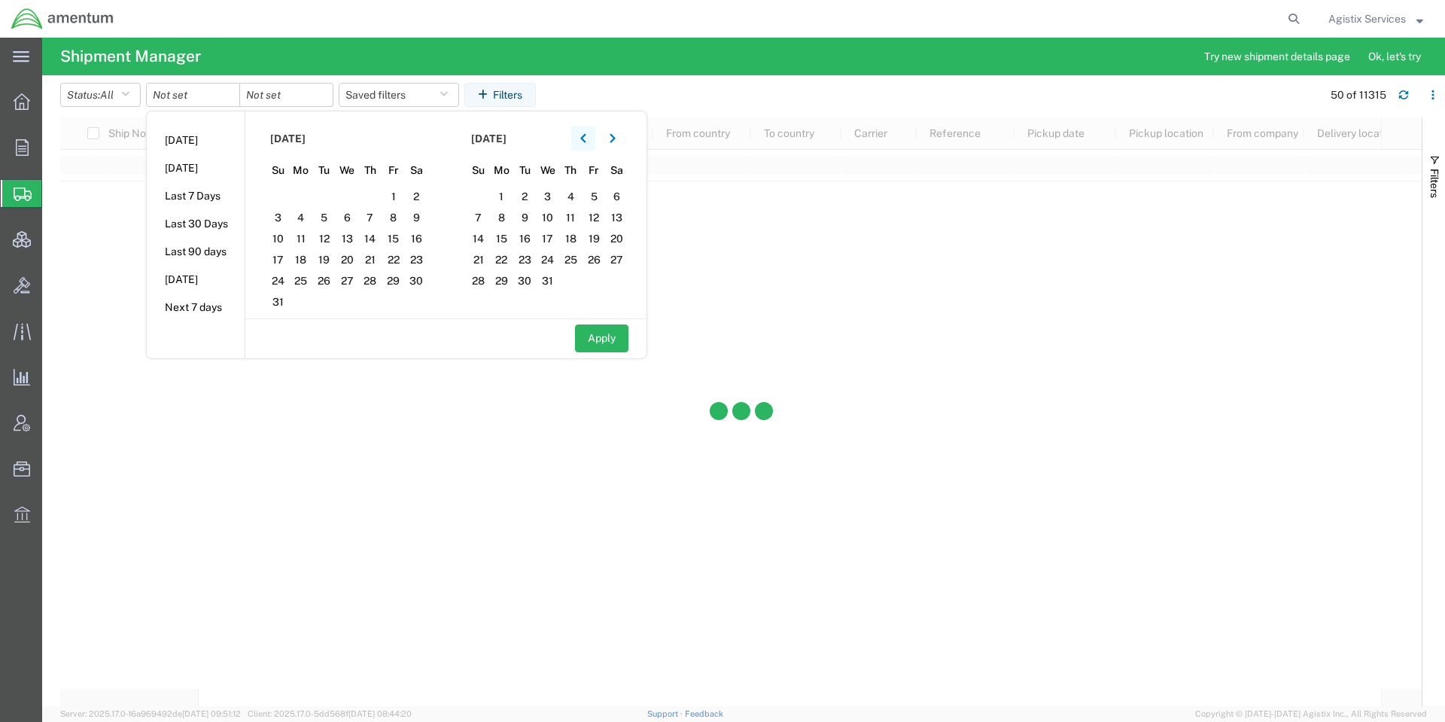
click at [582, 138] on button "button" at bounding box center [583, 138] width 24 height 24
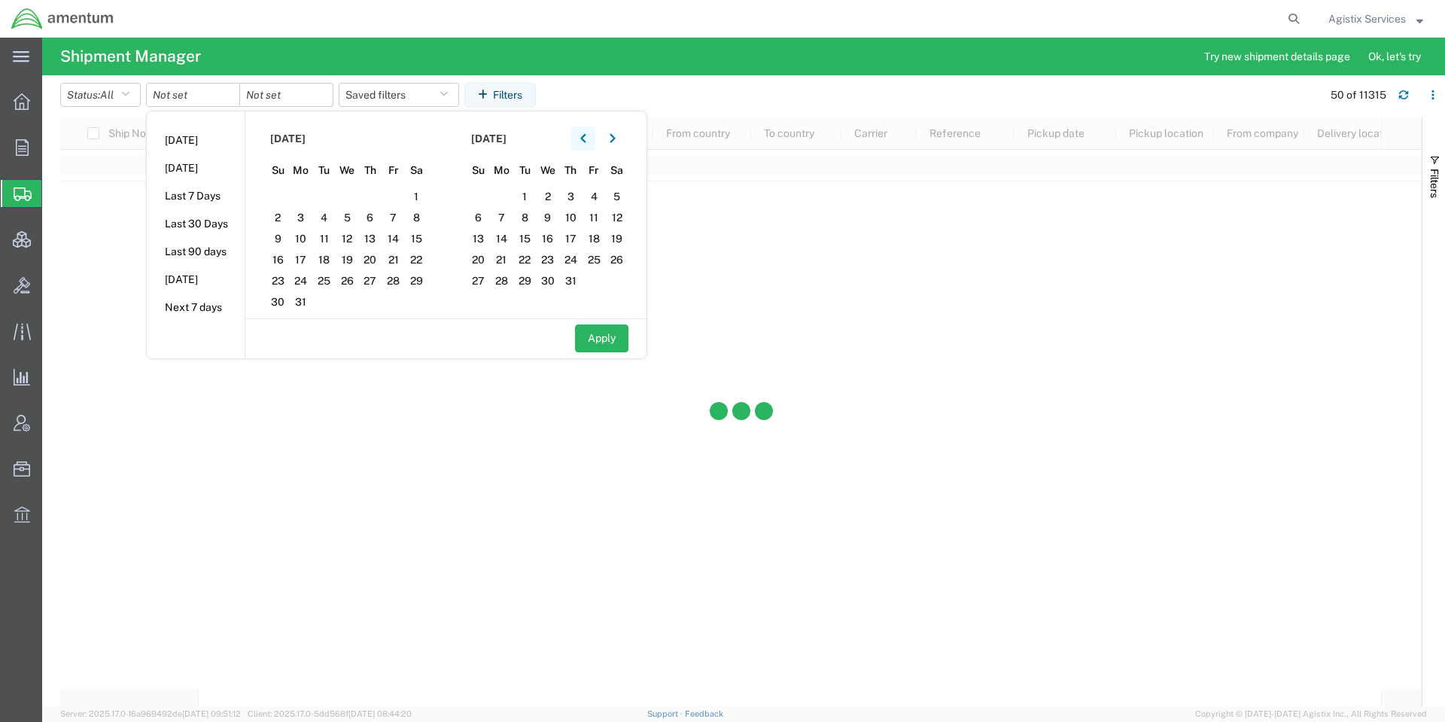
click at [582, 138] on button "button" at bounding box center [583, 138] width 24 height 24
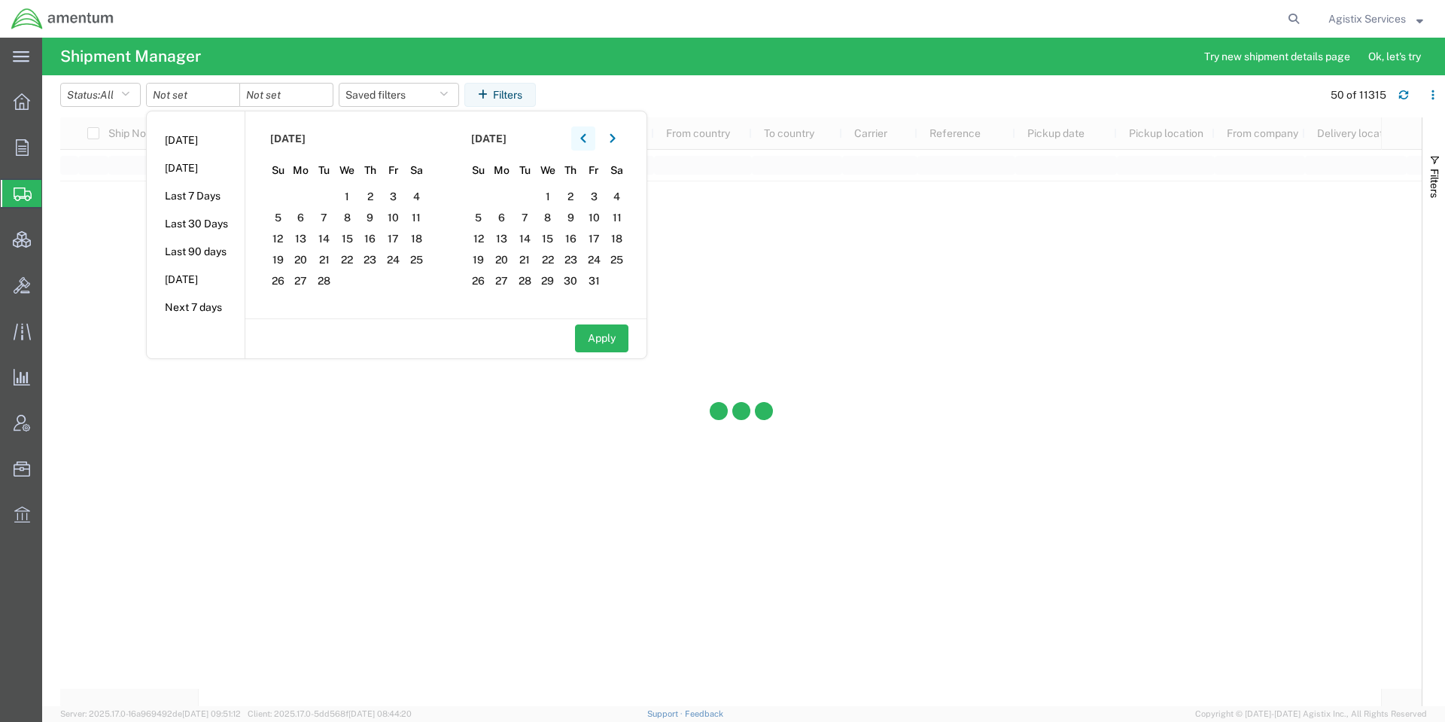
click at [582, 138] on button "button" at bounding box center [583, 138] width 24 height 24
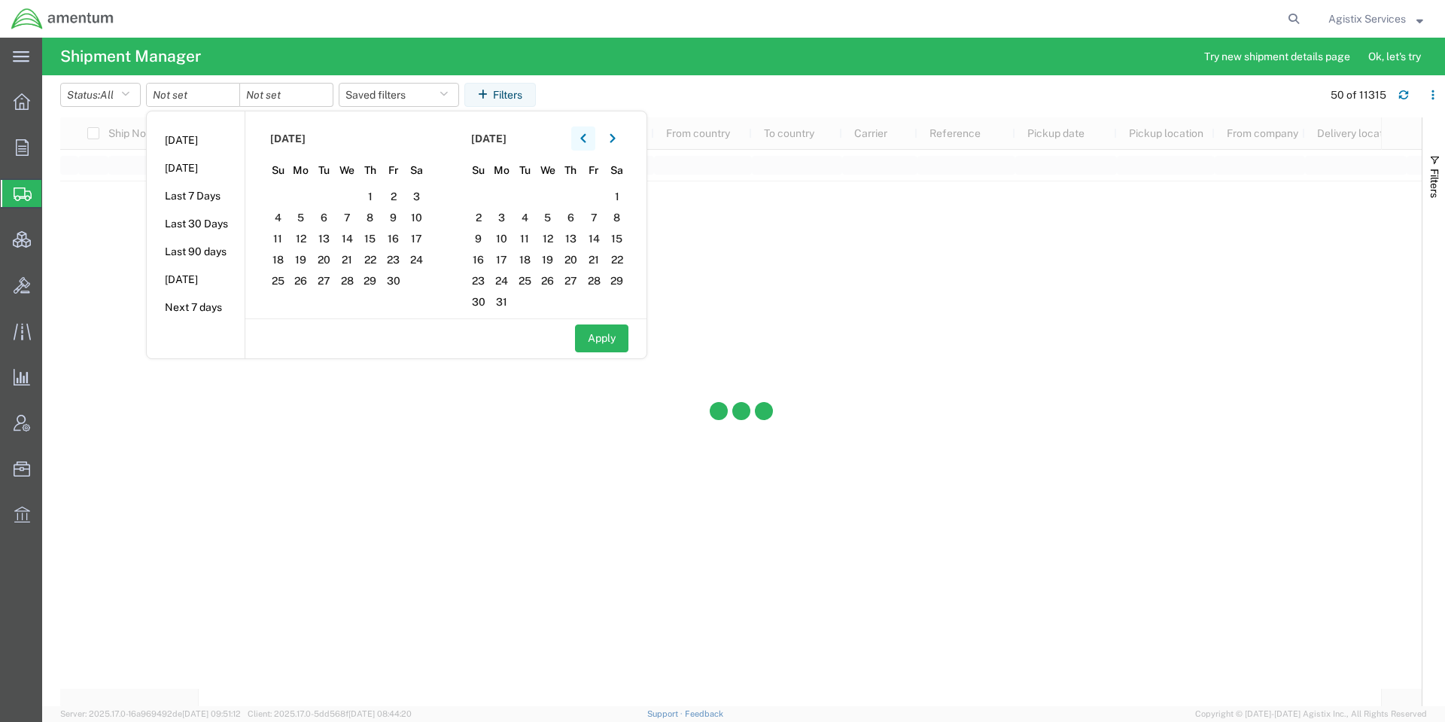
click at [582, 138] on button "button" at bounding box center [583, 138] width 24 height 24
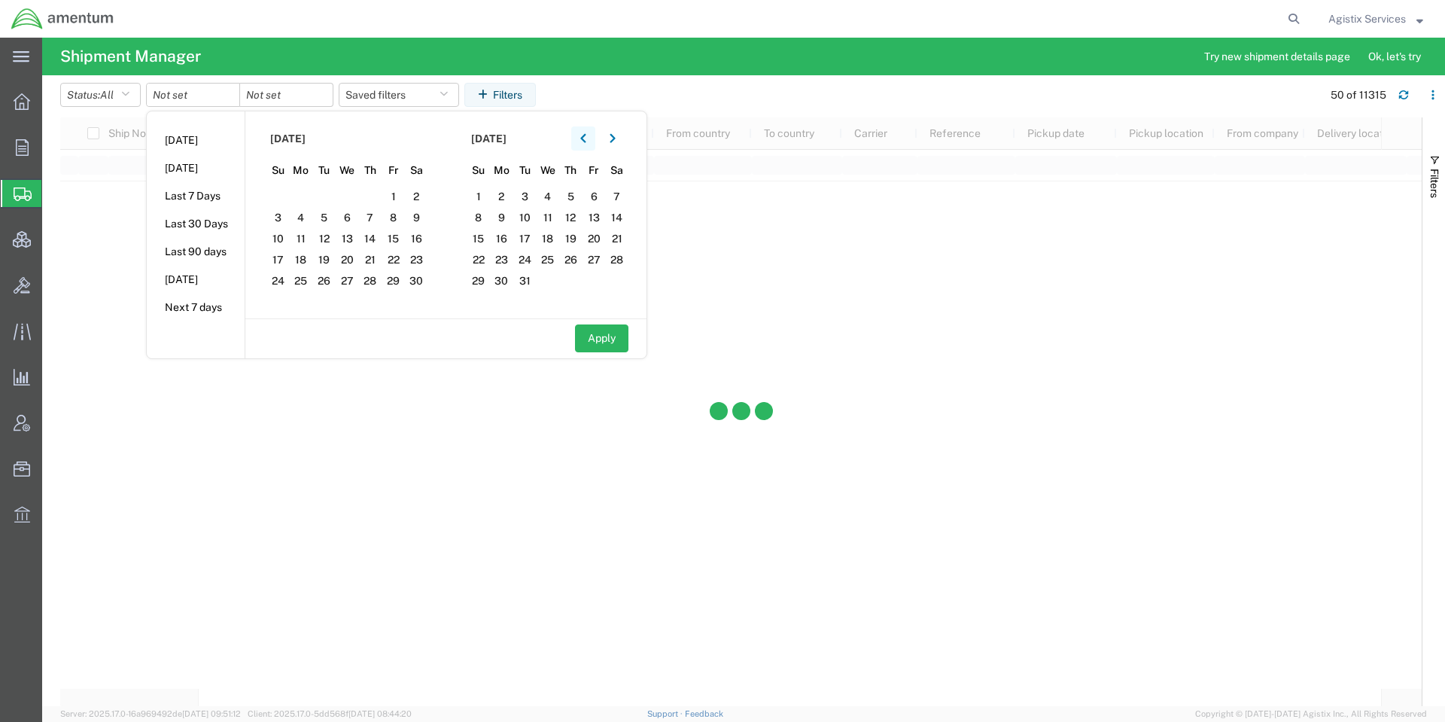
click at [582, 138] on button "button" at bounding box center [583, 138] width 24 height 24
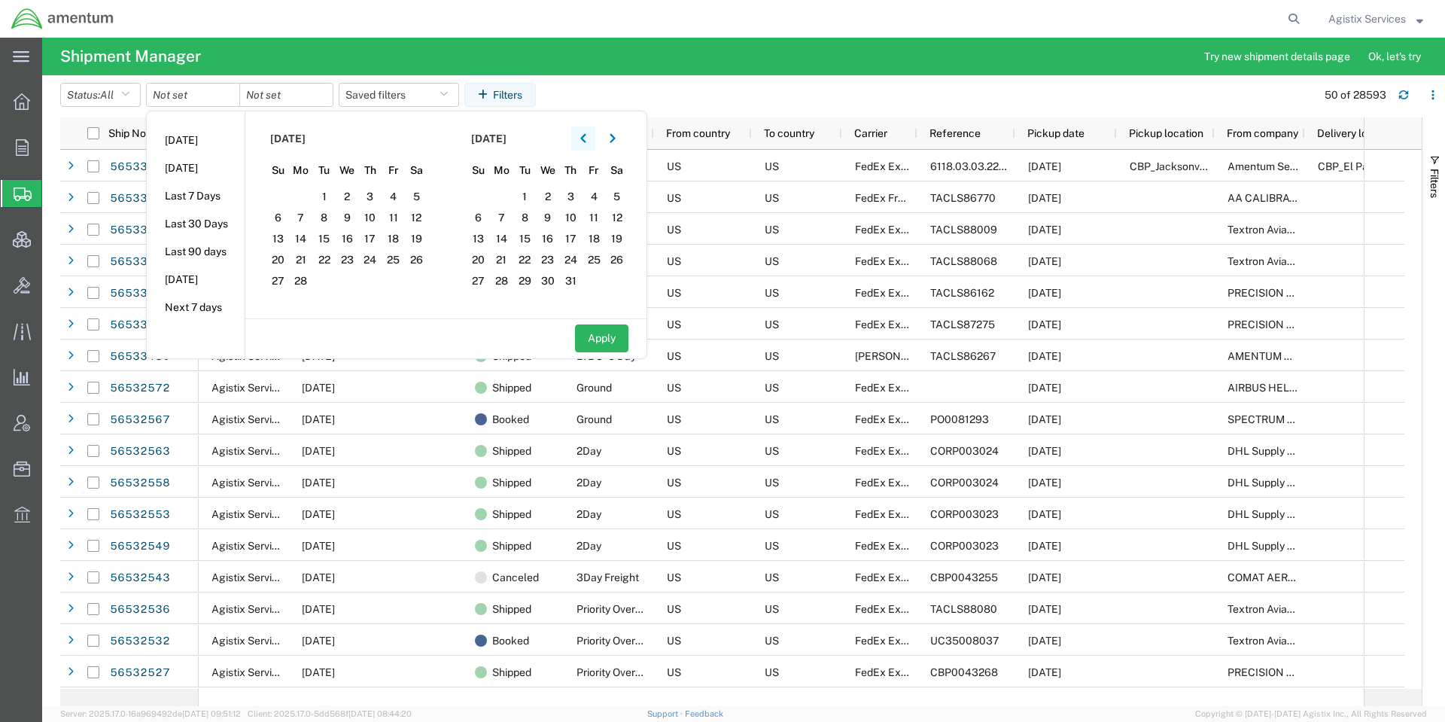
click at [582, 138] on button "button" at bounding box center [583, 138] width 24 height 24
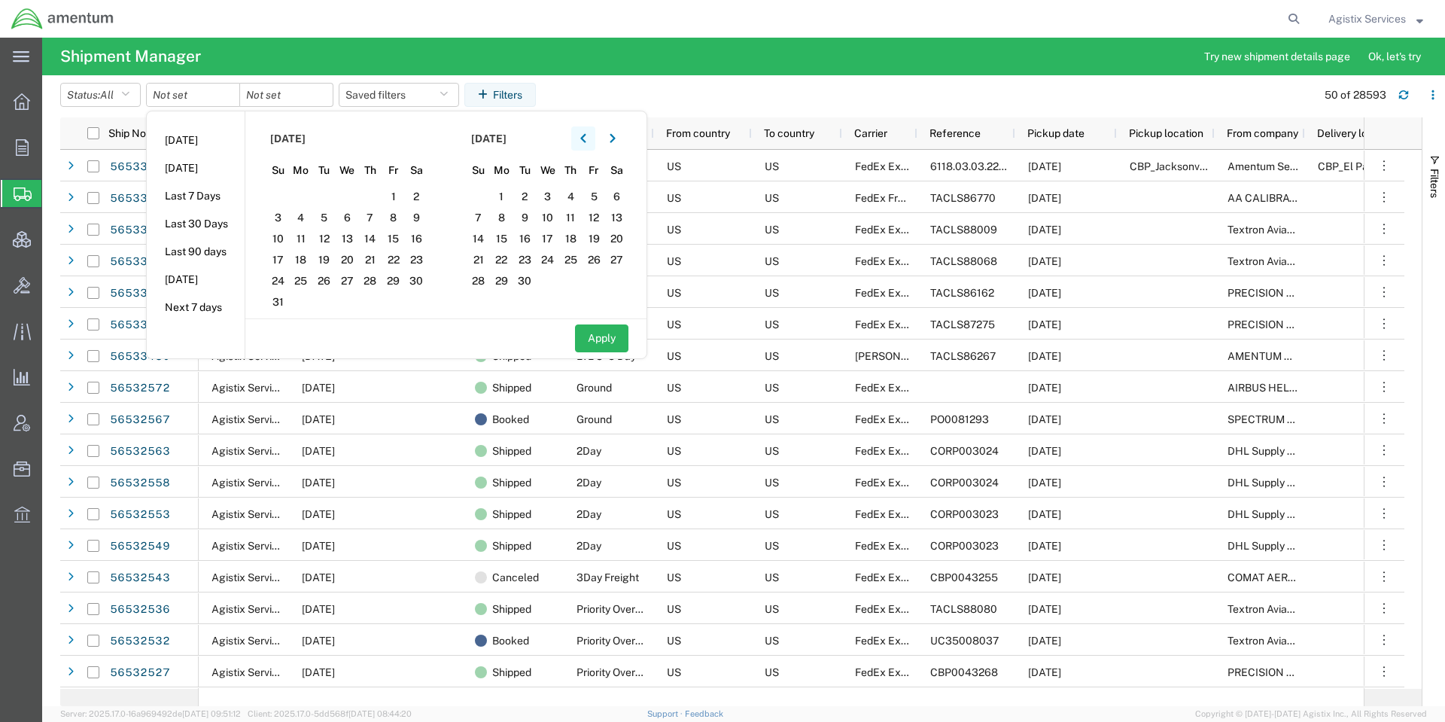
click at [582, 138] on button "button" at bounding box center [583, 138] width 24 height 24
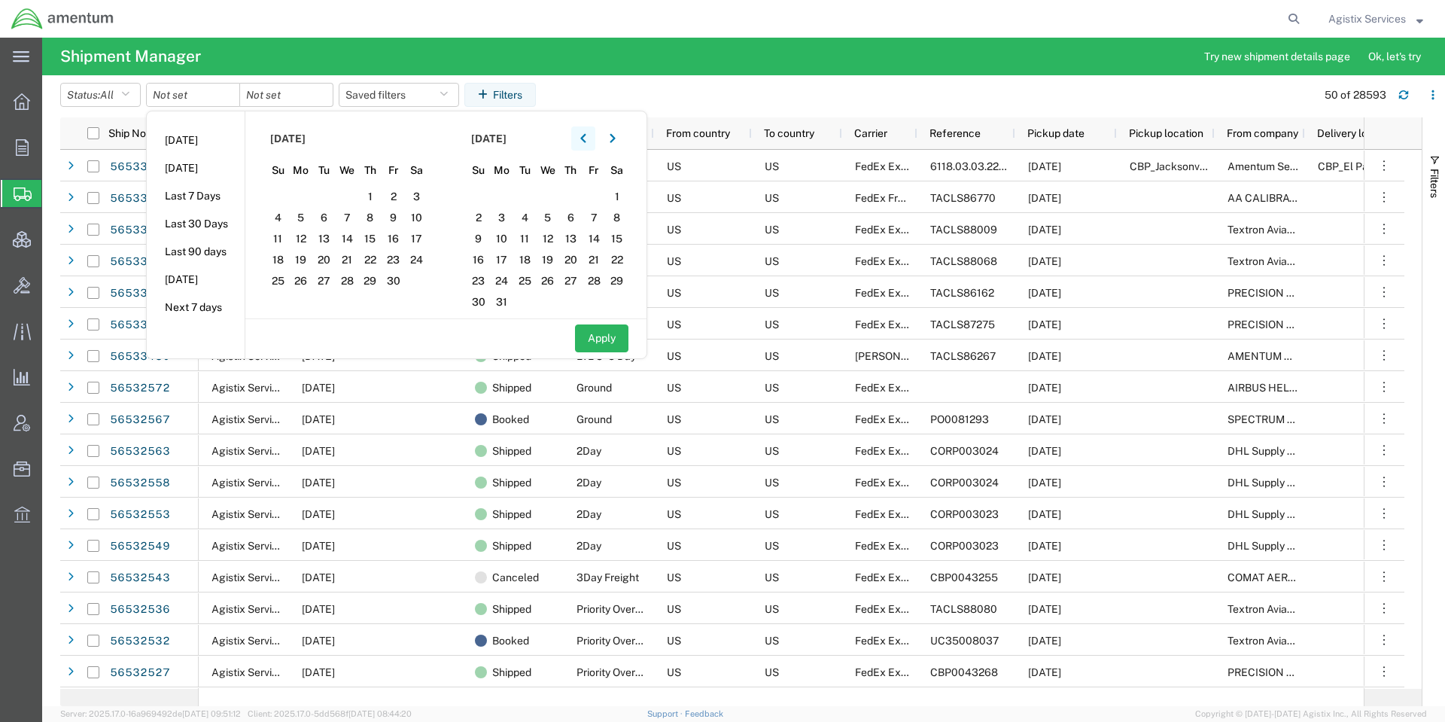
click at [582, 138] on button "button" at bounding box center [583, 138] width 24 height 24
click at [573, 140] on div "February 2021" at bounding box center [548, 138] width 162 height 24
click at [586, 135] on icon "button" at bounding box center [583, 138] width 6 height 11
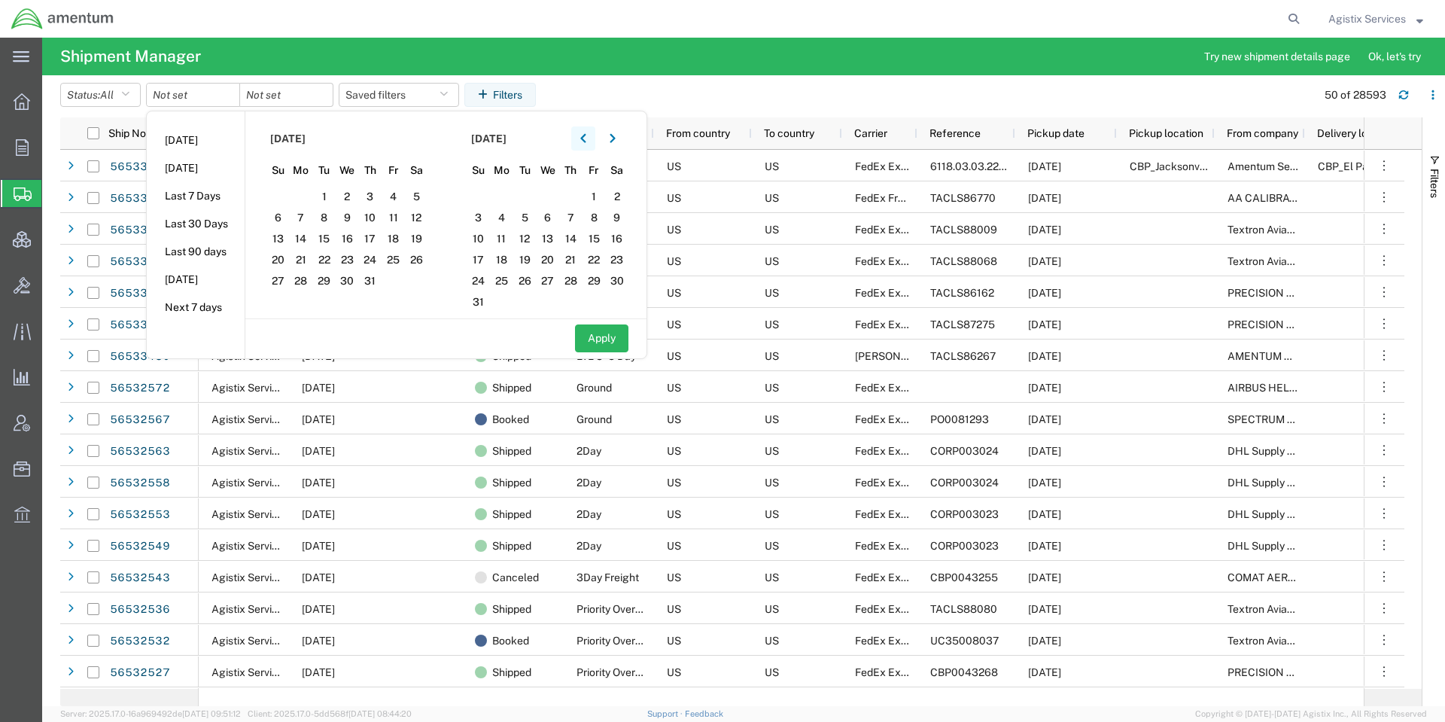
click at [585, 135] on icon "button" at bounding box center [582, 138] width 5 height 9
click at [363, 201] on section "October 2020 Su Mo Tu We Th Fr Sa 27 28 29 30 1 2 3 4 5 6 7 8 9 10 11 12 13 14 …" at bounding box center [345, 214] width 201 height 207
click at [381, 201] on span "1" at bounding box center [370, 196] width 23 height 18
click at [626, 151] on section "November 2020 Su Mo Tu We Th Fr Sa 1 2 3 4 5 6 7 8 9 10 11 12 13 14 15 16 17 18…" at bounding box center [546, 214] width 201 height 207
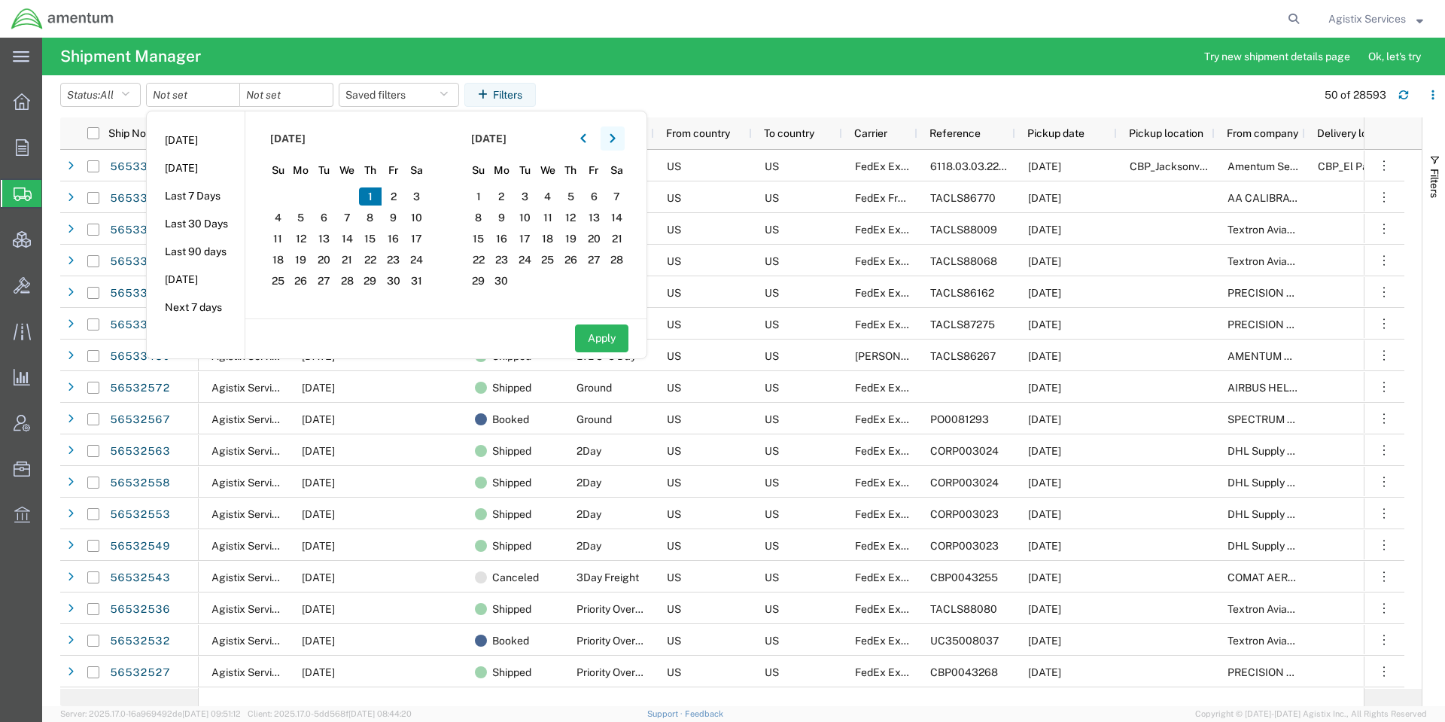
click at [622, 131] on button "button" at bounding box center [612, 138] width 24 height 24
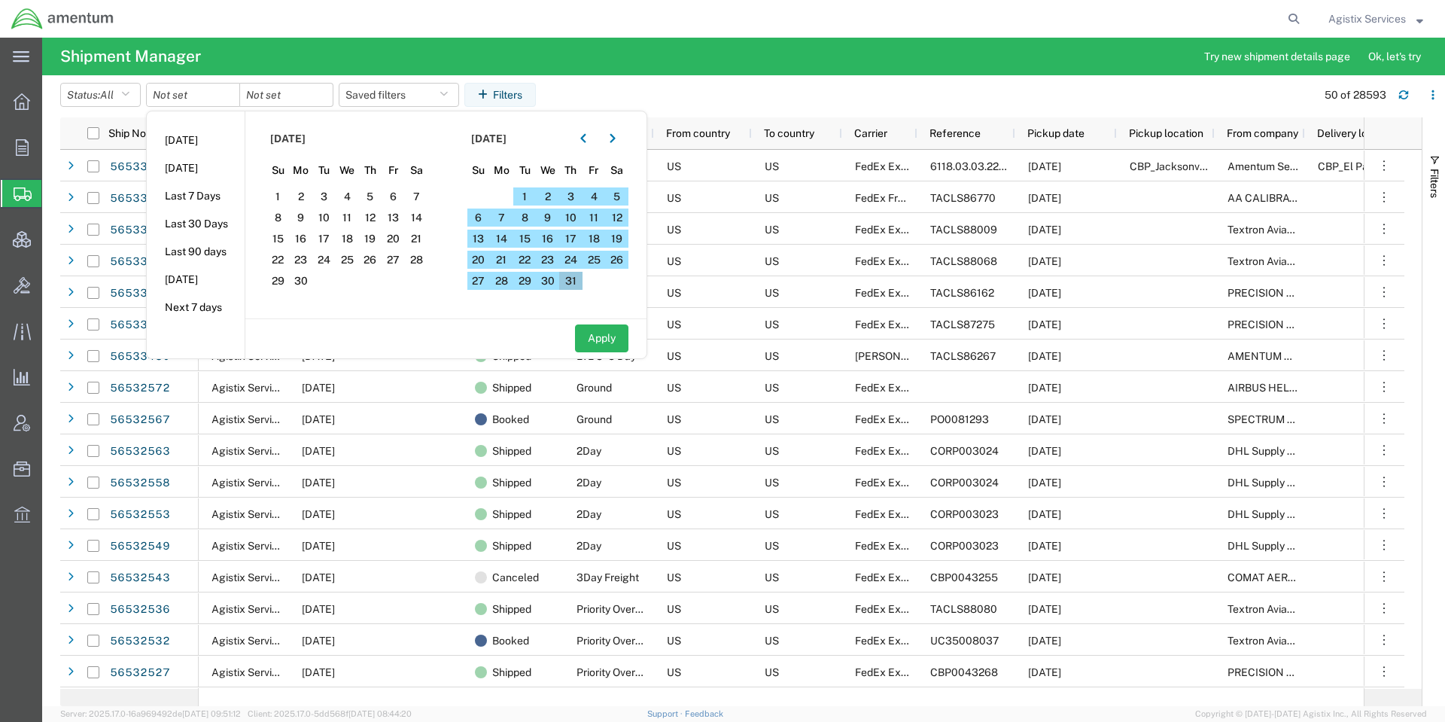
click at [567, 277] on span "31" at bounding box center [570, 281] width 23 height 18
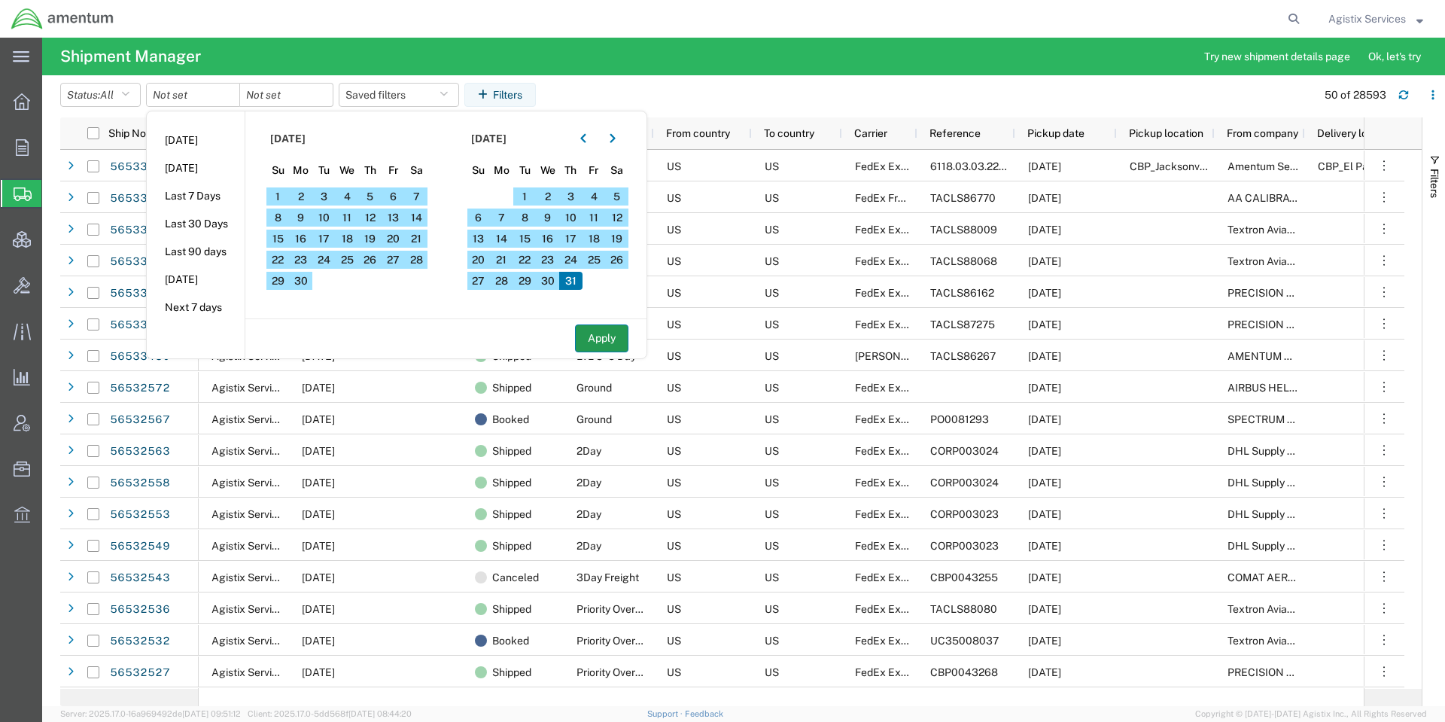
click at [615, 339] on button "Apply" at bounding box center [601, 338] width 53 height 28
type input "2020-10-01"
type input "2020-12-31"
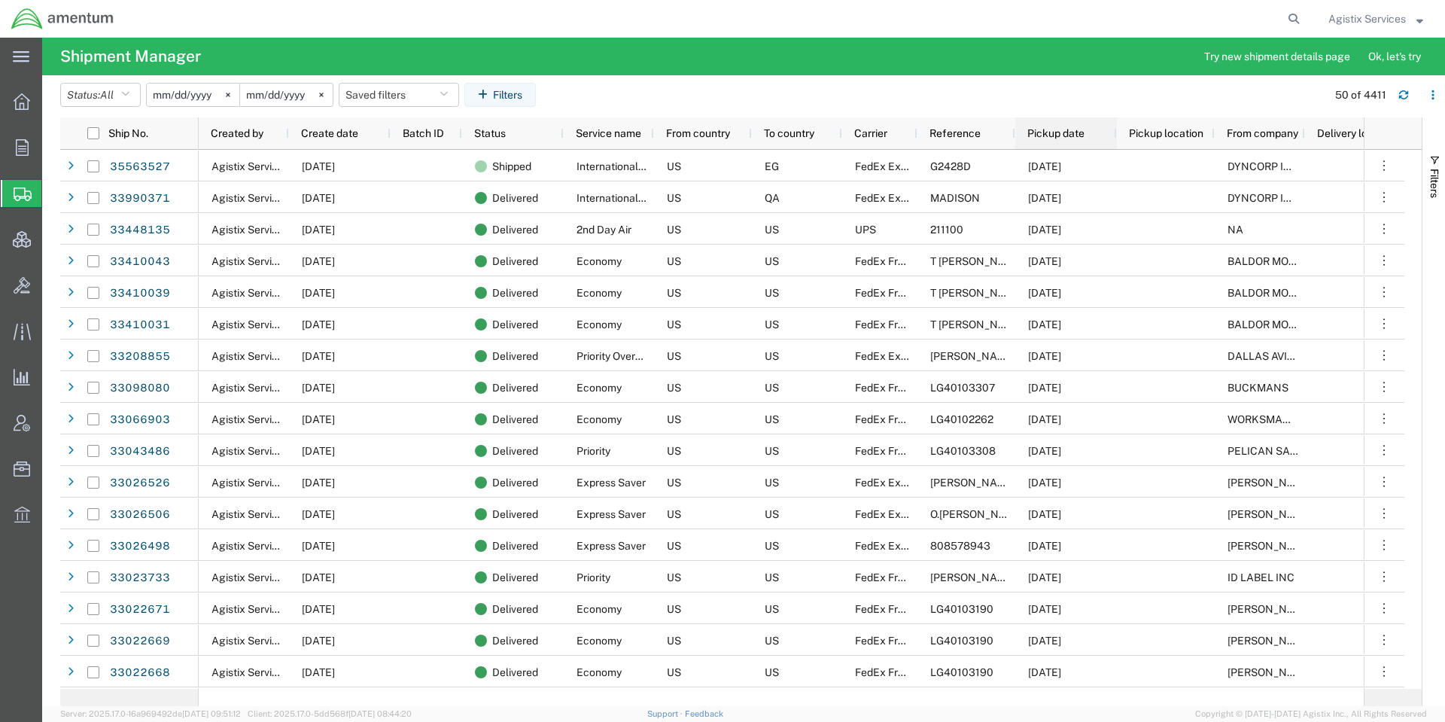
click at [1092, 135] on div "Pickup date" at bounding box center [1069, 133] width 84 height 24
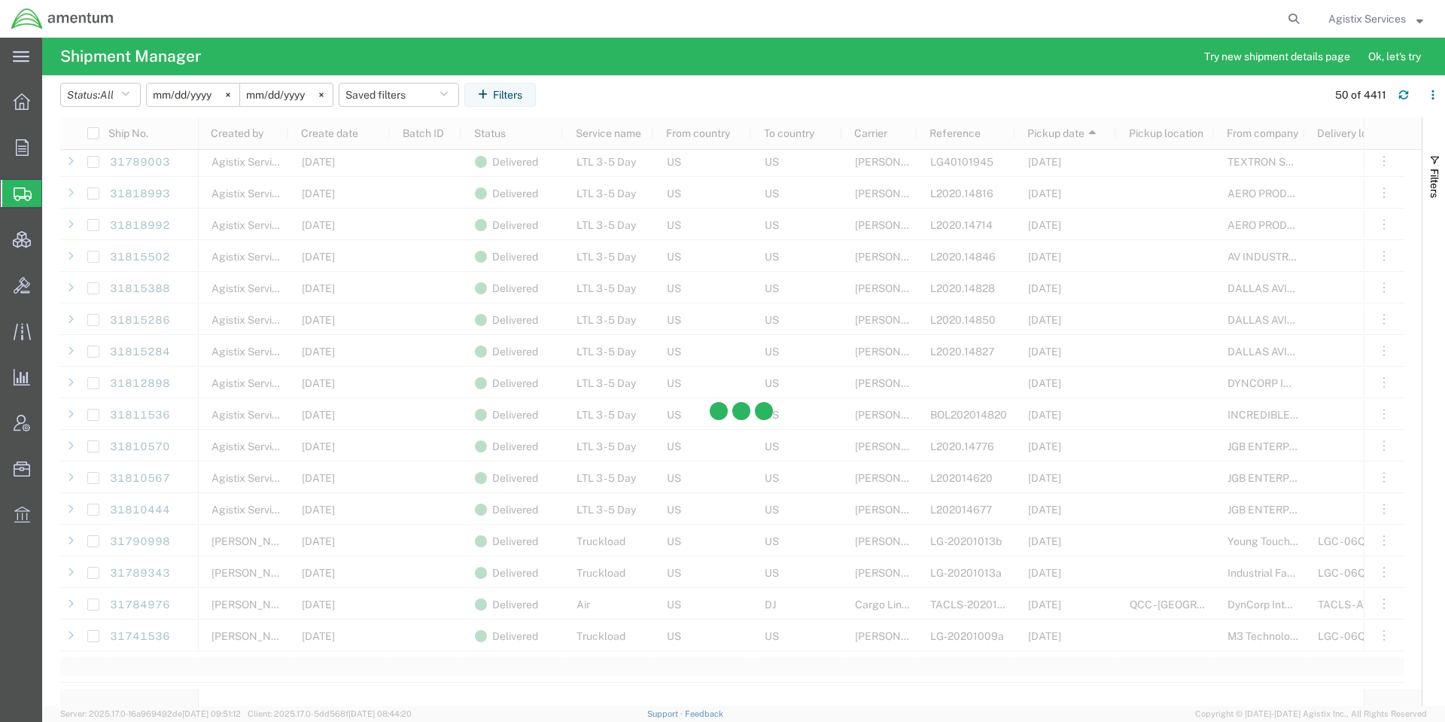
scroll to position [1129, 0]
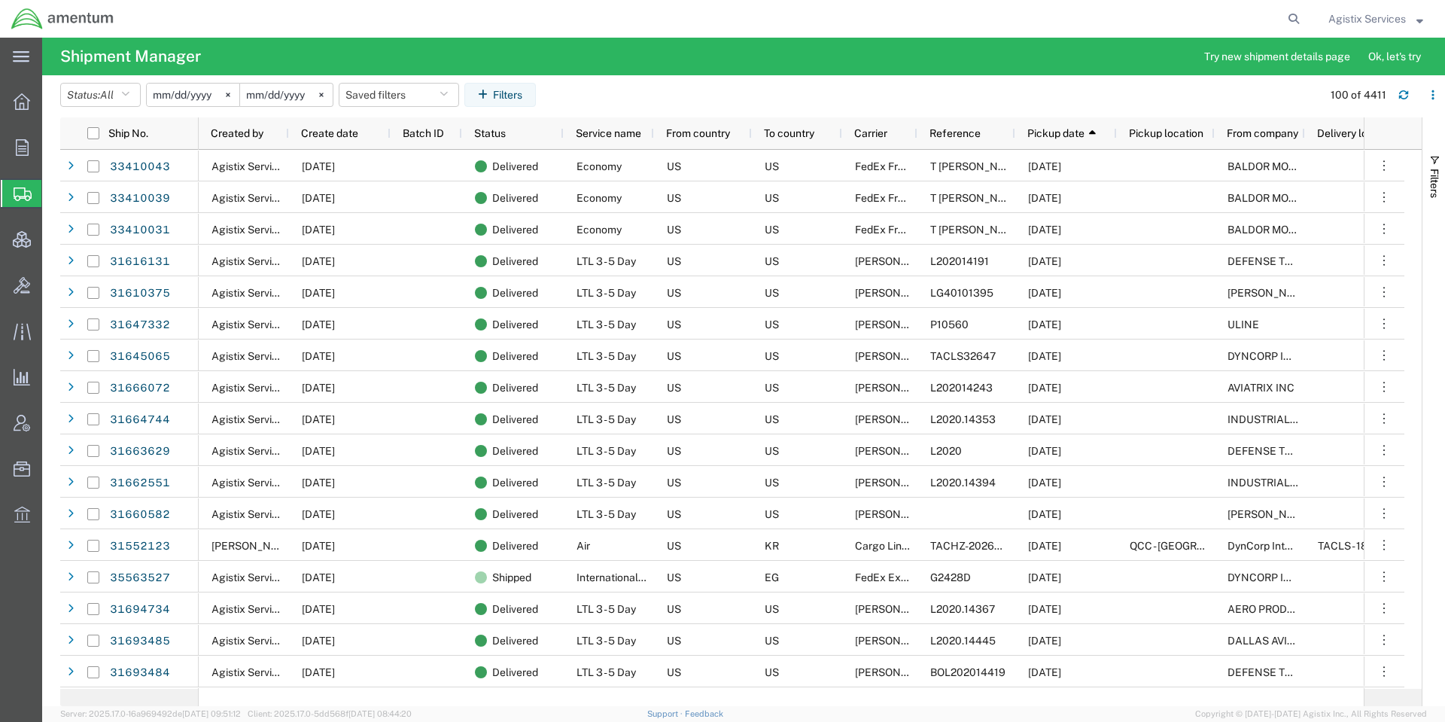
click at [1303, 20] on form at bounding box center [1294, 19] width 24 height 38
click at [1298, 21] on icon at bounding box center [1293, 18] width 21 height 21
paste input "52871615"
type input "52871615"
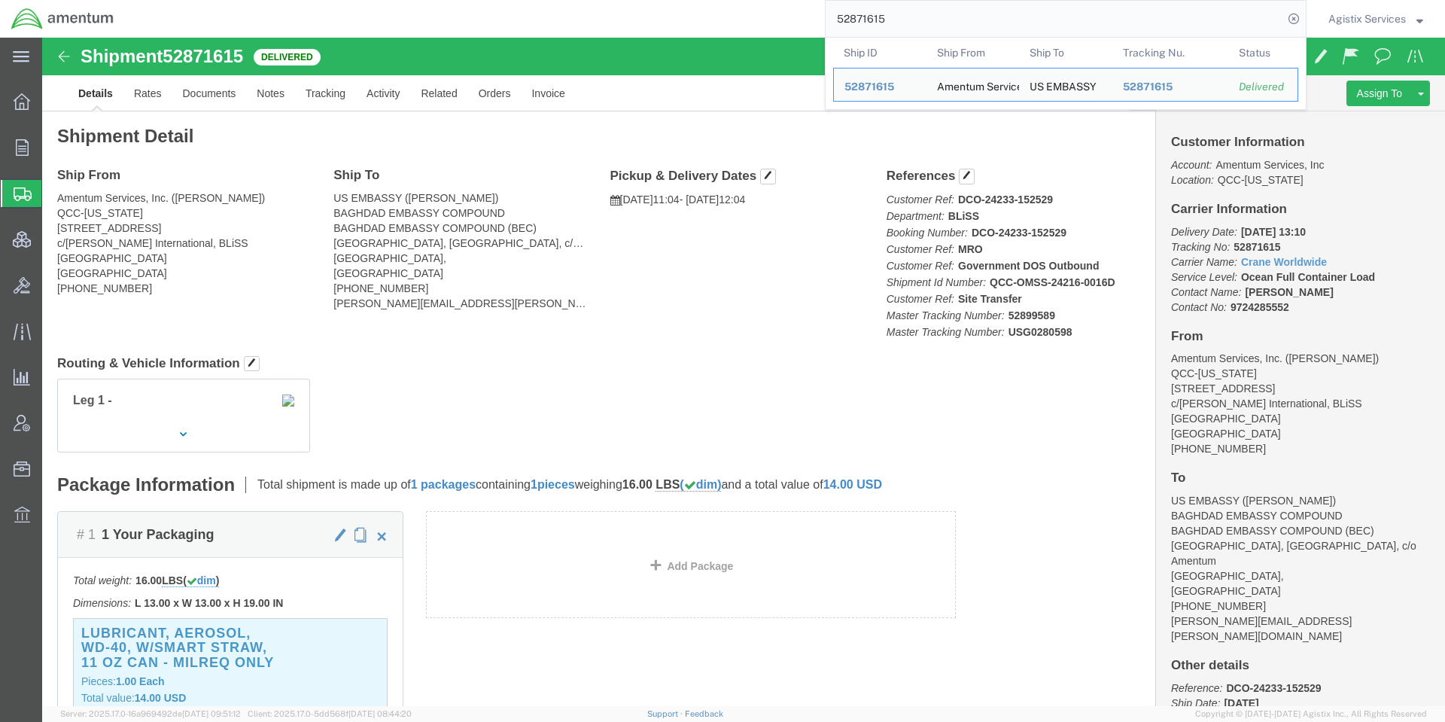
click div "Leg 1 -"
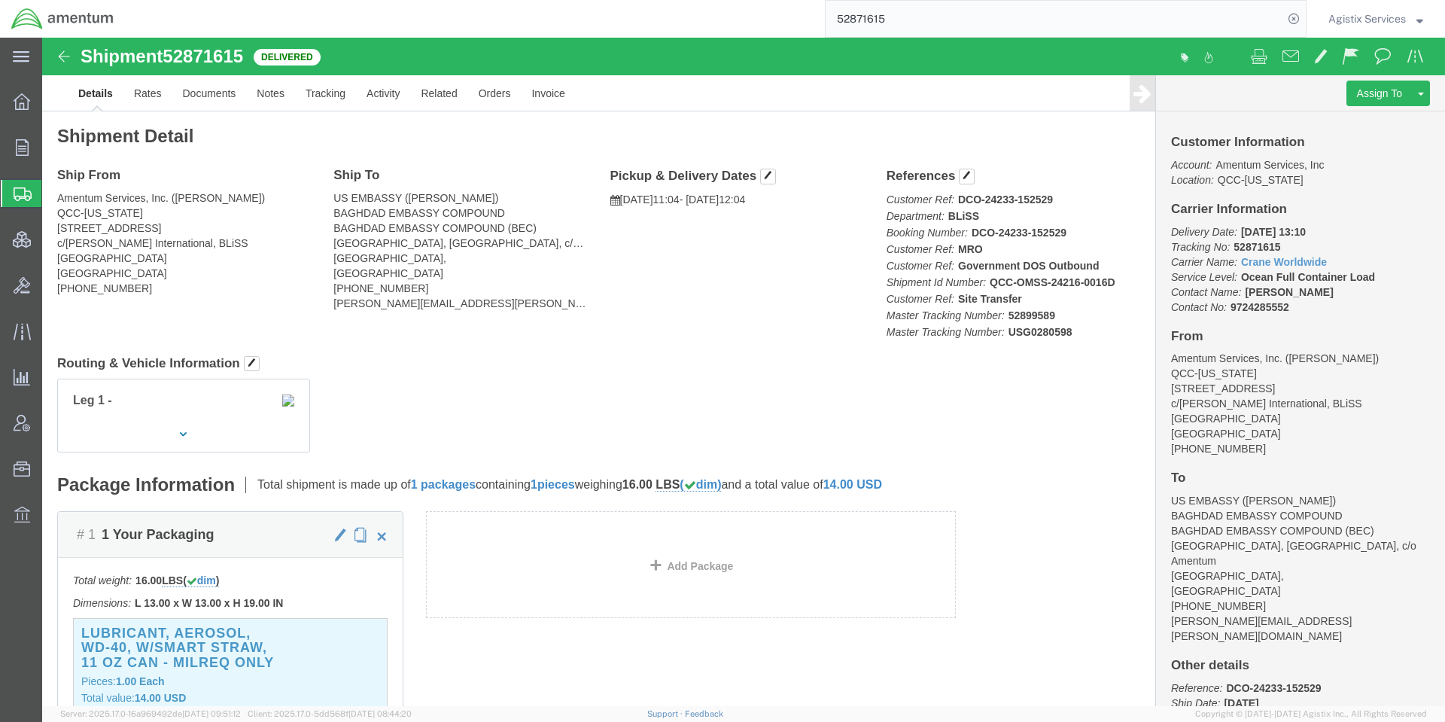
click div "Leg 1 -"
click button "button"
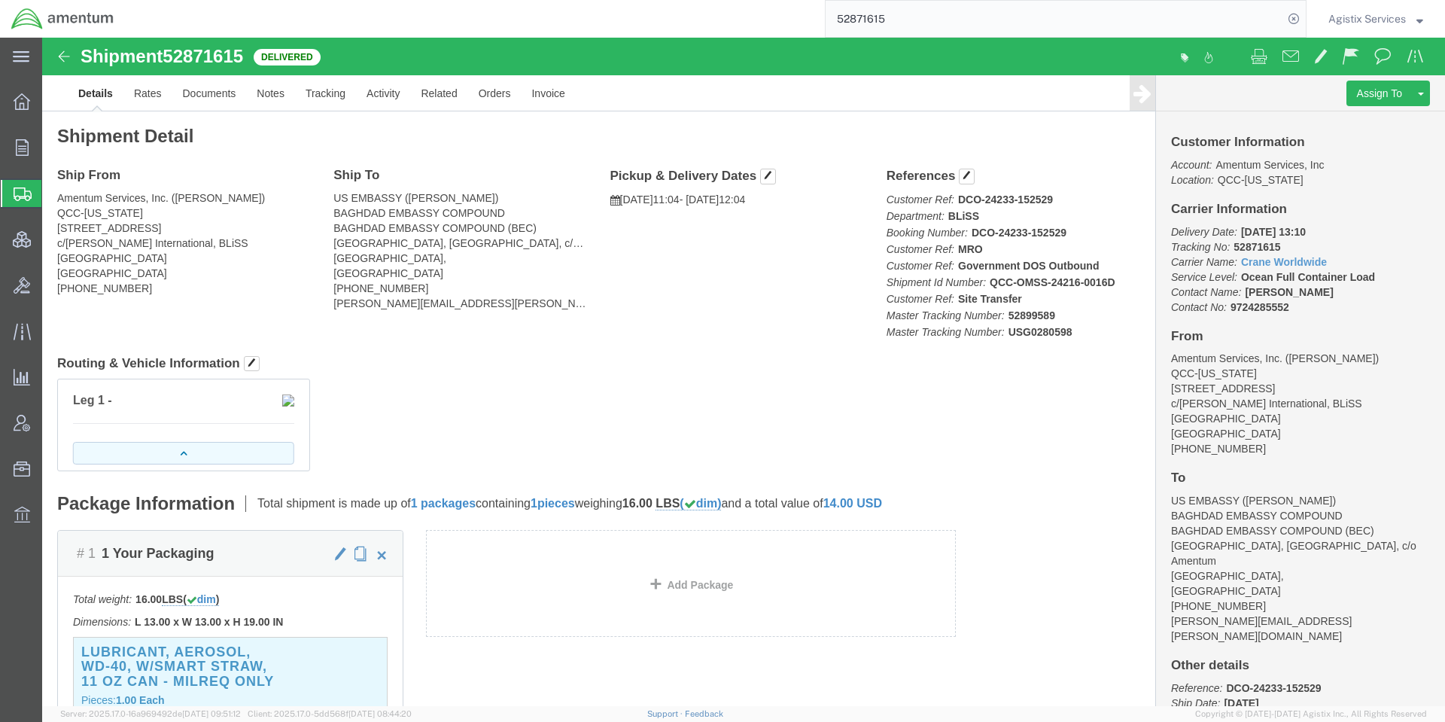
click button "button"
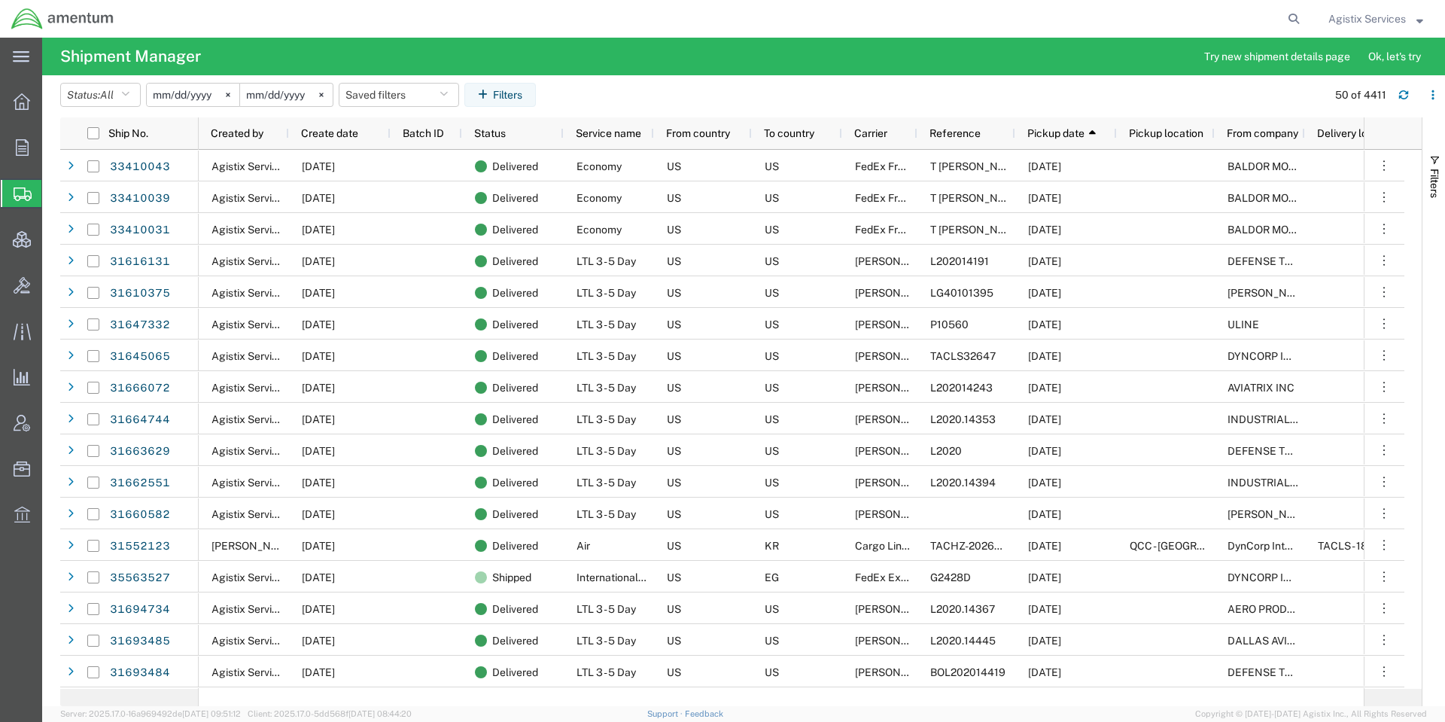
click at [1329, 26] on span "Agistix Services" at bounding box center [1366, 19] width 77 height 17
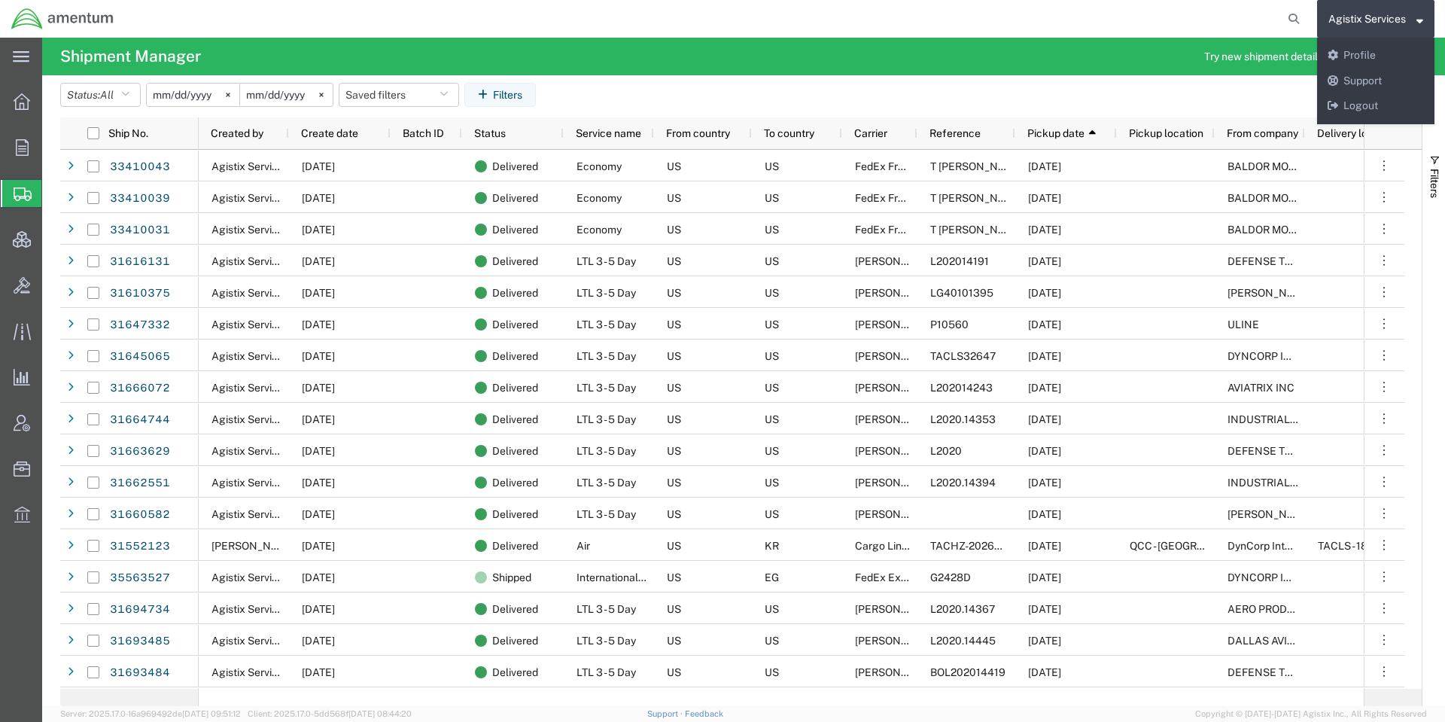
click at [1288, 29] on form at bounding box center [1294, 19] width 24 height 38
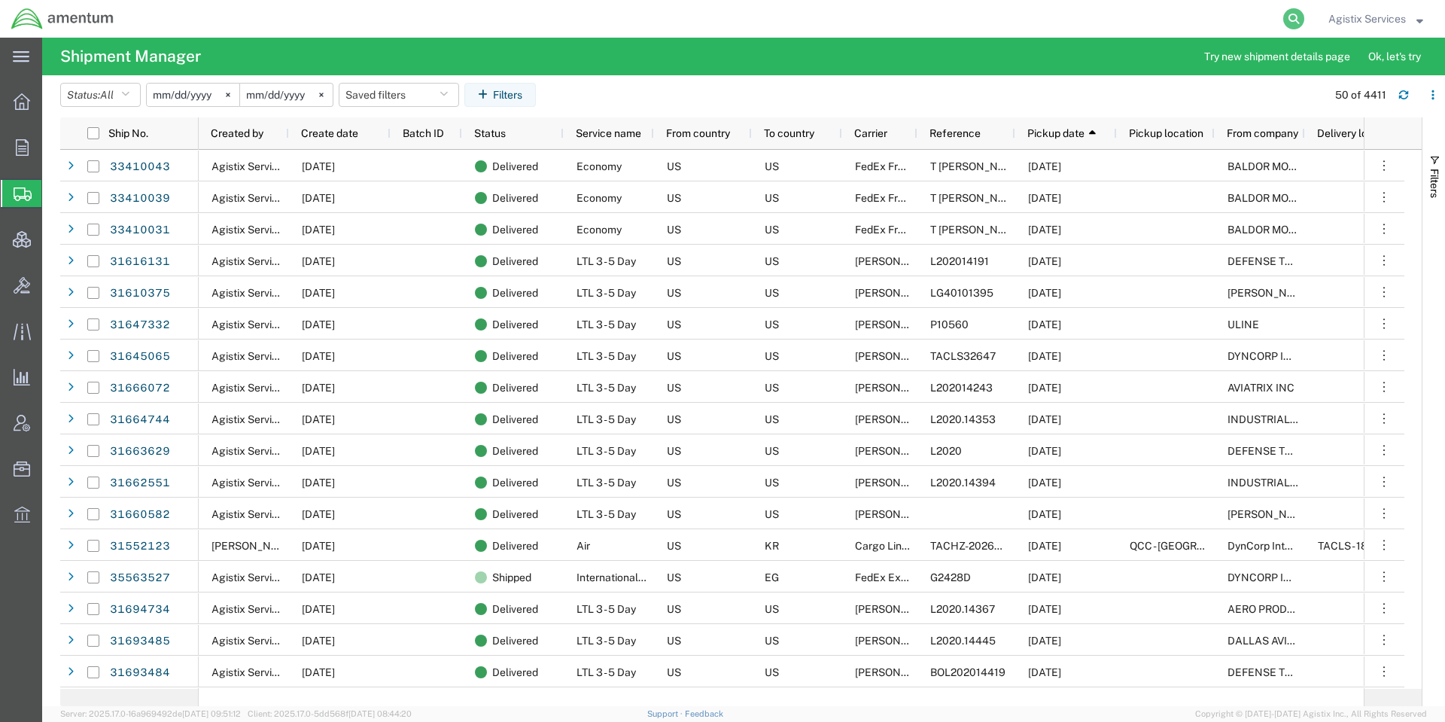
drag, startPoint x: 1288, startPoint y: 29, endPoint x: 1296, endPoint y: 20, distance: 12.3
click at [1288, 28] on form at bounding box center [1294, 19] width 24 height 38
click at [1300, 14] on icon at bounding box center [1293, 18] width 21 height 21
paste input "52487079"
type input "52487079"
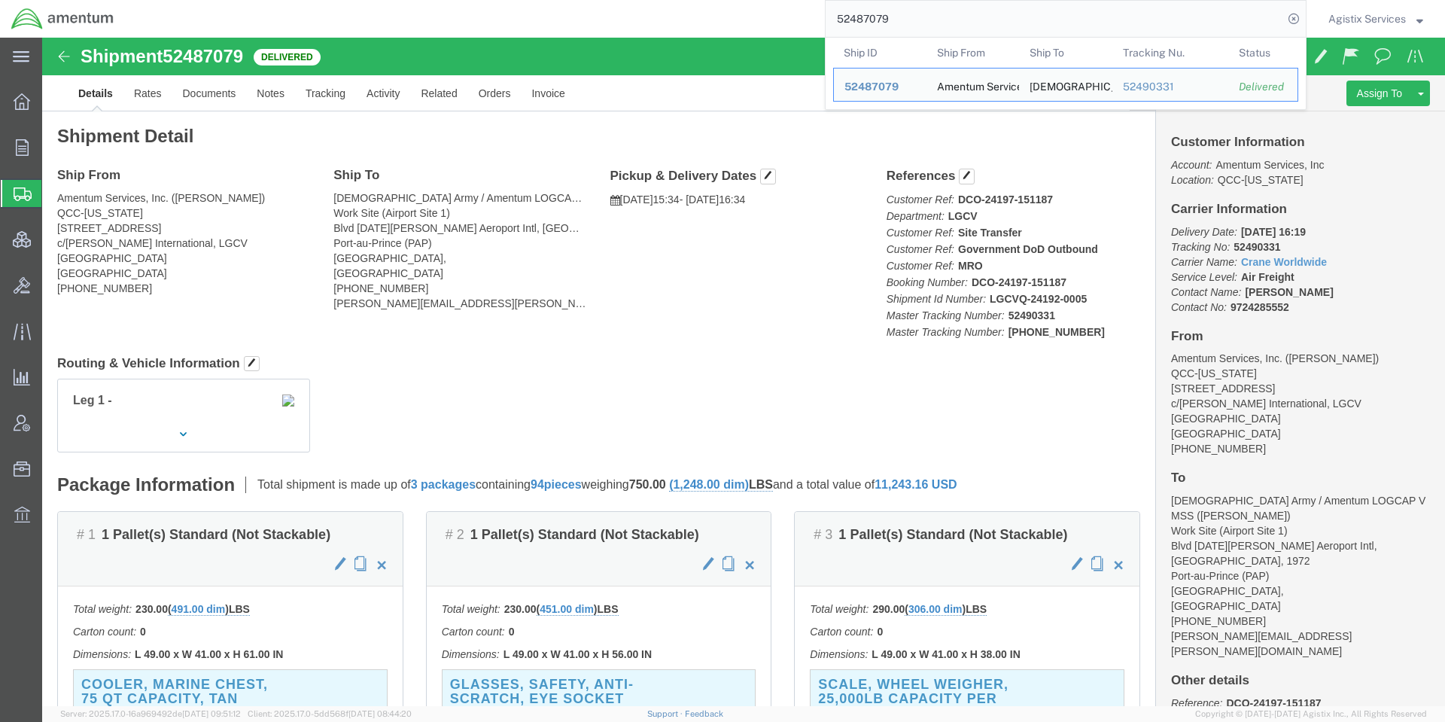
click div "Ship From Amentum Services, Inc. (Jason Martin) QCC-Texas 4050 Valley View LN, …"
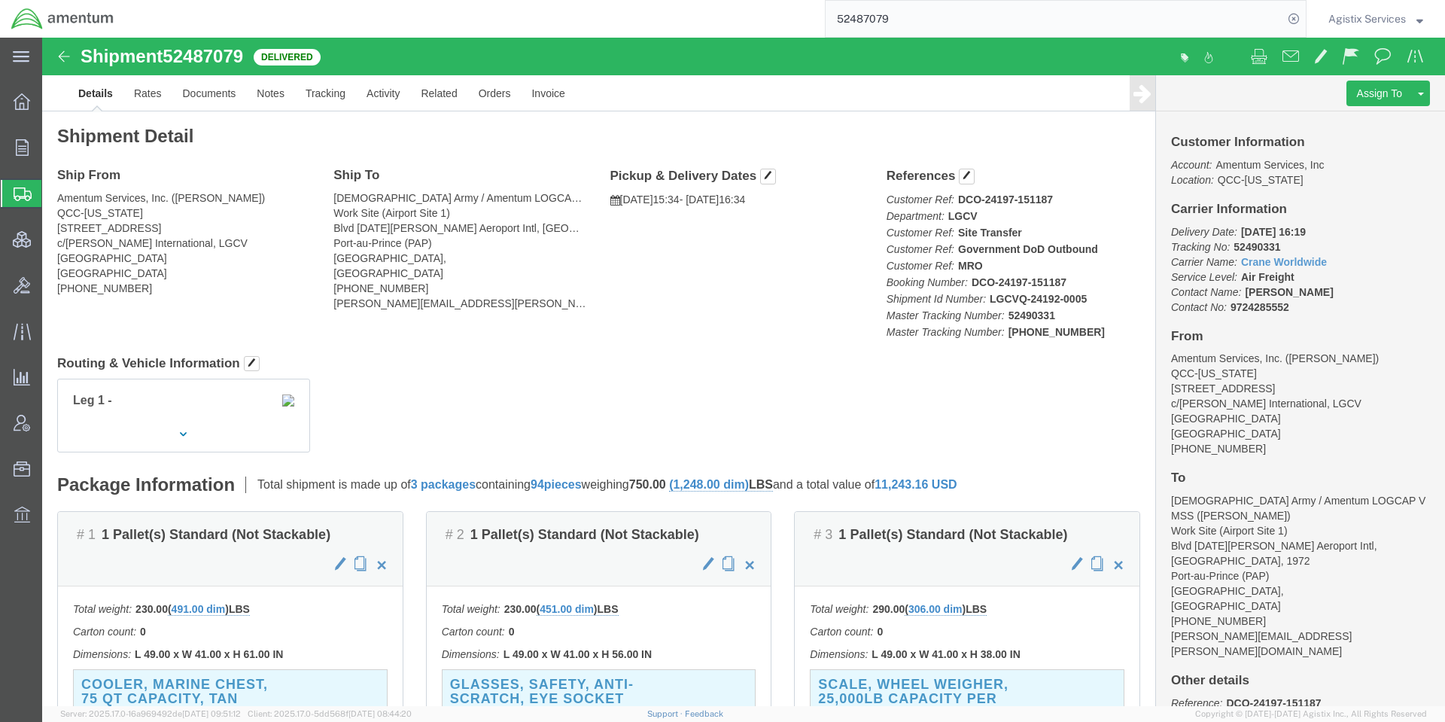
click div "Leg 1 -"
click button "button"
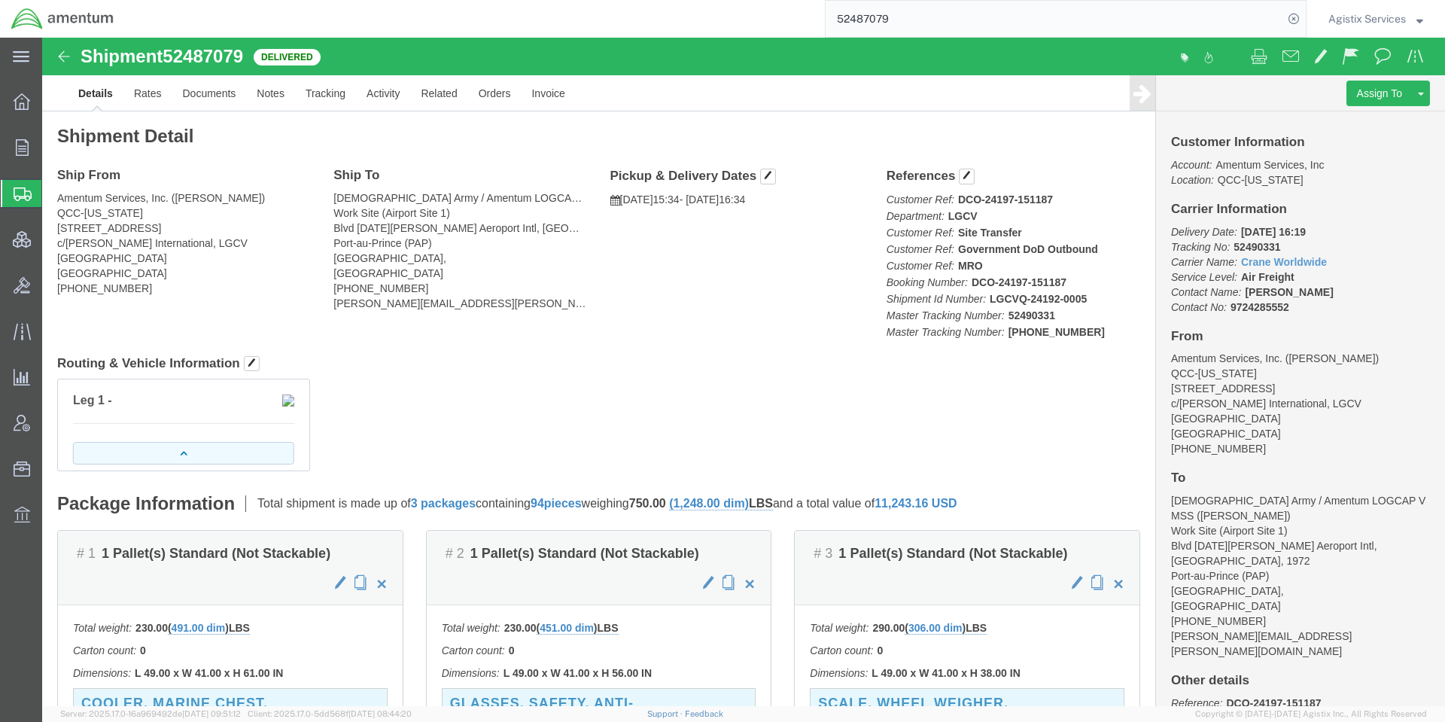
click button "button"
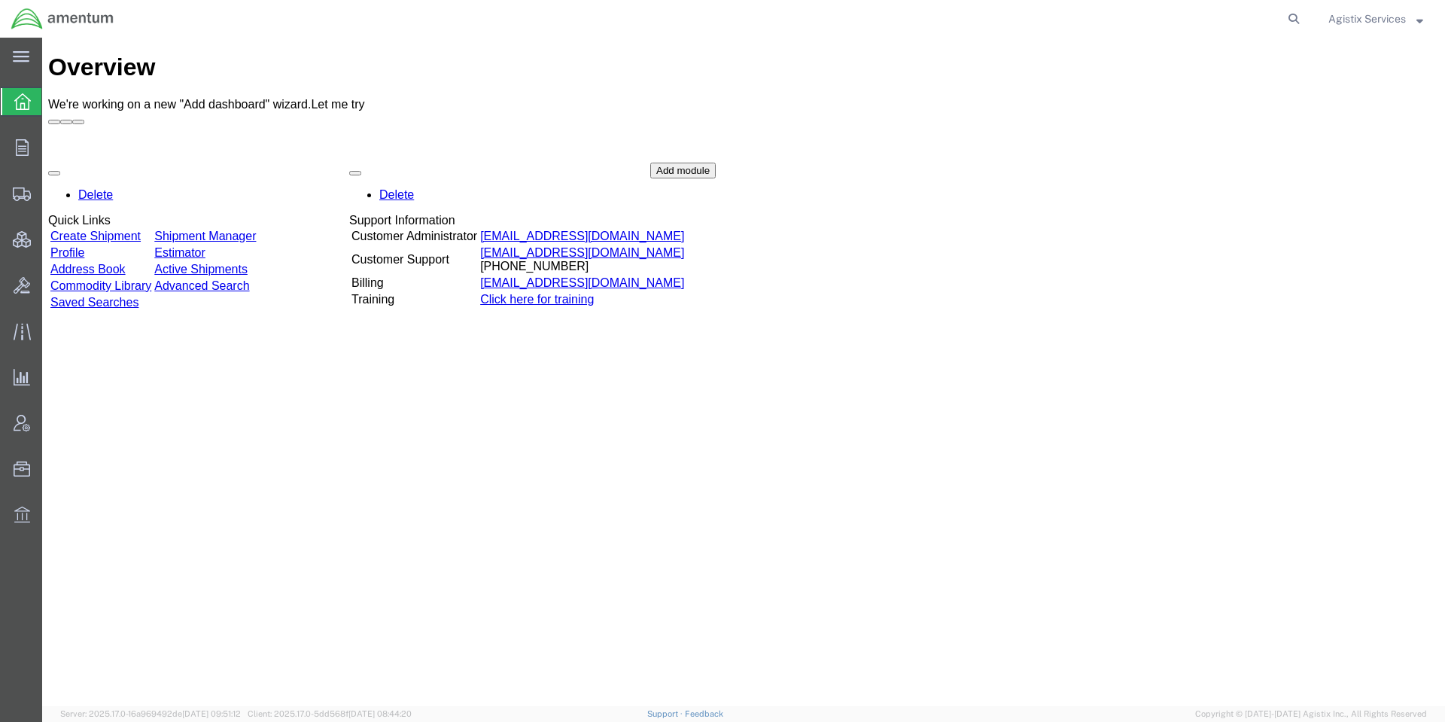
click at [1367, 11] on span "Agistix Services" at bounding box center [1366, 19] width 77 height 17
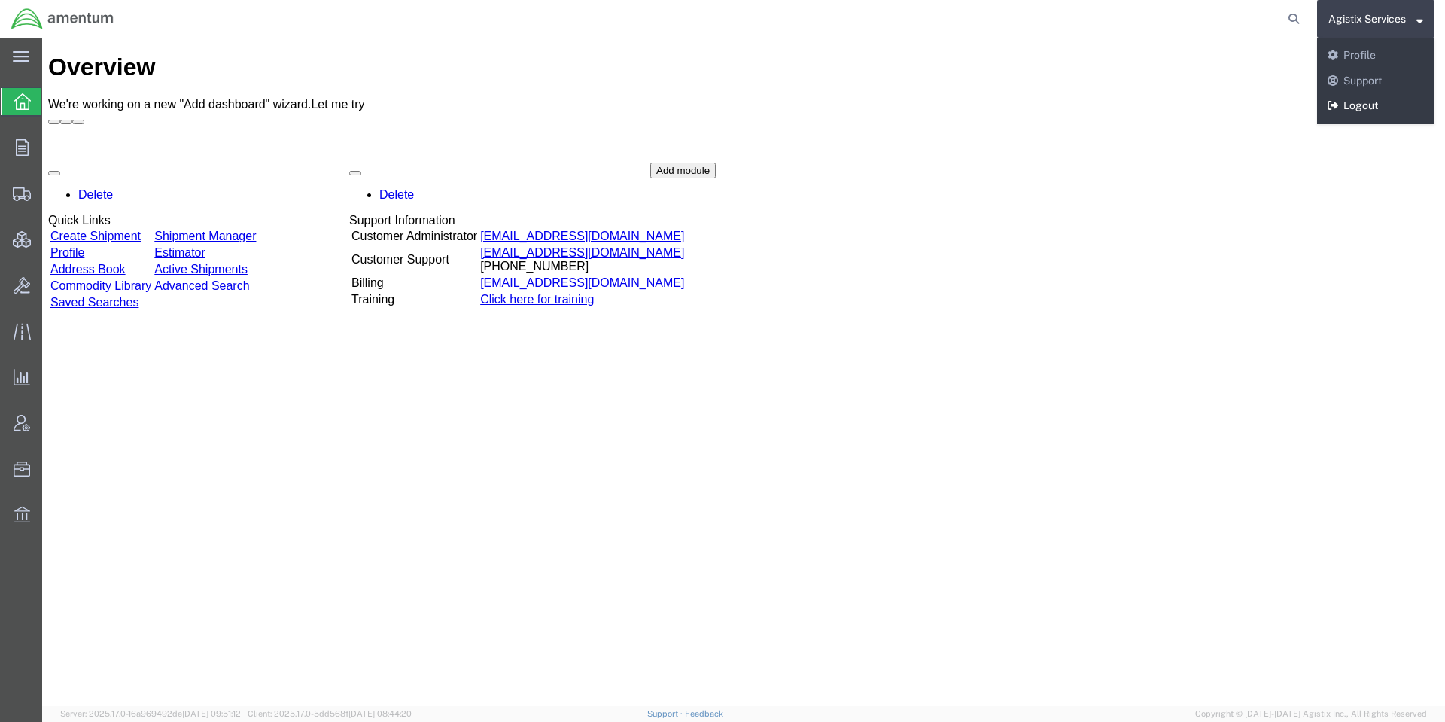
click at [1372, 106] on link "Logout" at bounding box center [1375, 106] width 117 height 26
